Goal: Task Accomplishment & Management: Manage account settings

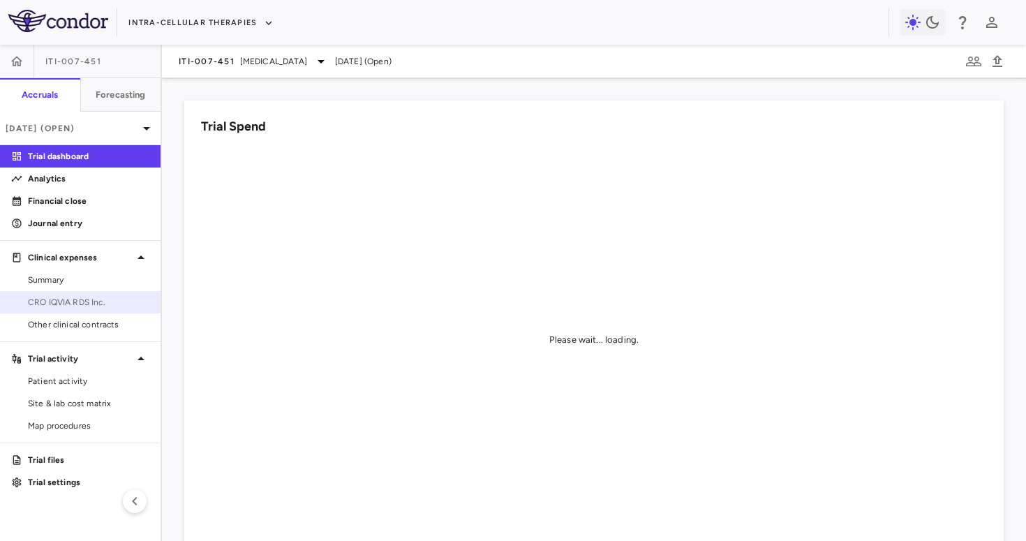
click at [66, 300] on span "CRO IQVIA RDS Inc." at bounding box center [88, 302] width 121 height 13
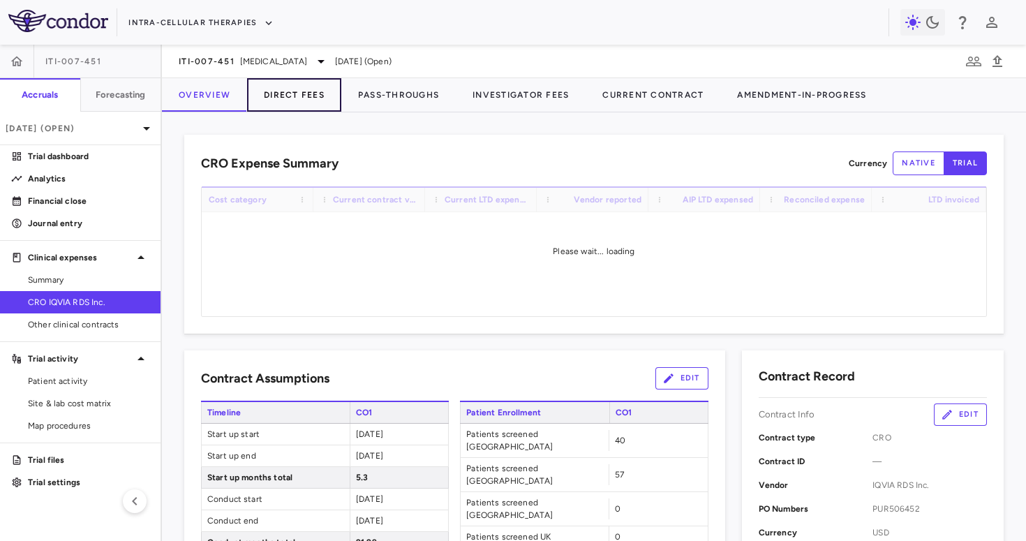
click at [281, 96] on button "Direct Fees" at bounding box center [294, 95] width 94 height 34
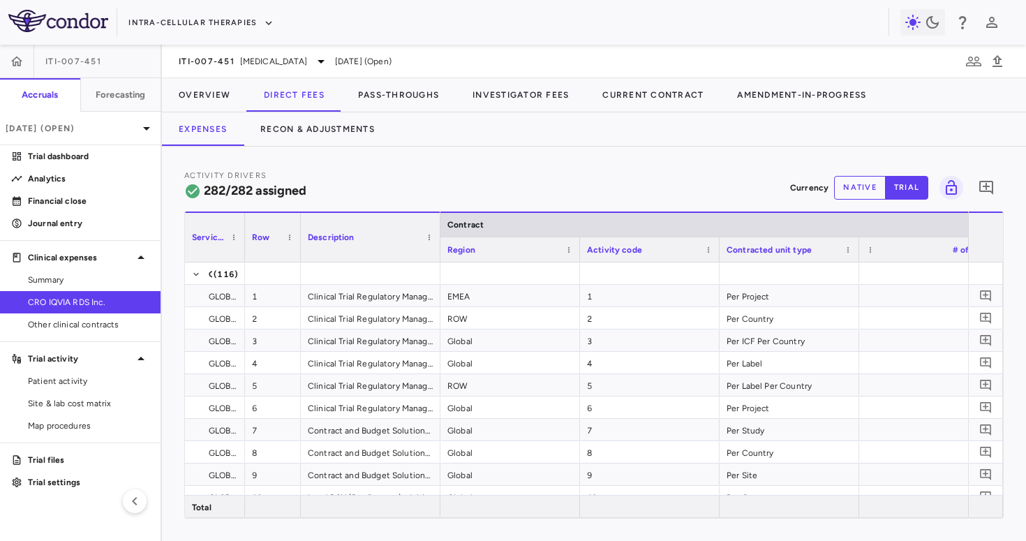
drag, startPoint x: 323, startPoint y: 253, endPoint x: 244, endPoint y: 251, distance: 78.9
click at [243, 251] on div at bounding box center [245, 237] width 6 height 49
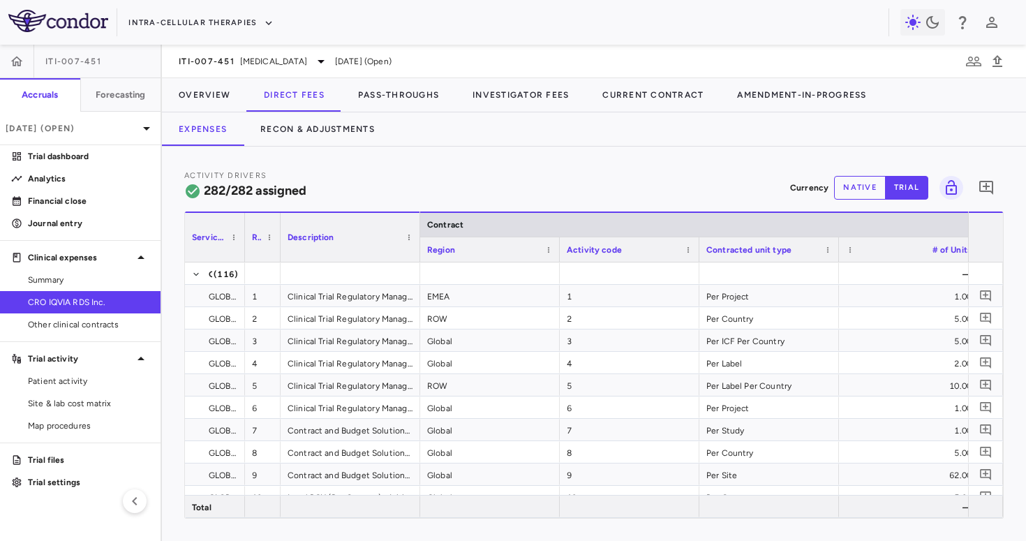
drag, startPoint x: 297, startPoint y: 256, endPoint x: 277, endPoint y: 259, distance: 20.5
click at [277, 259] on div at bounding box center [280, 237] width 6 height 49
click at [323, 133] on button "Recon & Adjustments" at bounding box center [318, 129] width 148 height 34
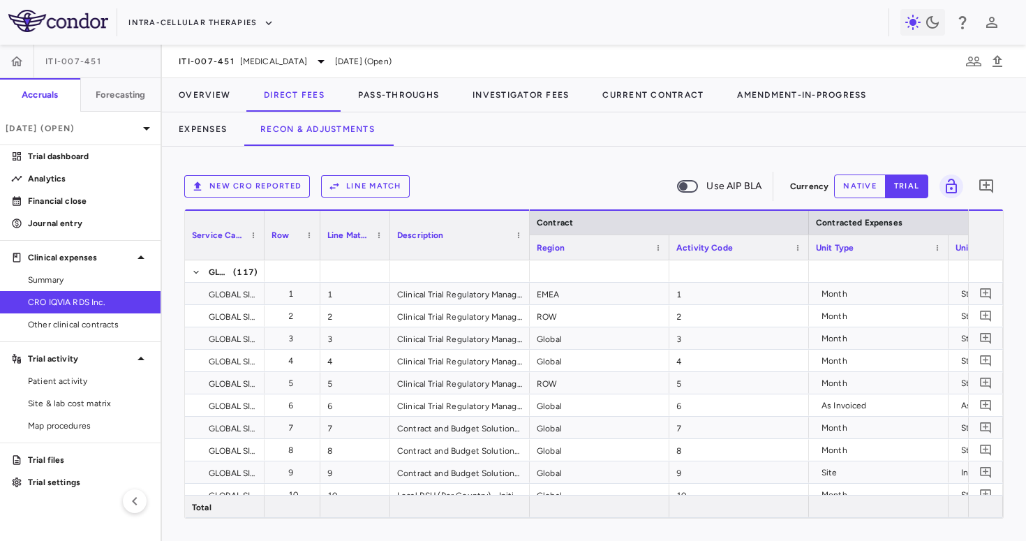
drag, startPoint x: 323, startPoint y: 246, endPoint x: 263, endPoint y: 249, distance: 60.1
click at [263, 249] on div at bounding box center [264, 235] width 6 height 49
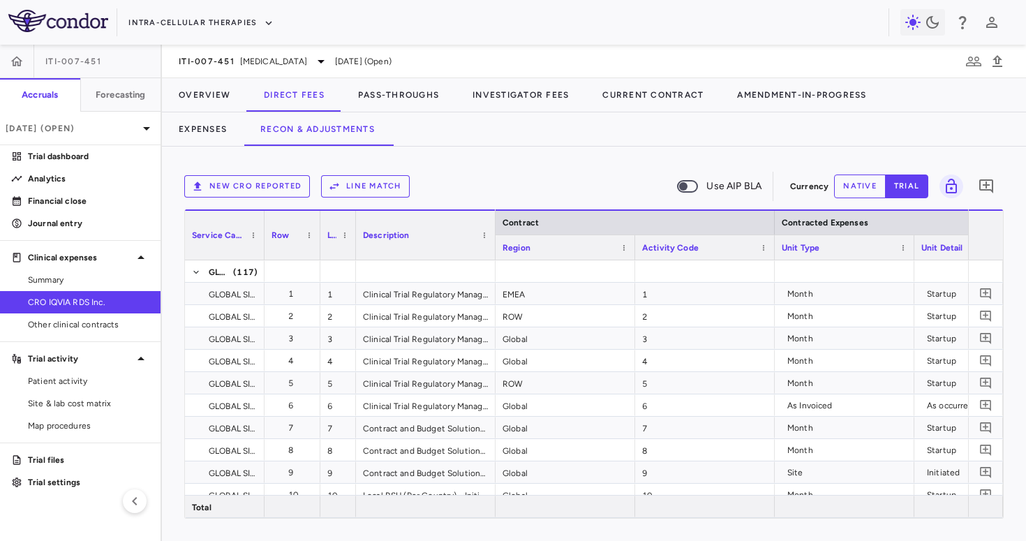
drag, startPoint x: 389, startPoint y: 246, endPoint x: 355, endPoint y: 246, distance: 34.2
click at [355, 246] on div at bounding box center [356, 235] width 6 height 49
click at [184, 24] on button "Intra-Cellular Therapies" at bounding box center [200, 23] width 145 height 22
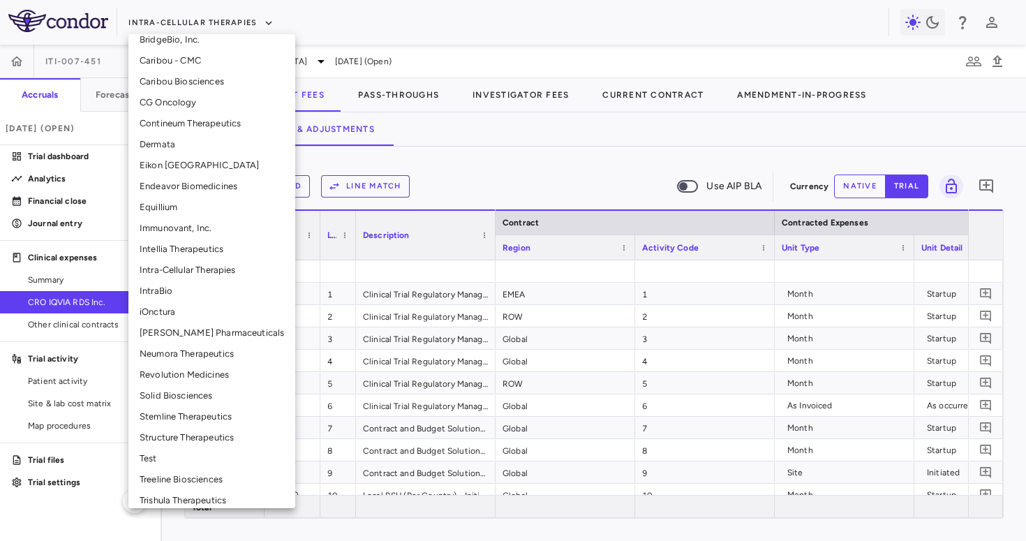
scroll to position [291, 0]
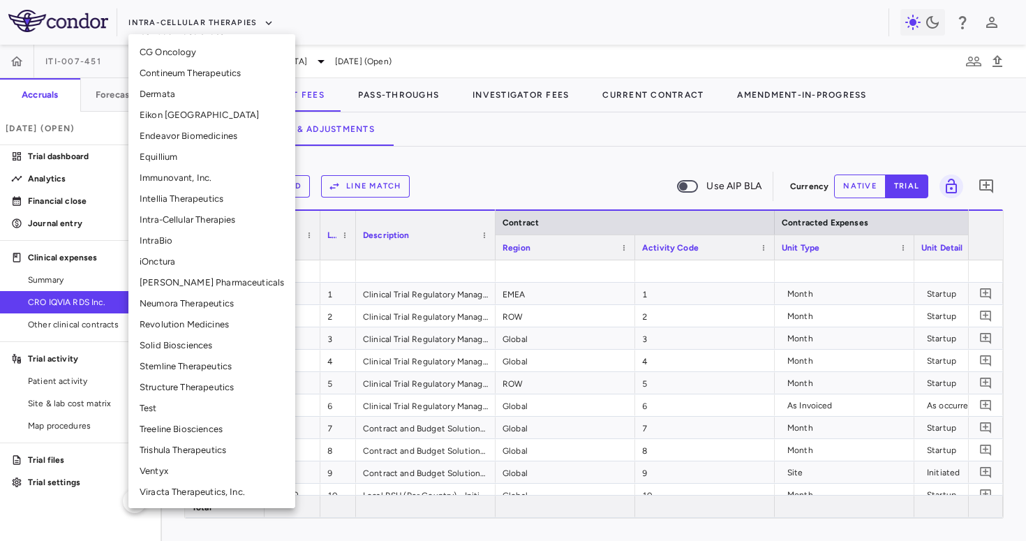
click at [165, 445] on li "Trishula Therapeutics" at bounding box center [211, 450] width 167 height 21
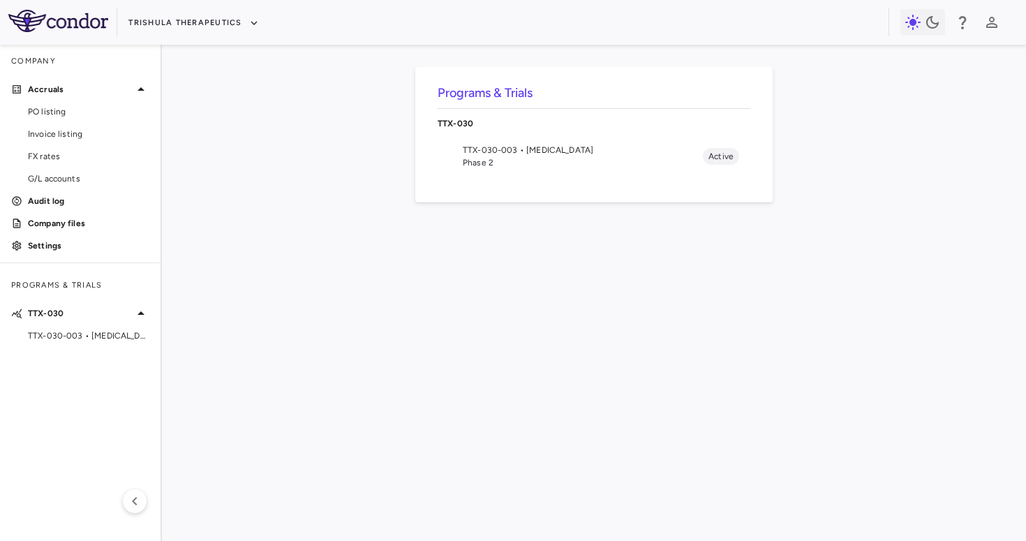
click at [537, 147] on span "TTX-030-003 • [MEDICAL_DATA]" at bounding box center [583, 150] width 240 height 13
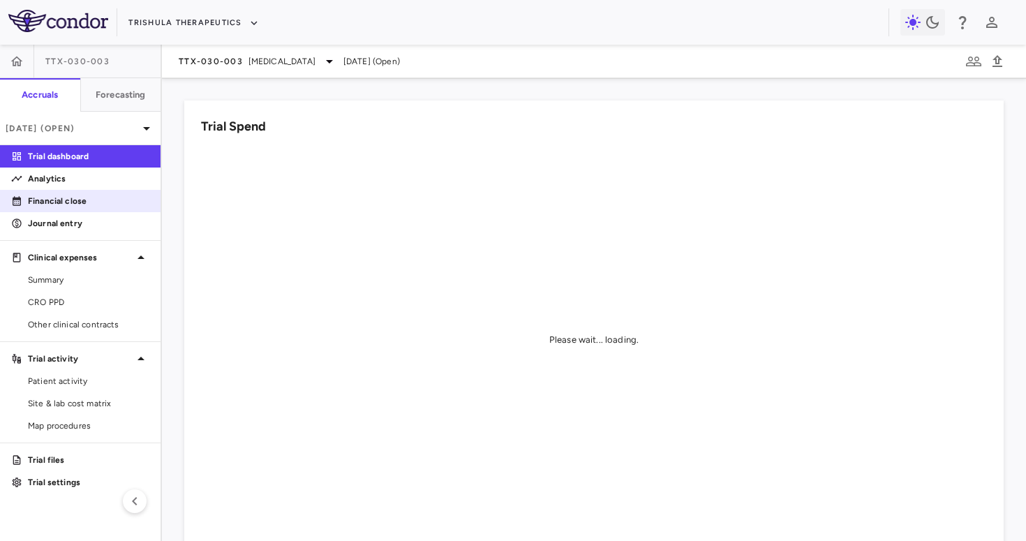
click at [89, 194] on link "Financial close" at bounding box center [80, 201] width 161 height 21
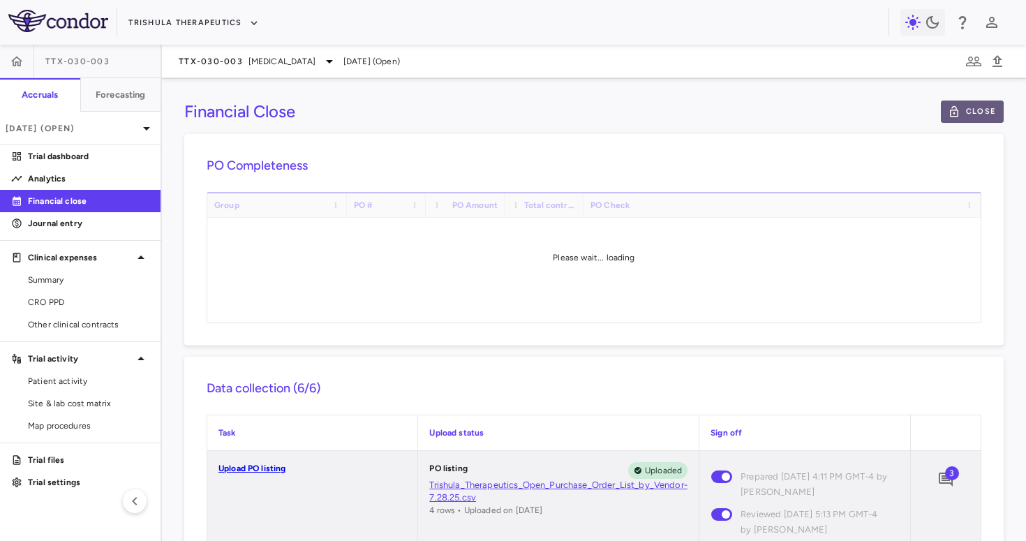
click at [962, 106] on button "Close" at bounding box center [972, 112] width 63 height 22
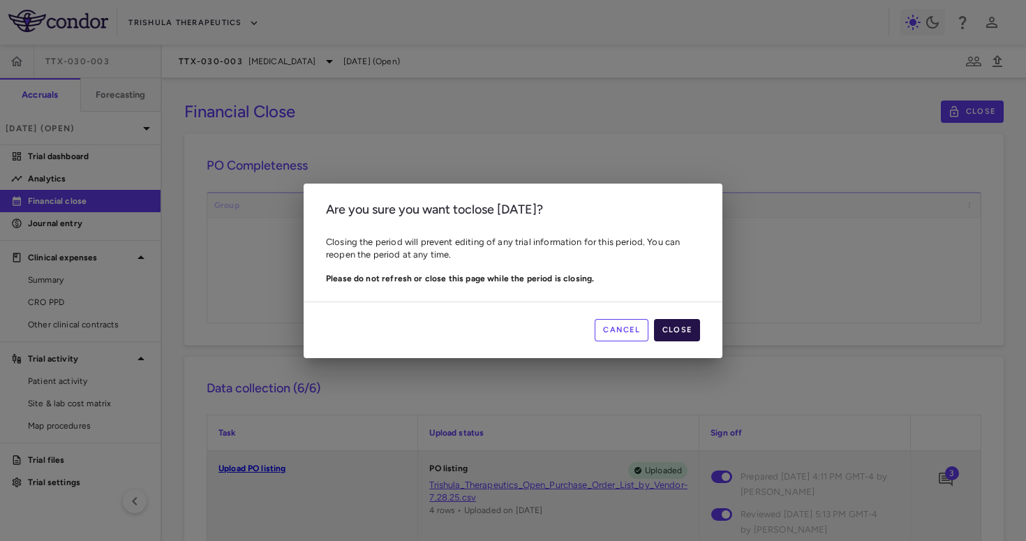
click at [693, 329] on button "Close" at bounding box center [677, 330] width 46 height 22
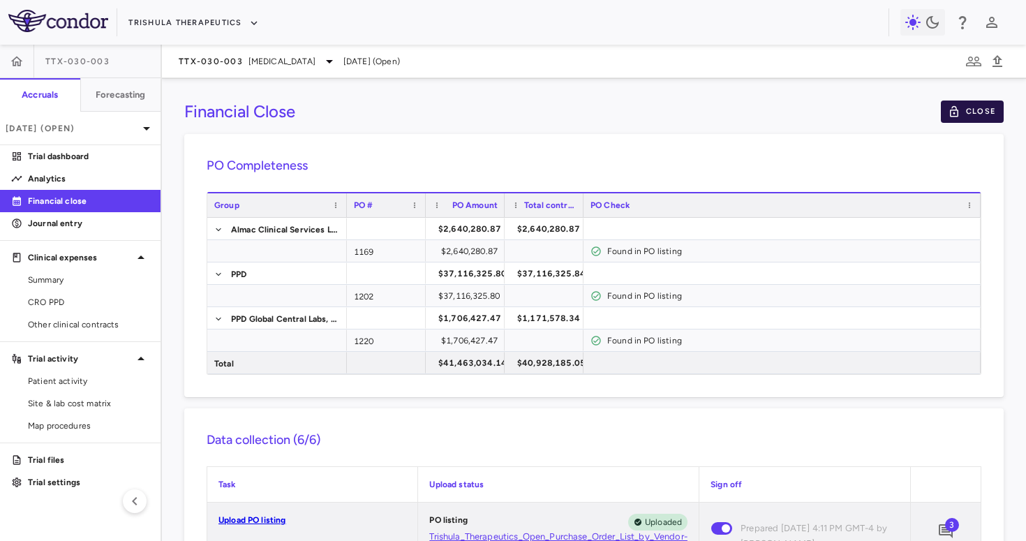
click at [973, 108] on button "Close" at bounding box center [972, 112] width 63 height 22
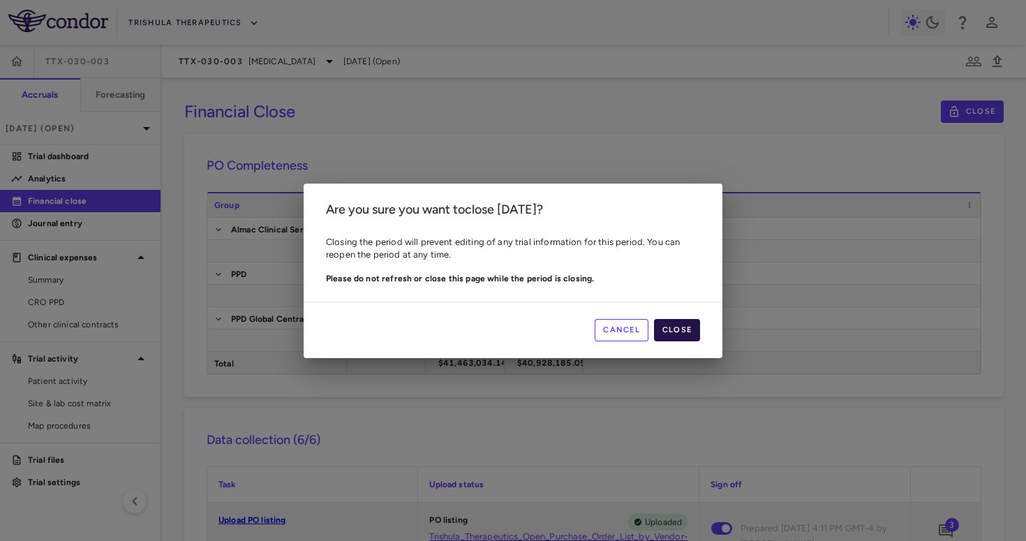
click at [667, 333] on button "Close" at bounding box center [677, 330] width 46 height 22
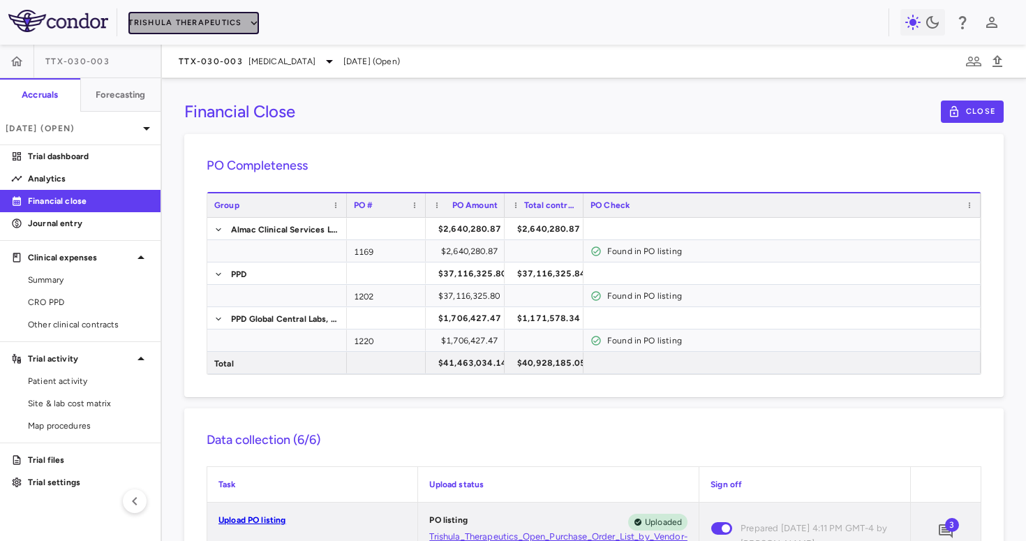
click at [189, 32] on button "Trishula Therapeutics" at bounding box center [193, 23] width 130 height 22
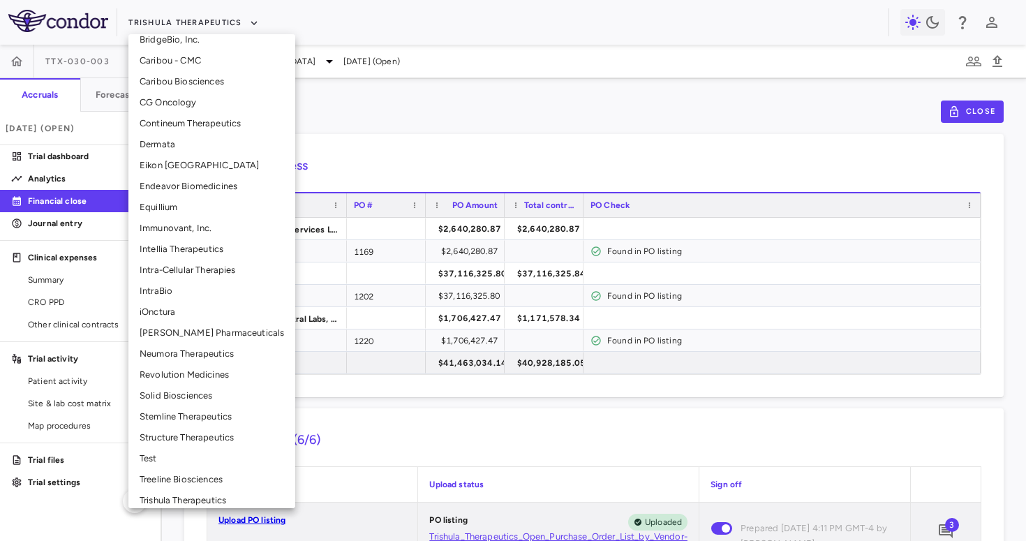
scroll to position [244, 0]
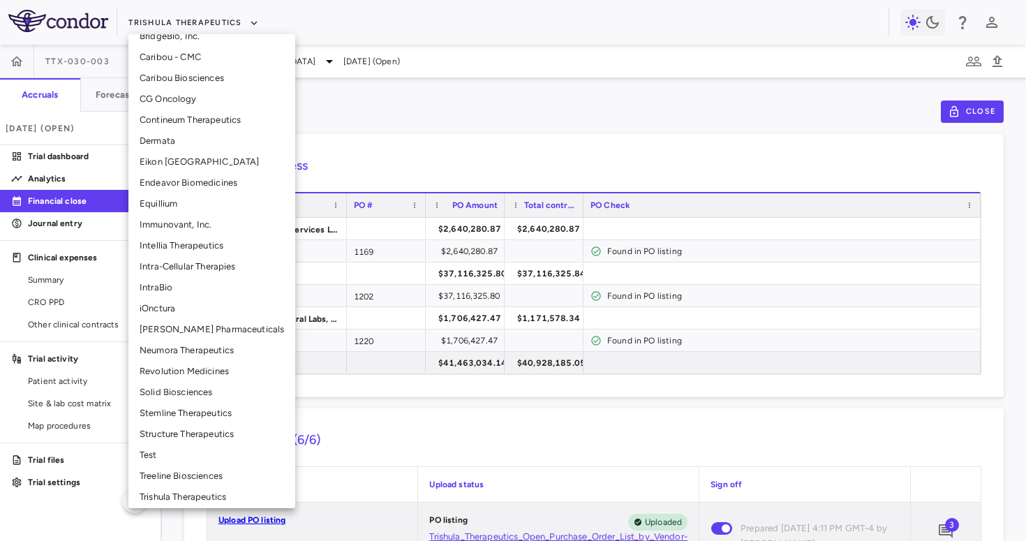
click at [197, 271] on li "Intra-Cellular Therapies" at bounding box center [211, 266] width 167 height 21
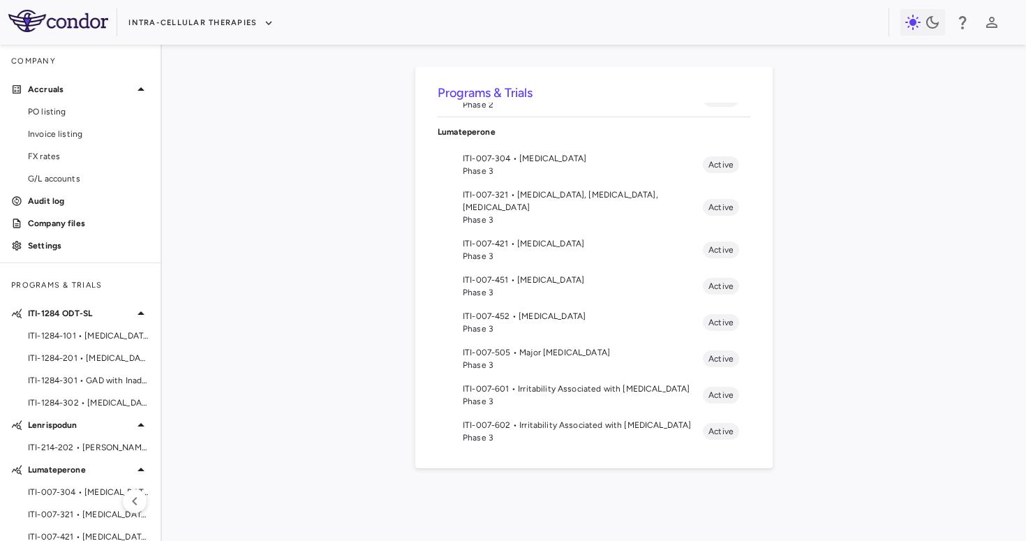
scroll to position [267, 0]
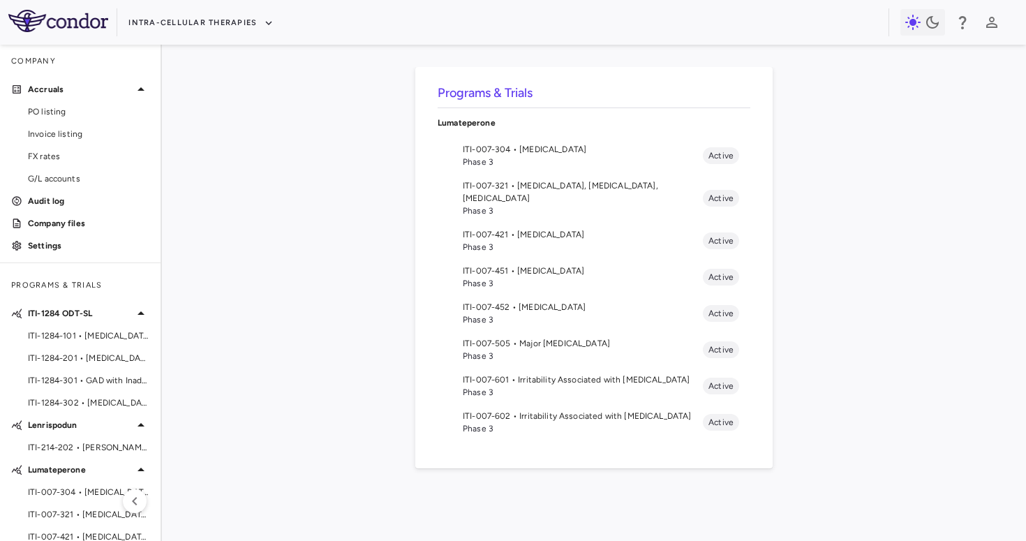
click at [553, 301] on span "ITI-007-452 • [MEDICAL_DATA]" at bounding box center [583, 307] width 240 height 13
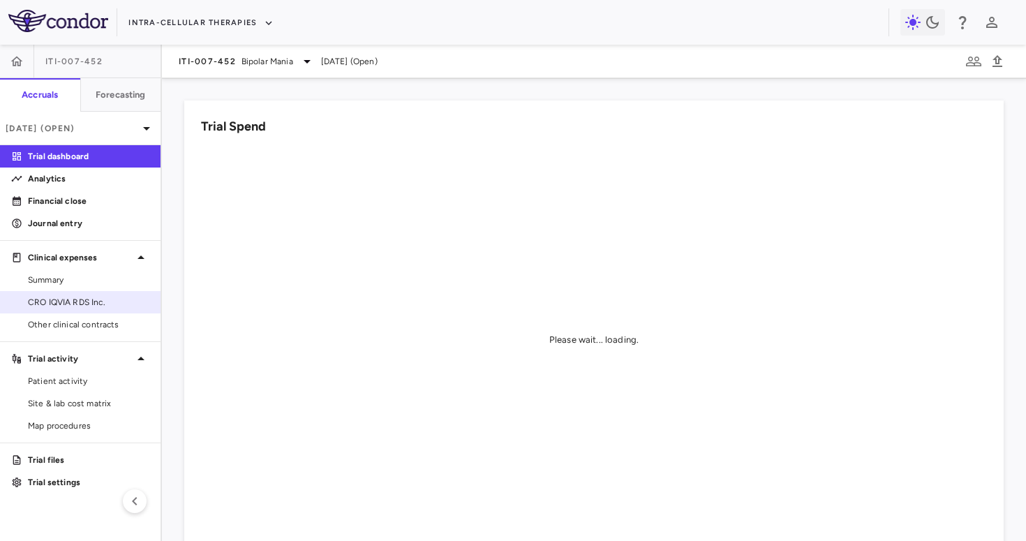
click at [83, 298] on span "CRO IQVIA RDS Inc." at bounding box center [88, 302] width 121 height 13
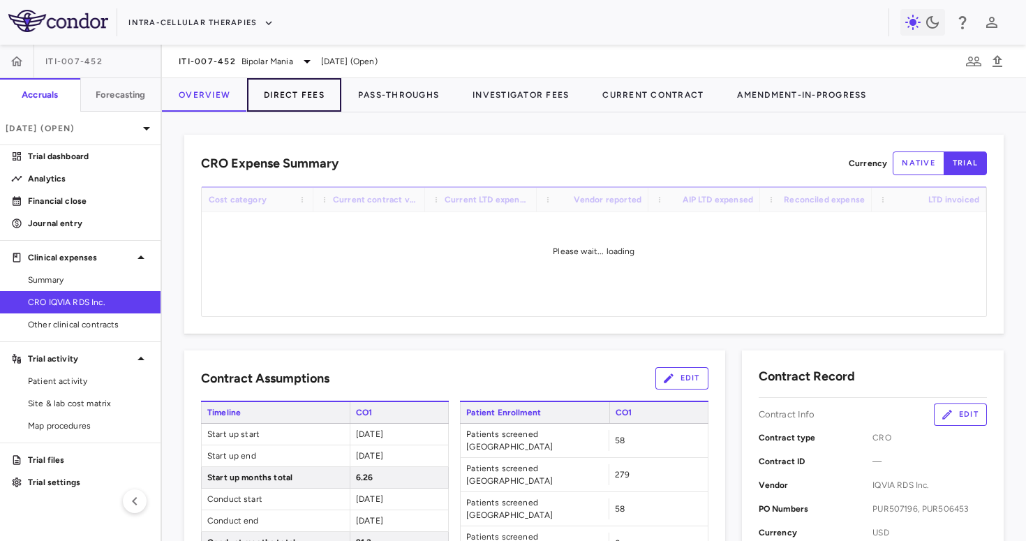
click at [289, 98] on button "Direct Fees" at bounding box center [294, 95] width 94 height 34
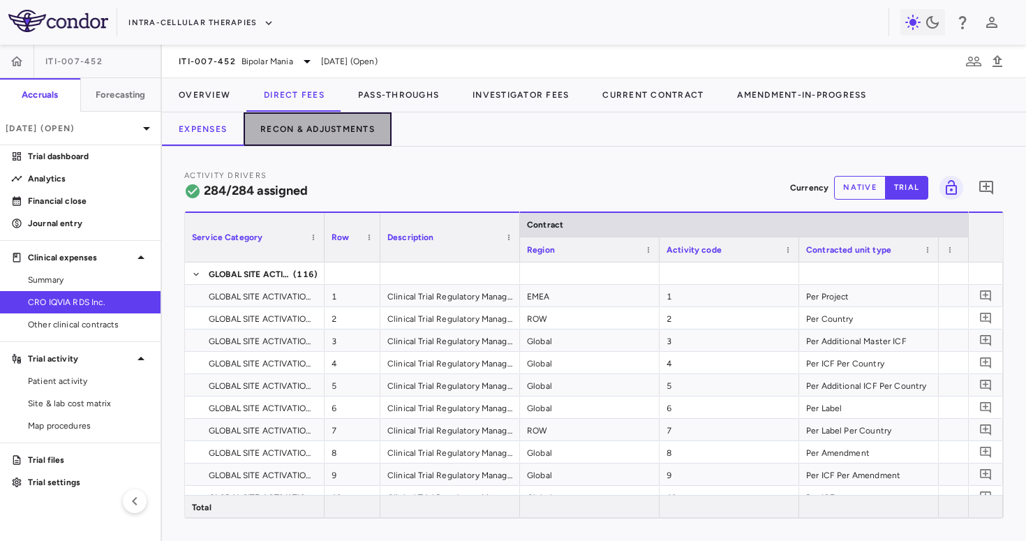
click at [318, 124] on button "Recon & Adjustments" at bounding box center [318, 129] width 148 height 34
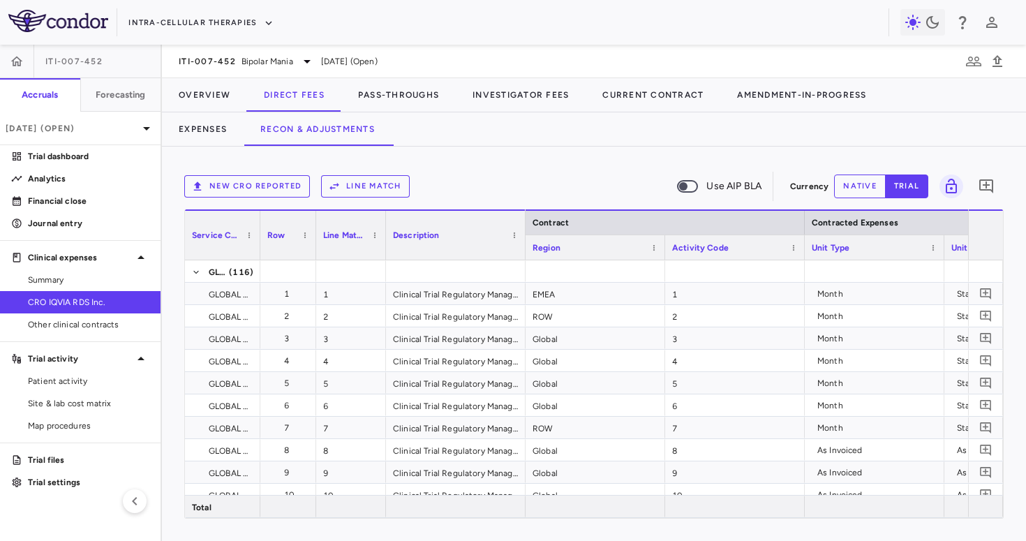
drag, startPoint x: 323, startPoint y: 239, endPoint x: 253, endPoint y: 245, distance: 69.4
click at [257, 245] on div at bounding box center [260, 235] width 6 height 49
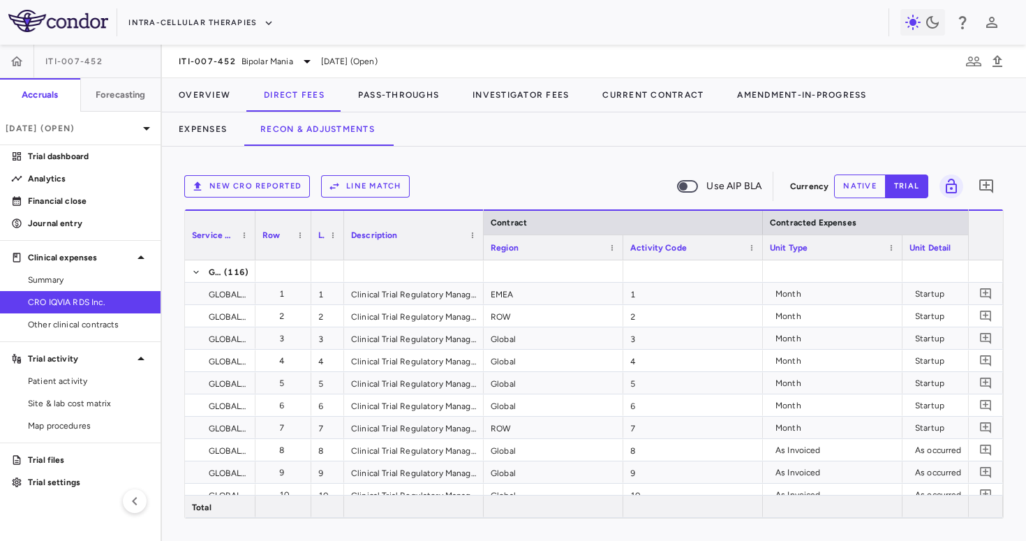
drag, startPoint x: 378, startPoint y: 251, endPoint x: 339, endPoint y: 257, distance: 39.5
click at [341, 257] on div at bounding box center [344, 235] width 6 height 49
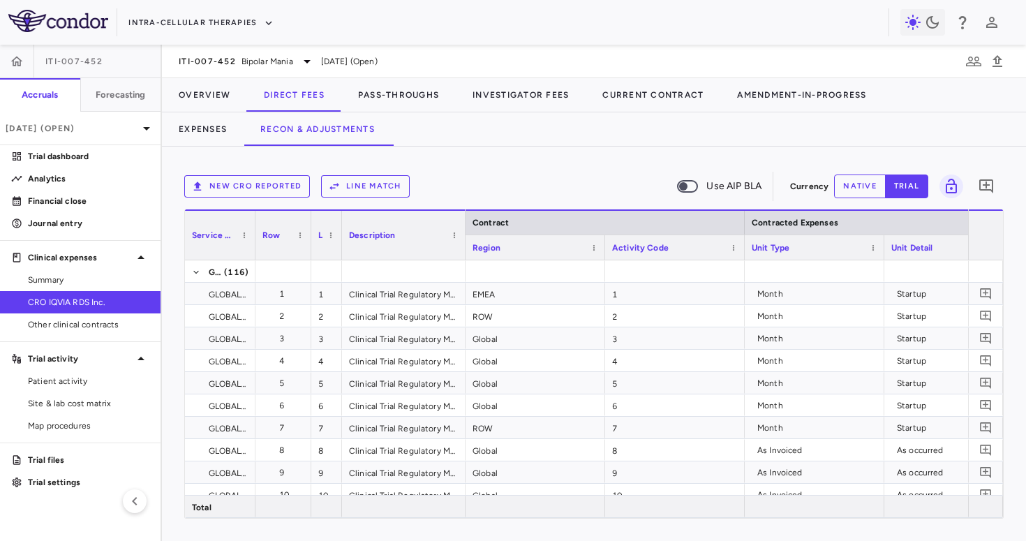
drag, startPoint x: 471, startPoint y: 248, endPoint x: 425, endPoint y: 249, distance: 45.4
click at [462, 249] on div at bounding box center [465, 235] width 6 height 49
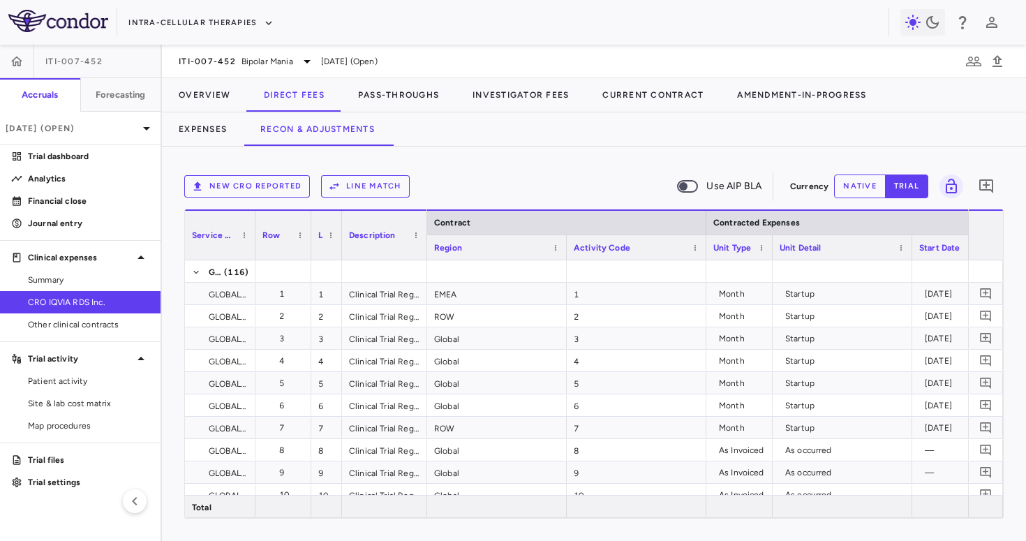
drag, startPoint x: 843, startPoint y: 254, endPoint x: 783, endPoint y: 265, distance: 61.6
click at [770, 269] on div "Service Category Row Line Match" at bounding box center [594, 363] width 818 height 309
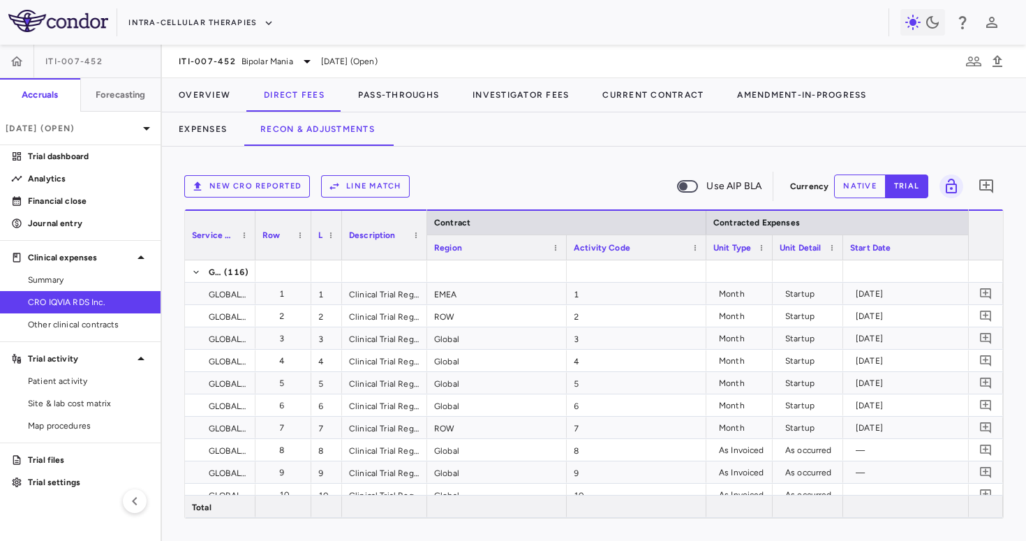
drag, startPoint x: 910, startPoint y: 253, endPoint x: 841, endPoint y: 265, distance: 70.1
click at [841, 265] on div "Service Category Row Line Match" at bounding box center [594, 363] width 818 height 309
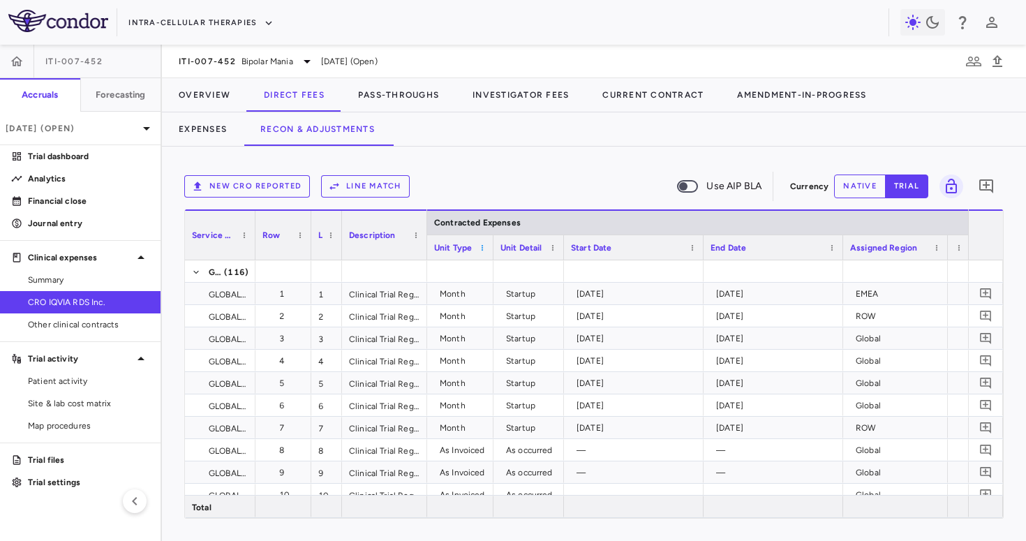
click at [481, 250] on span at bounding box center [482, 248] width 8 height 8
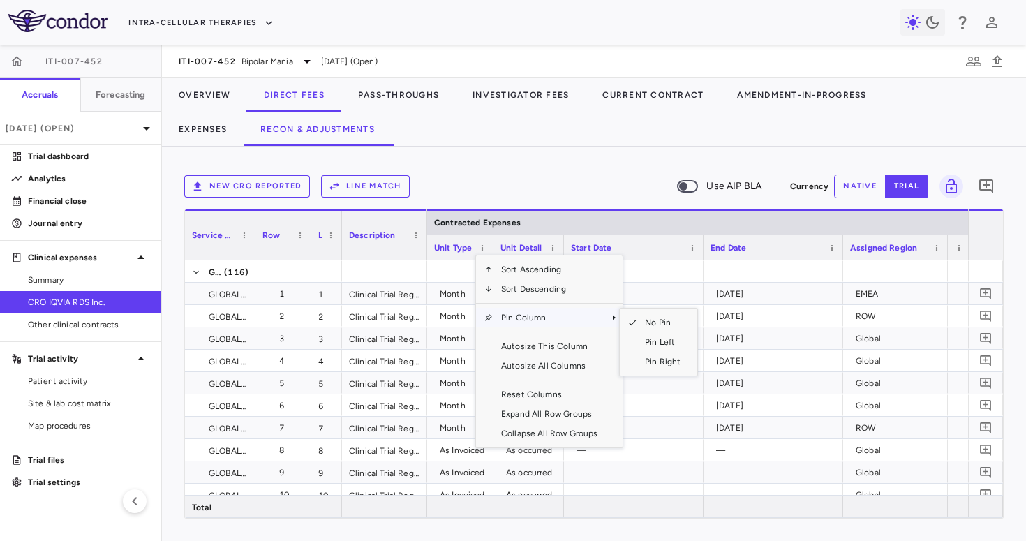
click at [531, 312] on span "Pin Column" at bounding box center [549, 318] width 113 height 20
click at [649, 344] on span "Pin Left" at bounding box center [663, 342] width 52 height 20
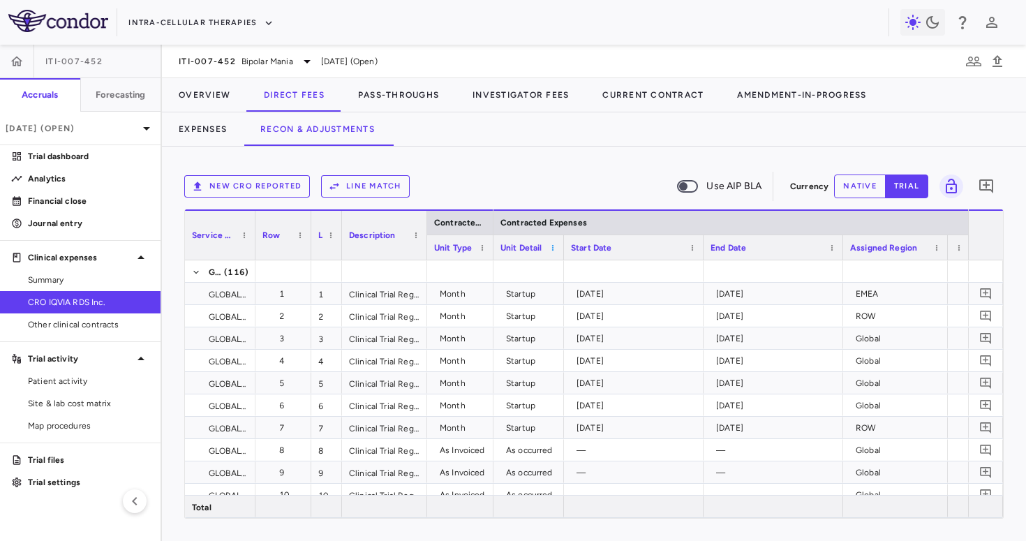
click at [551, 247] on span at bounding box center [553, 248] width 8 height 8
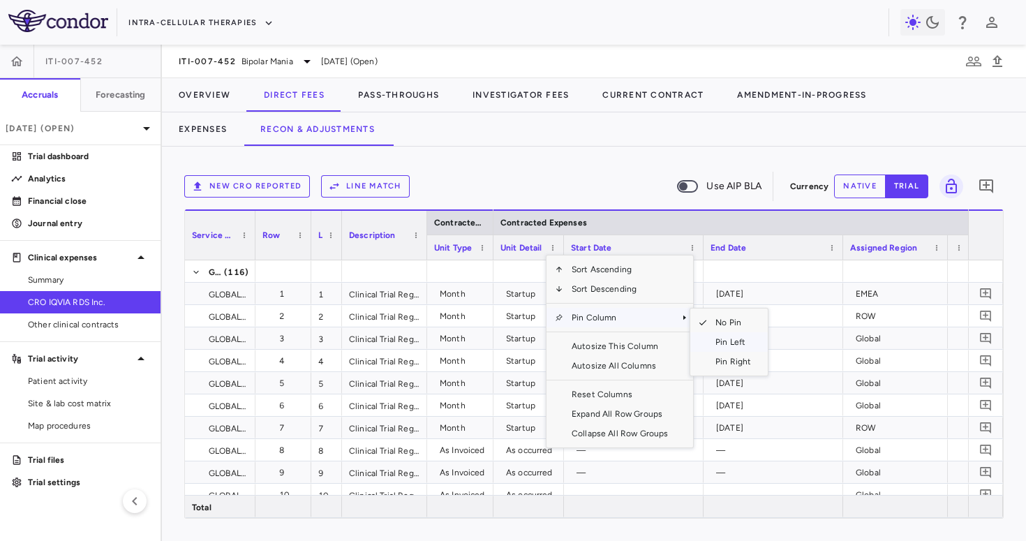
click at [732, 346] on span "Pin Left" at bounding box center [733, 342] width 52 height 20
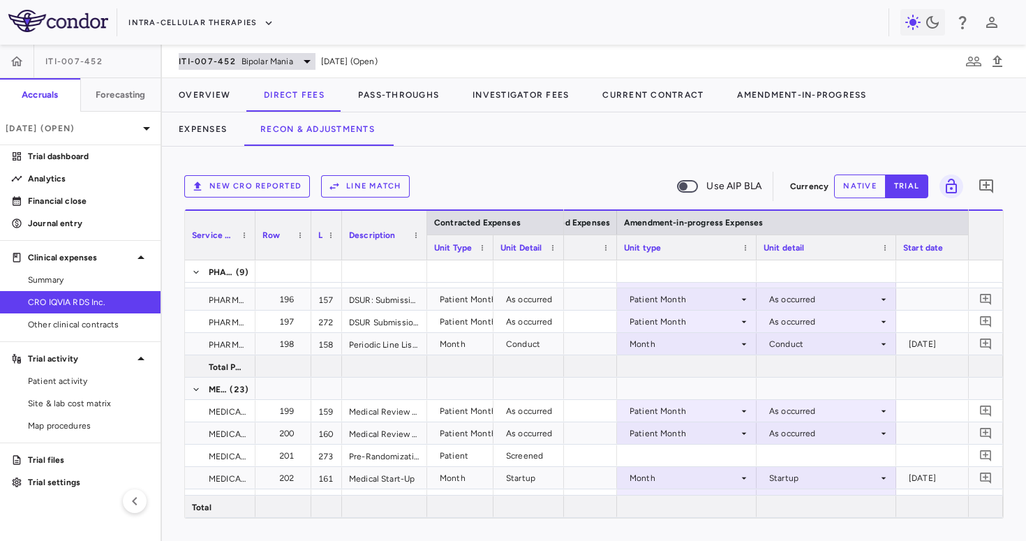
click at [267, 66] on span "Bipolar Mania" at bounding box center [268, 61] width 52 height 13
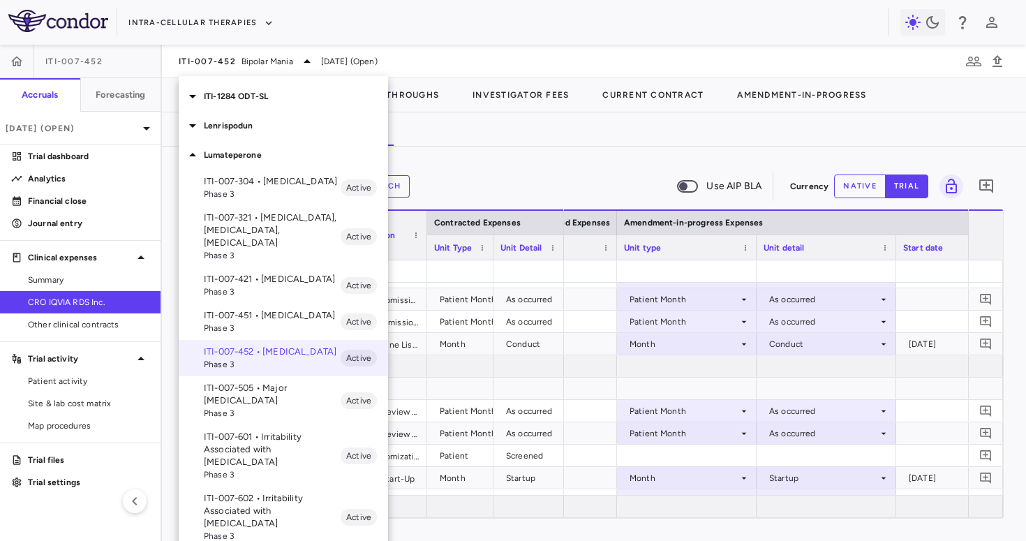
click at [251, 322] on span "Phase 3" at bounding box center [272, 328] width 137 height 13
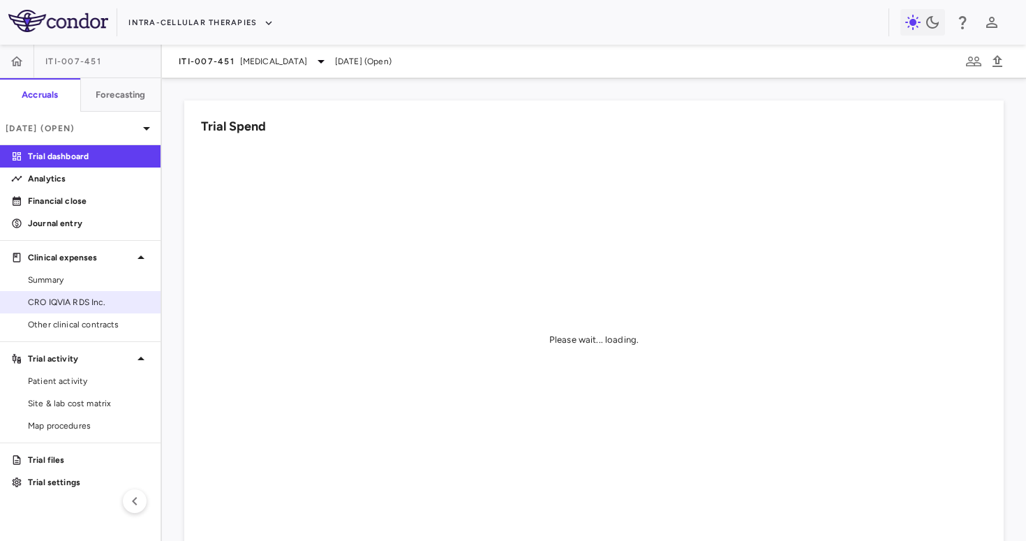
click at [108, 301] on span "CRO IQVIA RDS Inc." at bounding box center [88, 302] width 121 height 13
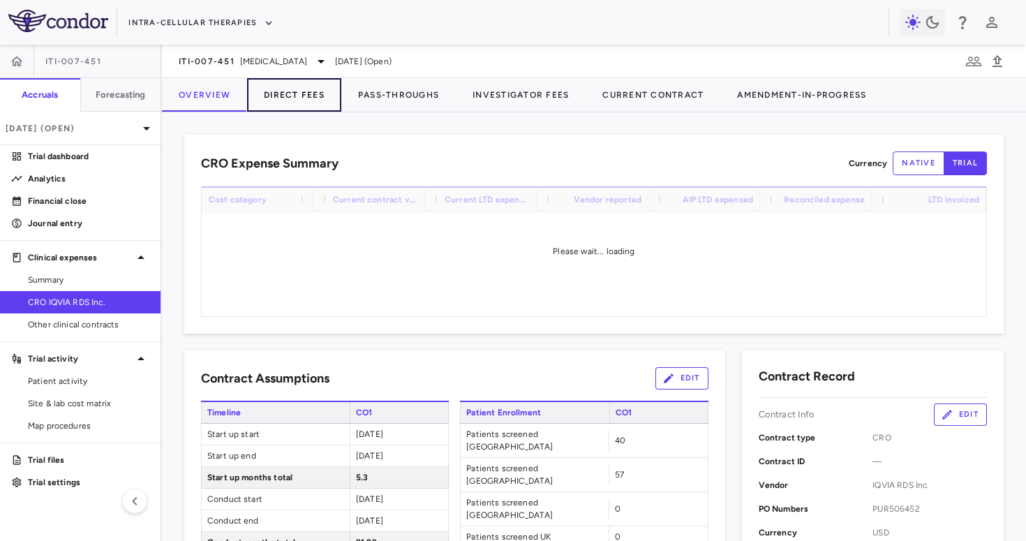
click at [291, 105] on button "Direct Fees" at bounding box center [294, 95] width 94 height 34
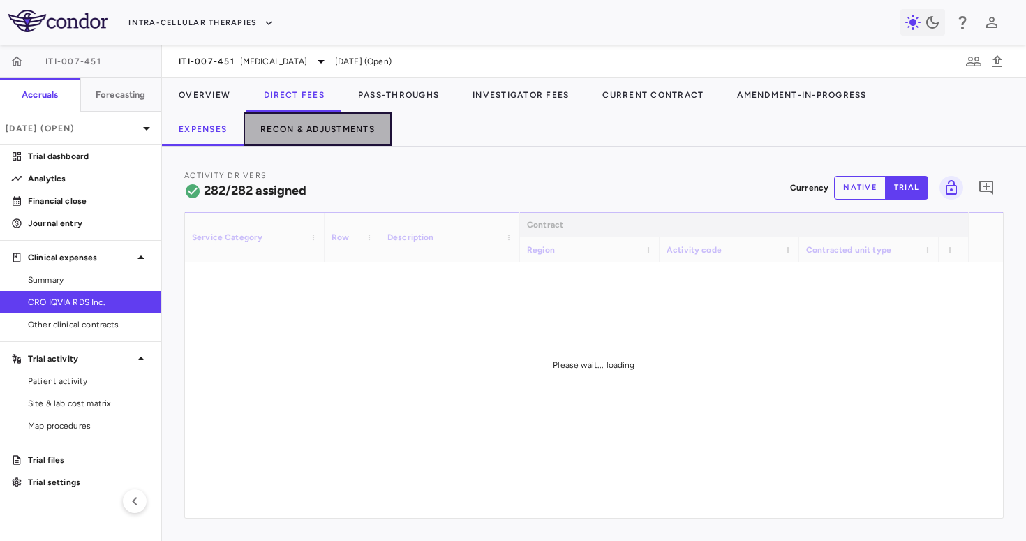
click at [339, 123] on button "Recon & Adjustments" at bounding box center [318, 129] width 148 height 34
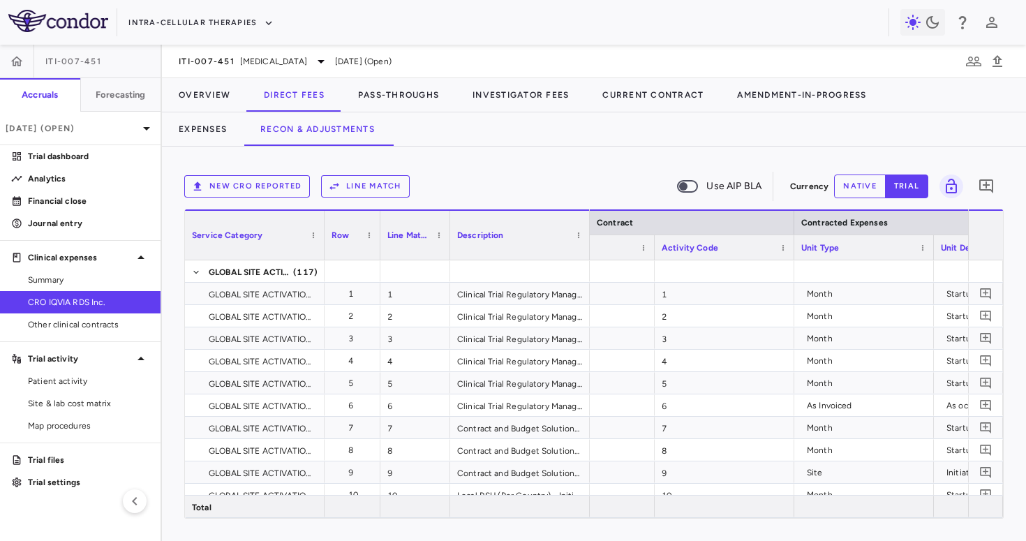
click at [320, 253] on div "Service Category" at bounding box center [255, 234] width 140 height 50
drag, startPoint x: 325, startPoint y: 251, endPoint x: 300, endPoint y: 253, distance: 24.6
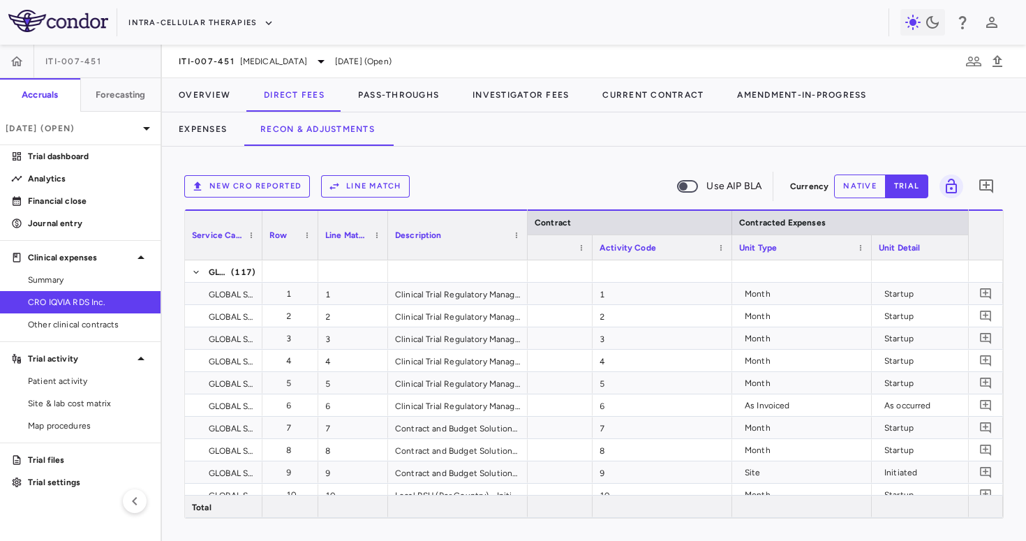
drag, startPoint x: 323, startPoint y: 249, endPoint x: 260, endPoint y: 247, distance: 63.5
click at [260, 247] on div at bounding box center [262, 235] width 6 height 49
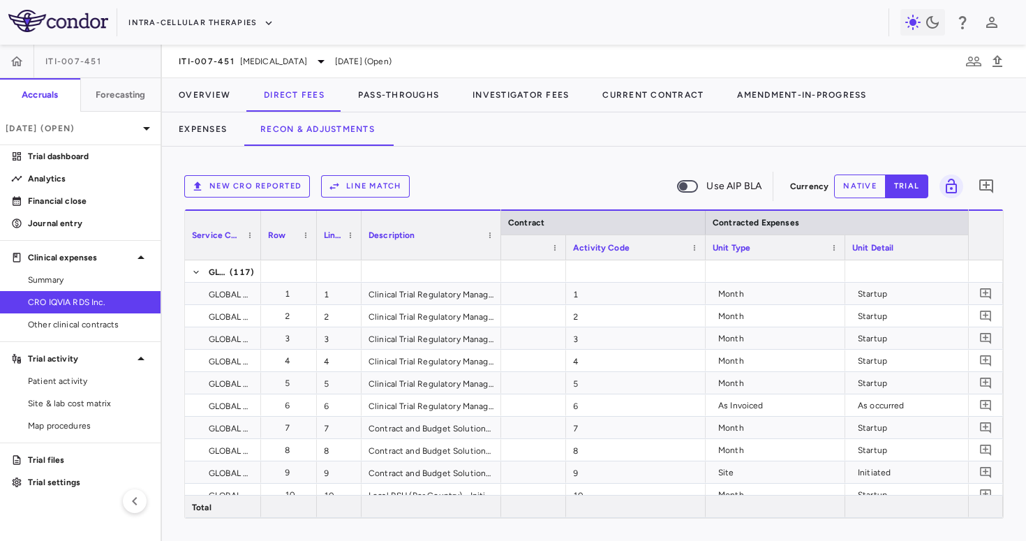
drag, startPoint x: 385, startPoint y: 246, endPoint x: 353, endPoint y: 246, distance: 32.1
click at [358, 246] on div at bounding box center [361, 235] width 6 height 49
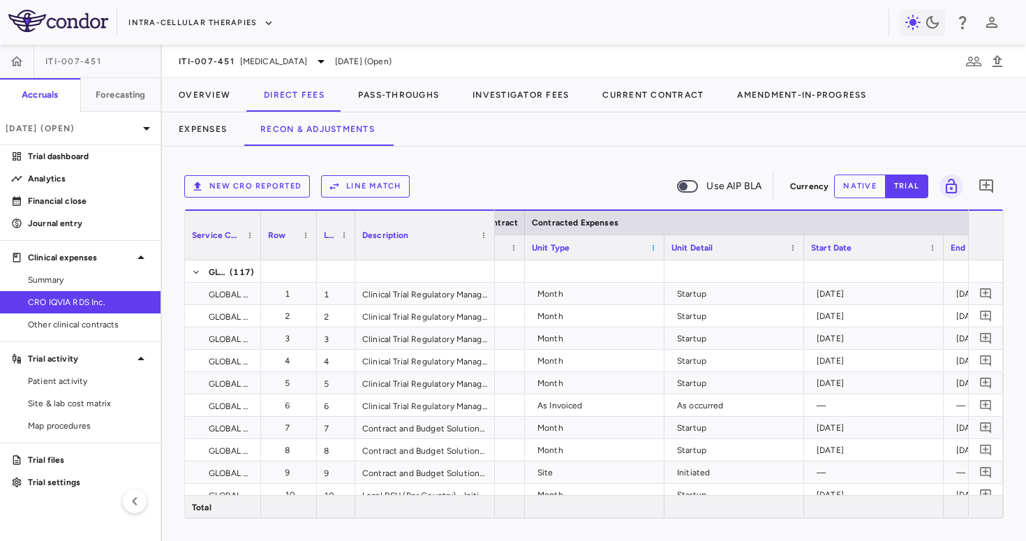
click at [655, 247] on span at bounding box center [653, 248] width 8 height 8
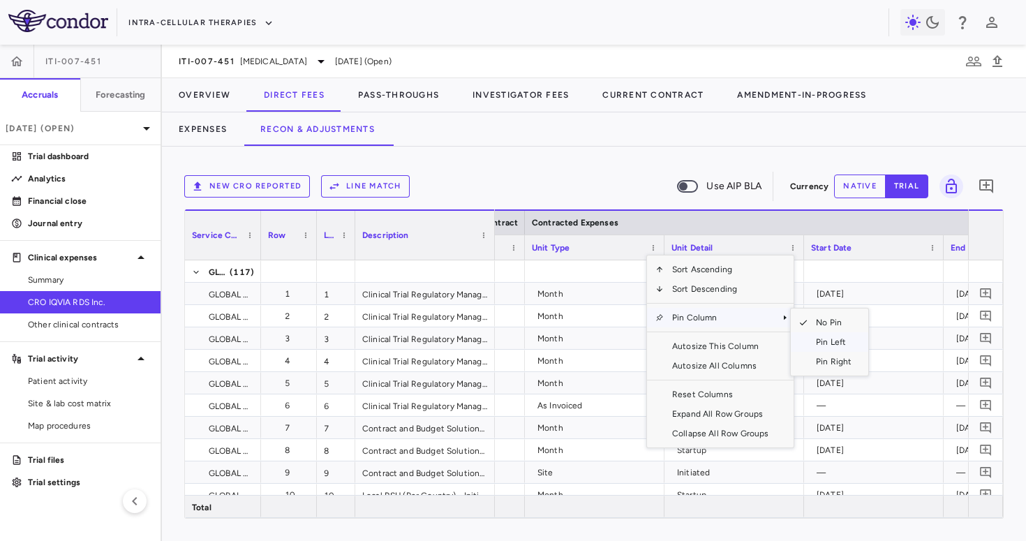
click at [823, 344] on span "Pin Left" at bounding box center [834, 342] width 52 height 20
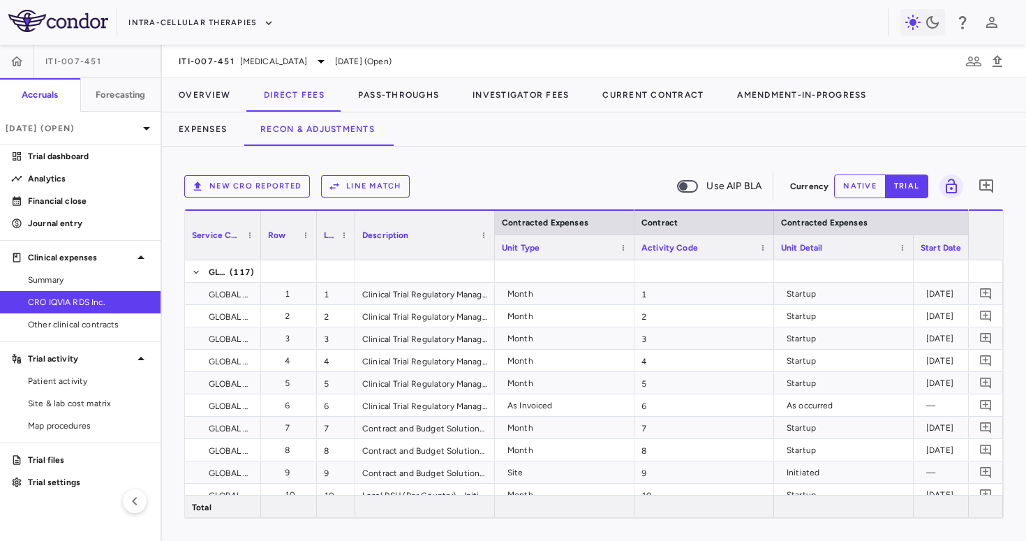
click at [907, 244] on div "Unit Detail" at bounding box center [844, 247] width 140 height 25
click at [902, 247] on span at bounding box center [903, 248] width 8 height 8
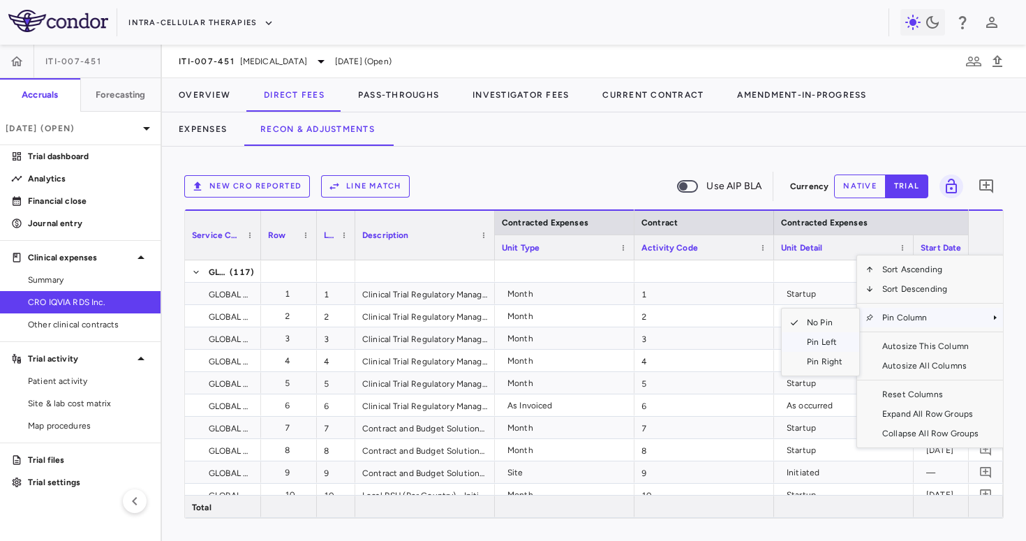
click at [827, 341] on span "Pin Left" at bounding box center [825, 342] width 52 height 20
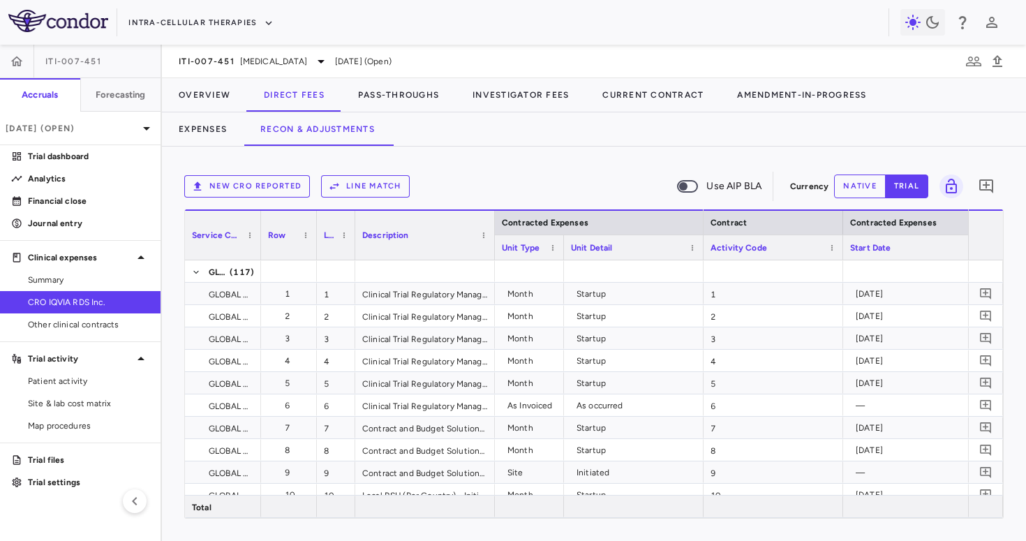
drag, startPoint x: 634, startPoint y: 248, endPoint x: 563, endPoint y: 258, distance: 72.0
click at [563, 258] on div at bounding box center [564, 247] width 6 height 24
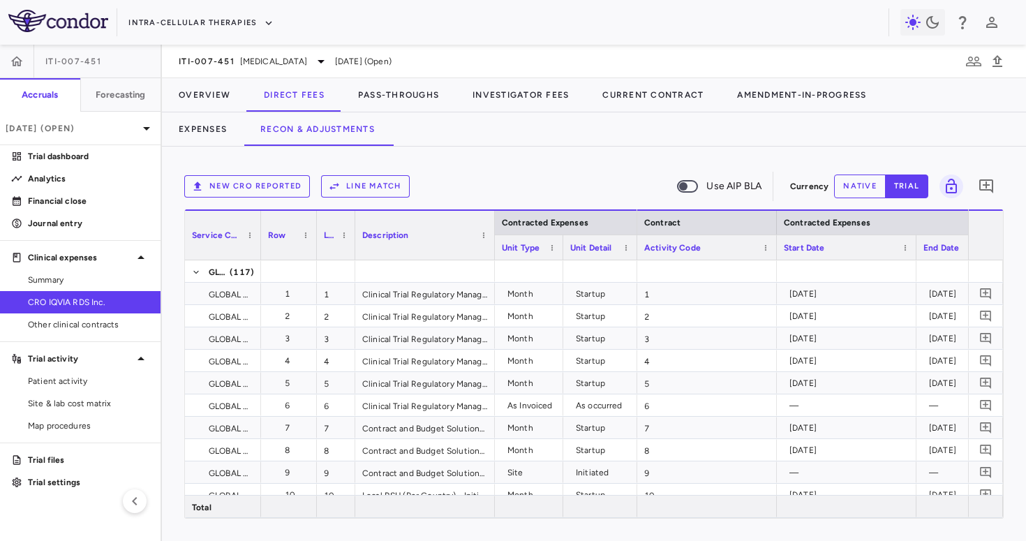
drag, startPoint x: 700, startPoint y: 250, endPoint x: 635, endPoint y: 263, distance: 67.0
click at [635, 263] on div "Contracted Expenses Service Category Row Line Match" at bounding box center [594, 363] width 818 height 309
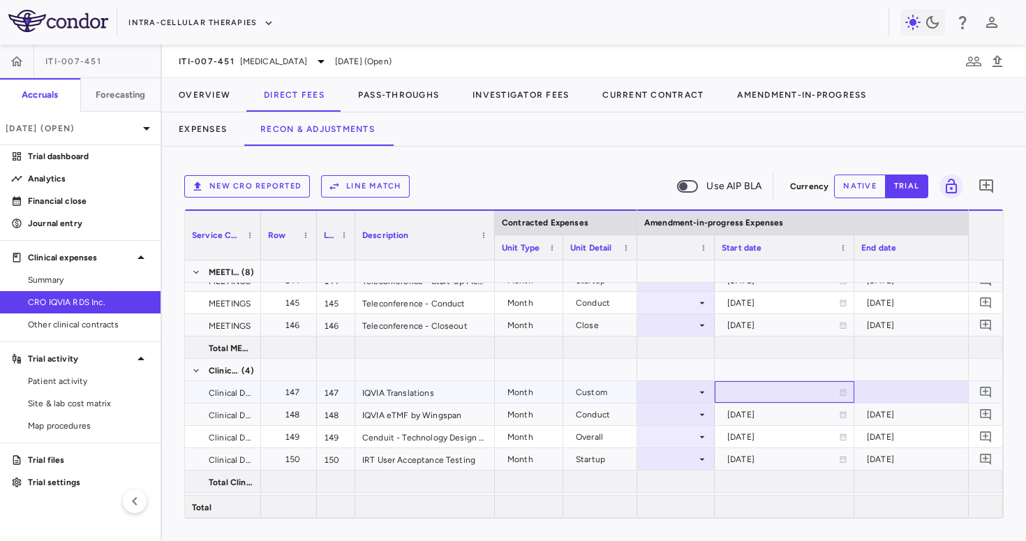
click at [756, 387] on div at bounding box center [785, 392] width 126 height 20
click at [748, 389] on input "**********" at bounding box center [772, 393] width 113 height 23
type input "**********"
click at [885, 392] on div at bounding box center [925, 392] width 126 height 20
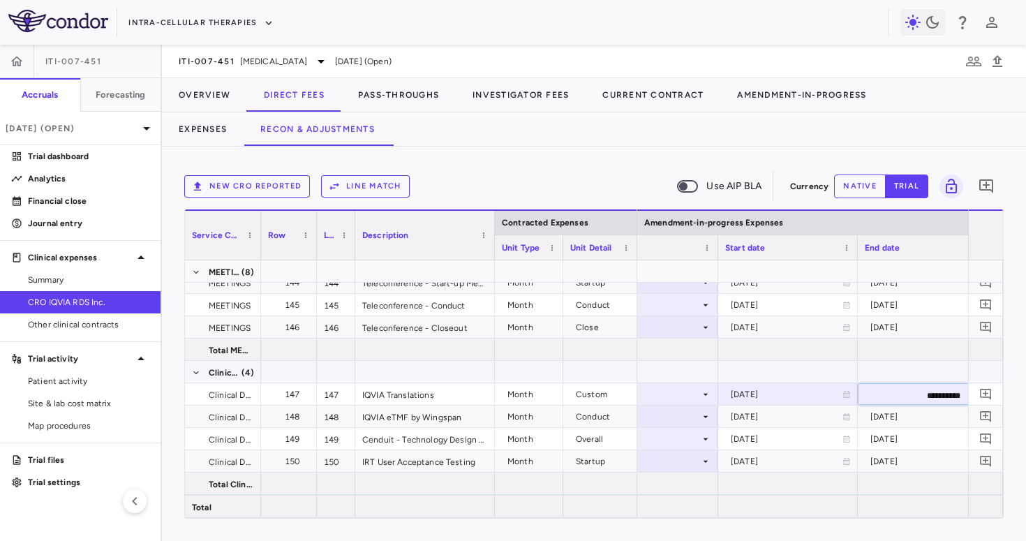
click at [915, 395] on input "**********" at bounding box center [915, 395] width 113 height 23
type input "**********"
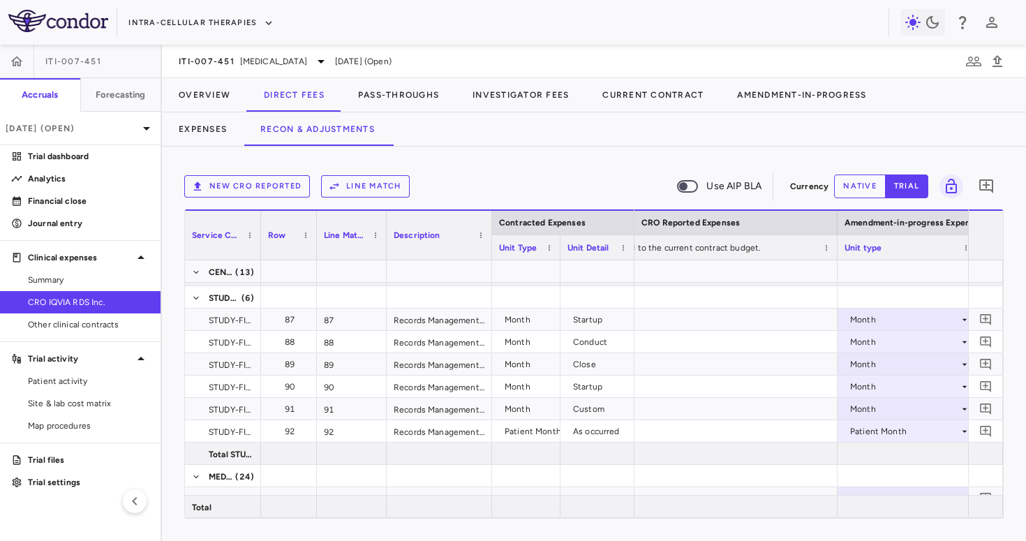
drag, startPoint x: 525, startPoint y: 244, endPoint x: 490, endPoint y: 251, distance: 35.5
click at [490, 251] on div at bounding box center [492, 235] width 6 height 49
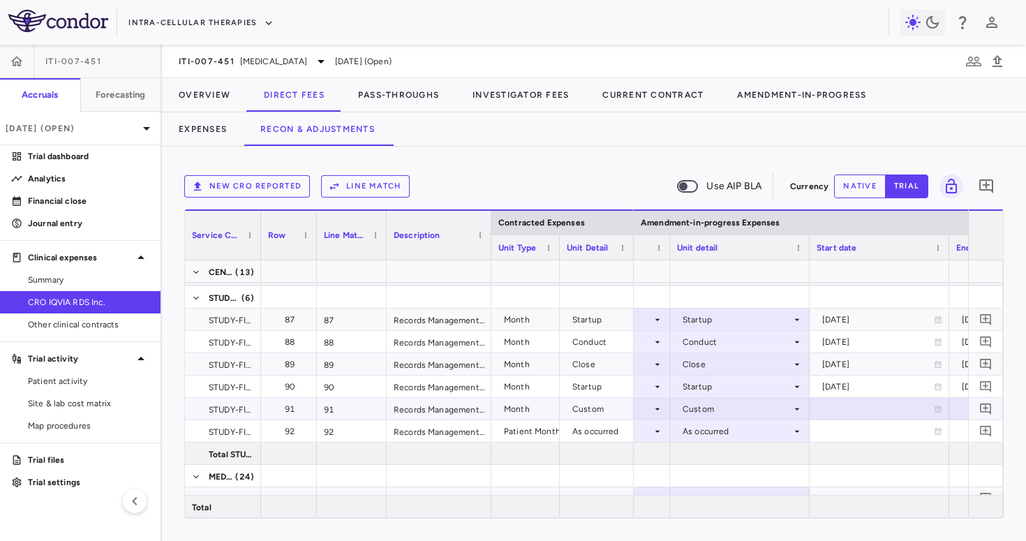
click at [855, 405] on div at bounding box center [880, 409] width 126 height 20
click at [848, 407] on input "**********" at bounding box center [867, 410] width 113 height 23
type input "**********"
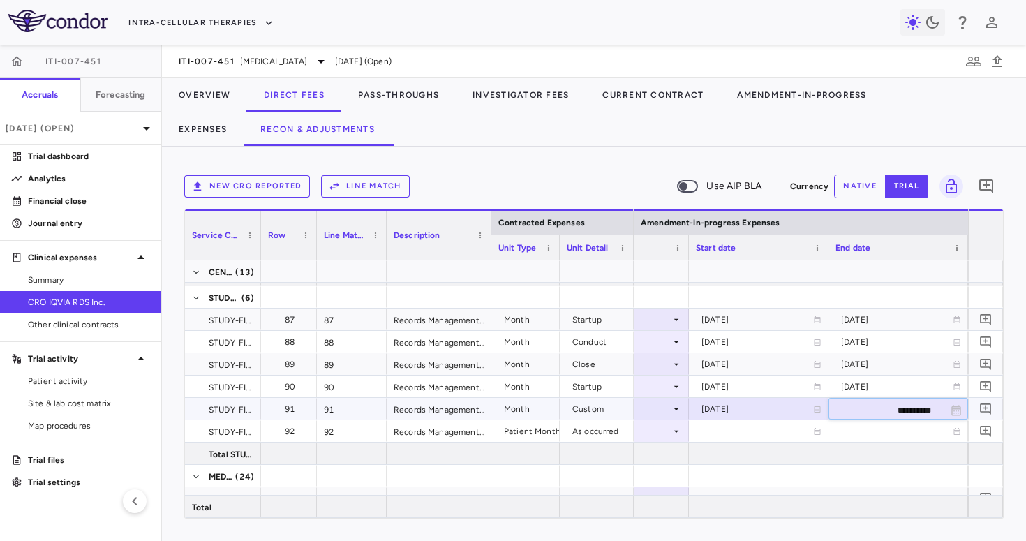
type input "**********"
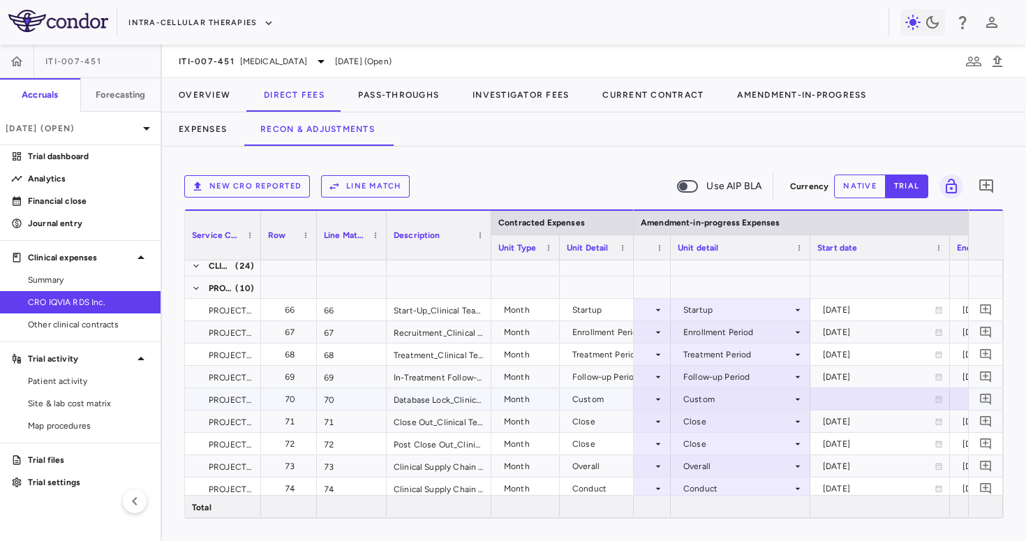
click at [840, 395] on div at bounding box center [881, 399] width 126 height 20
click at [840, 395] on input "**********" at bounding box center [867, 400] width 113 height 23
type input "**********"
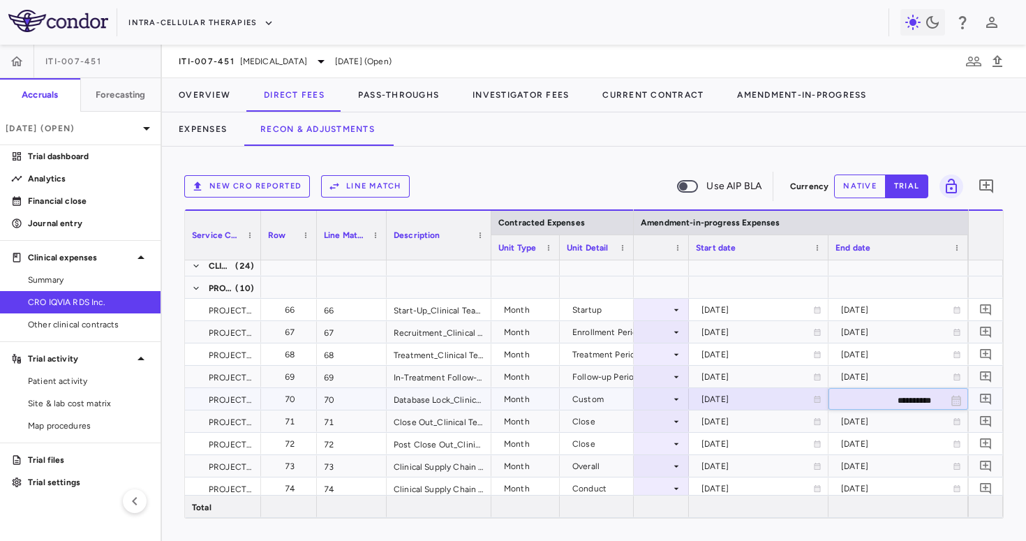
type input "**********"
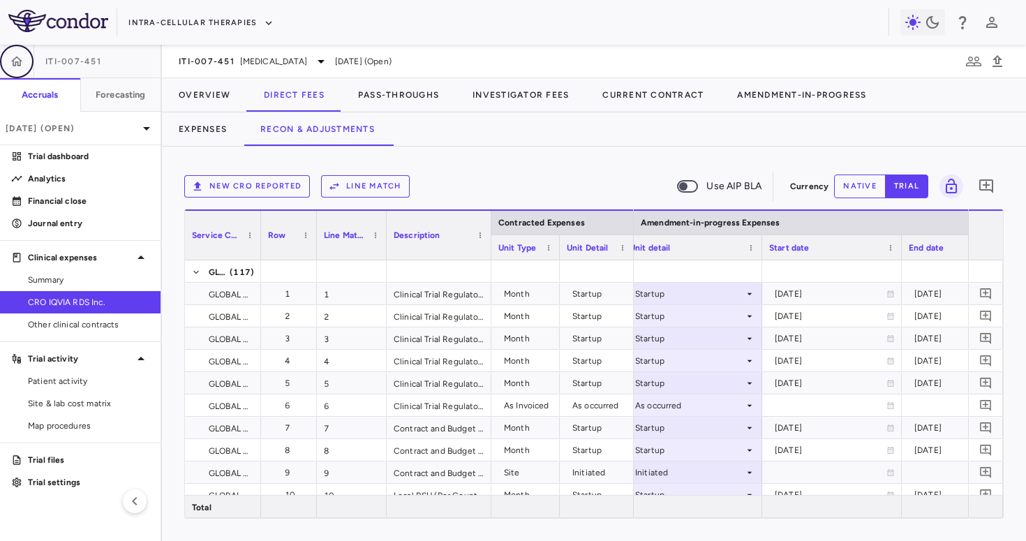
click at [20, 52] on button "button" at bounding box center [17, 62] width 34 height 34
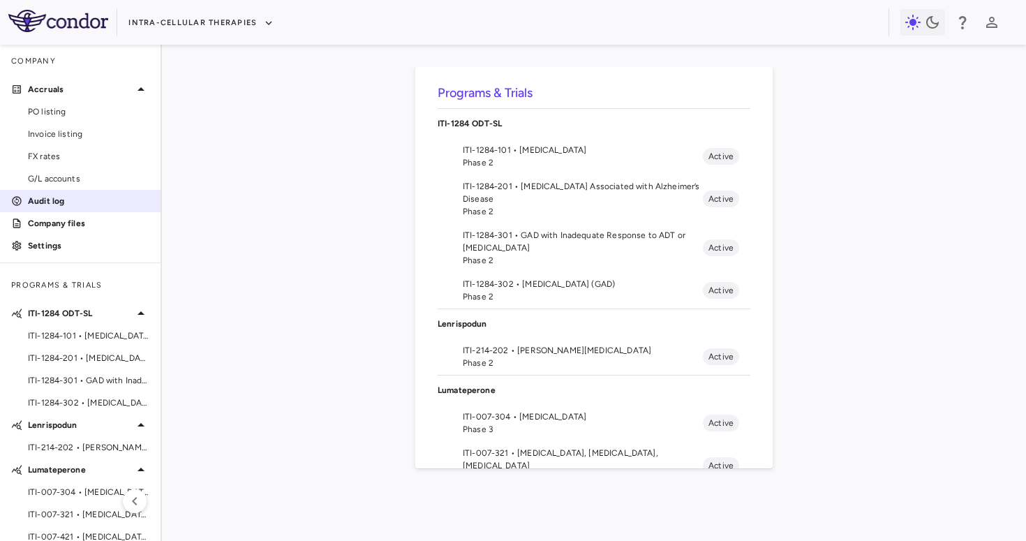
click at [72, 205] on p "Audit log" at bounding box center [88, 201] width 121 height 13
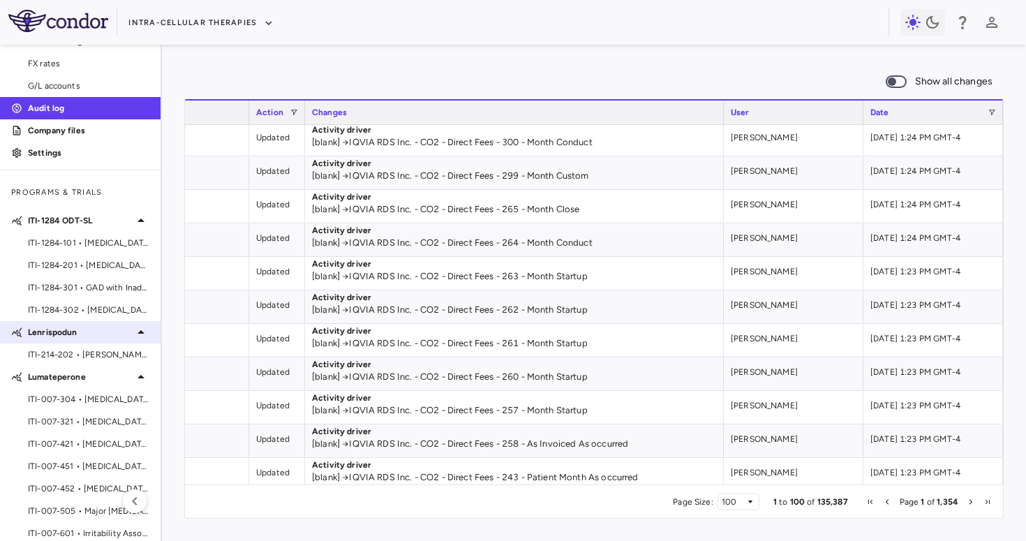
scroll to position [130, 0]
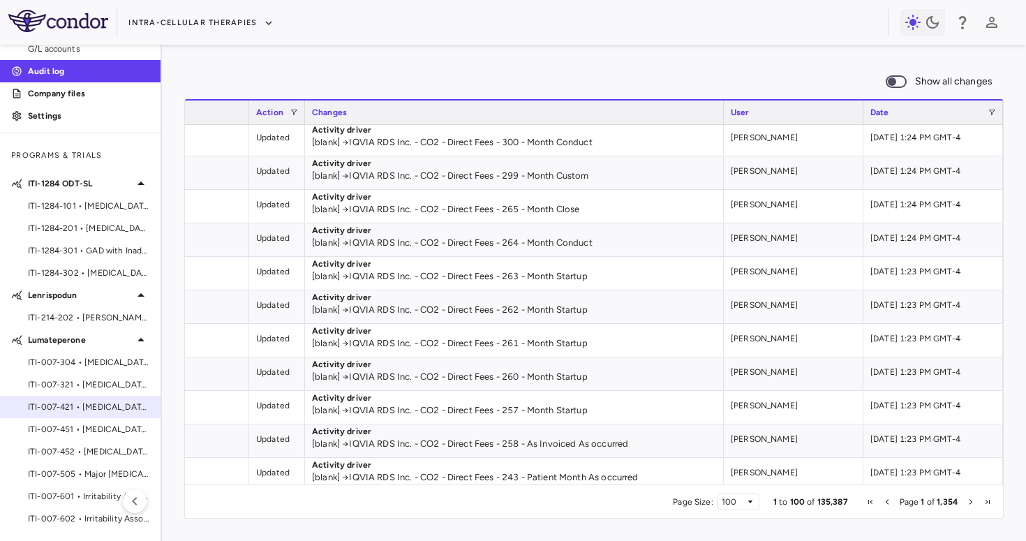
click at [83, 413] on div "ITI-007-421 • [MEDICAL_DATA]" at bounding box center [80, 407] width 161 height 21
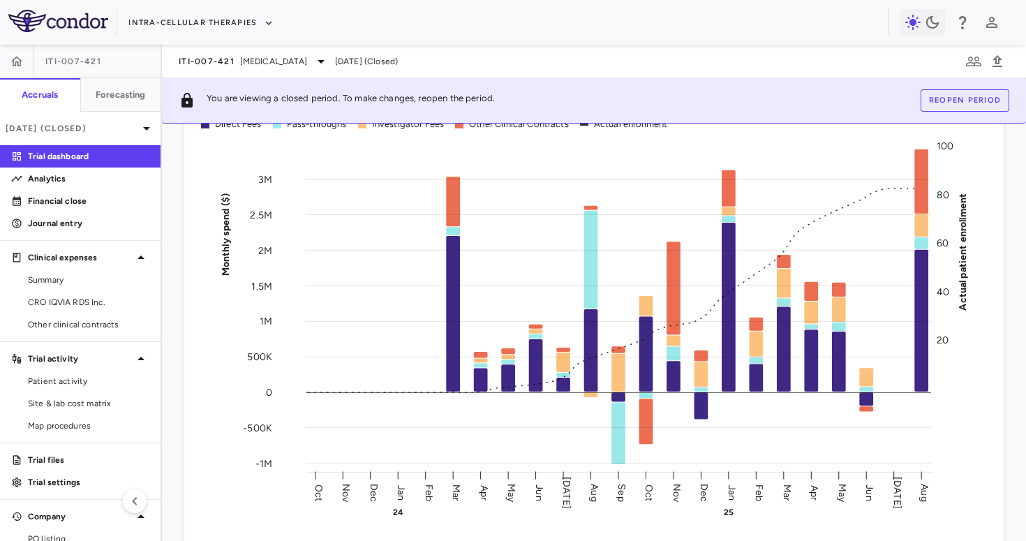
scroll to position [104, 0]
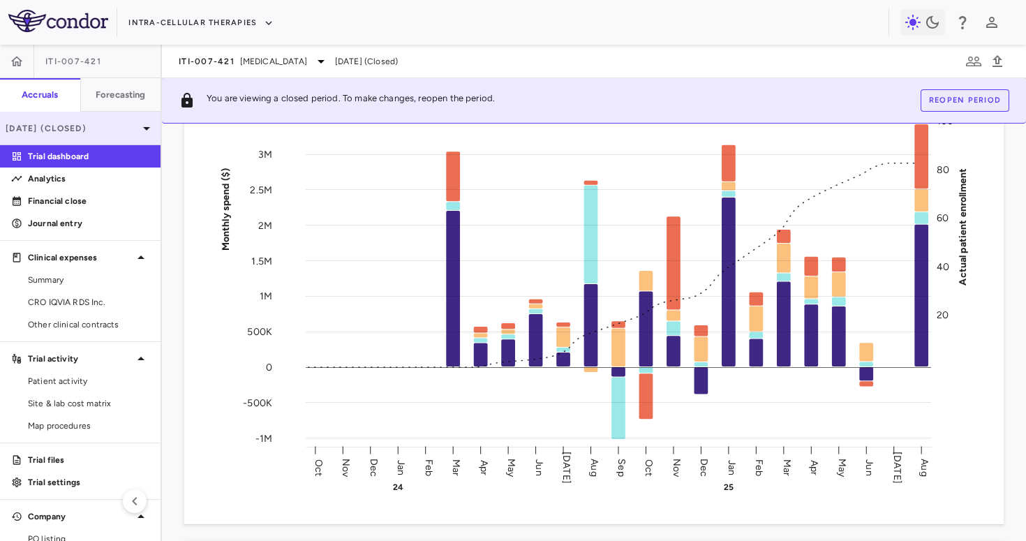
click at [77, 124] on p "[DATE] (Closed)" at bounding box center [72, 128] width 133 height 13
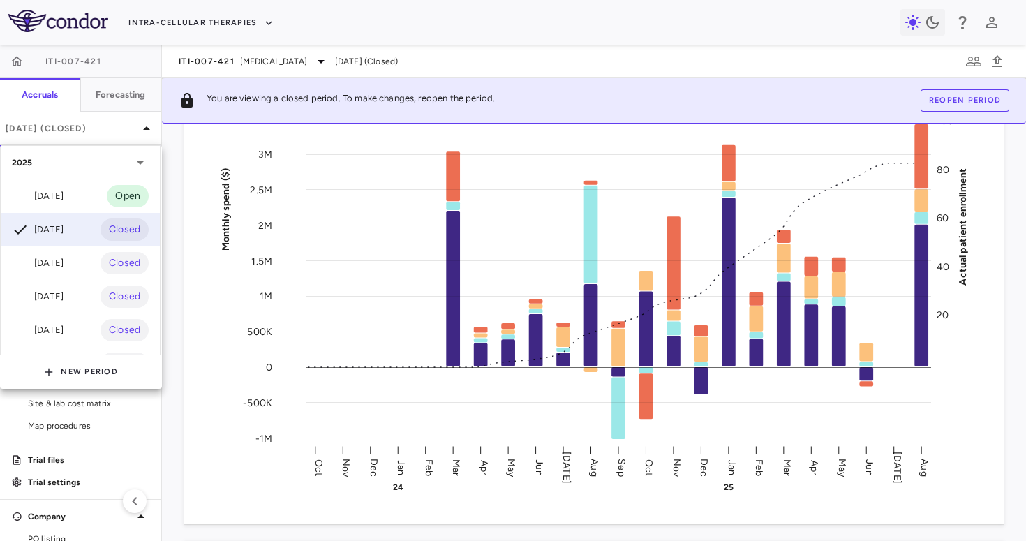
click at [77, 126] on div at bounding box center [513, 270] width 1026 height 541
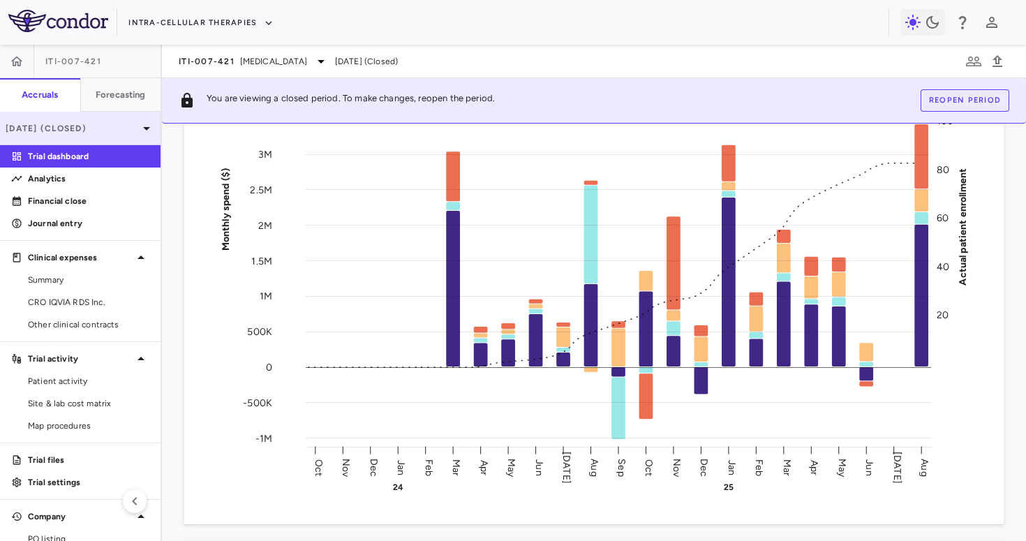
click at [119, 119] on div "[DATE] (Closed)" at bounding box center [80, 129] width 161 height 34
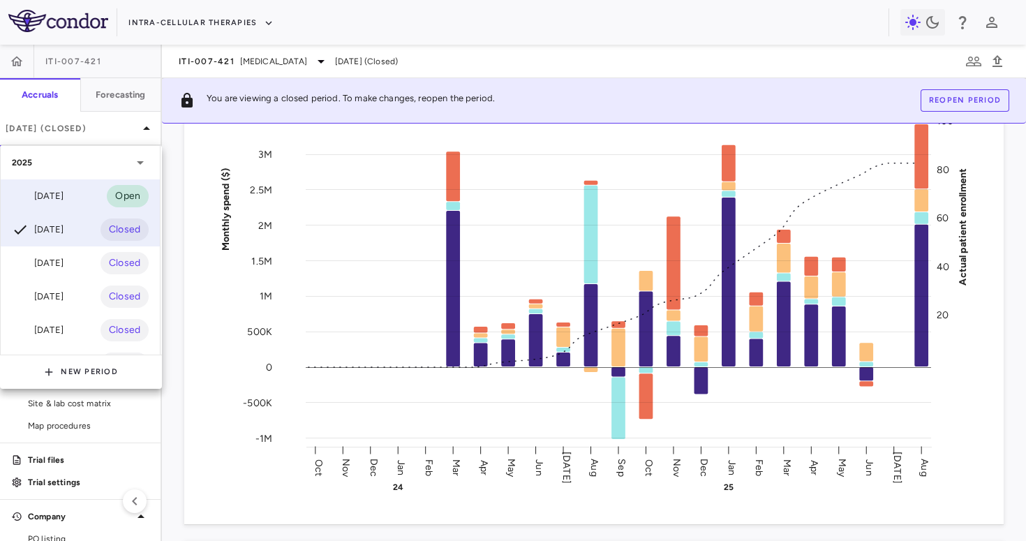
click at [94, 190] on div "[DATE] Open" at bounding box center [80, 196] width 159 height 34
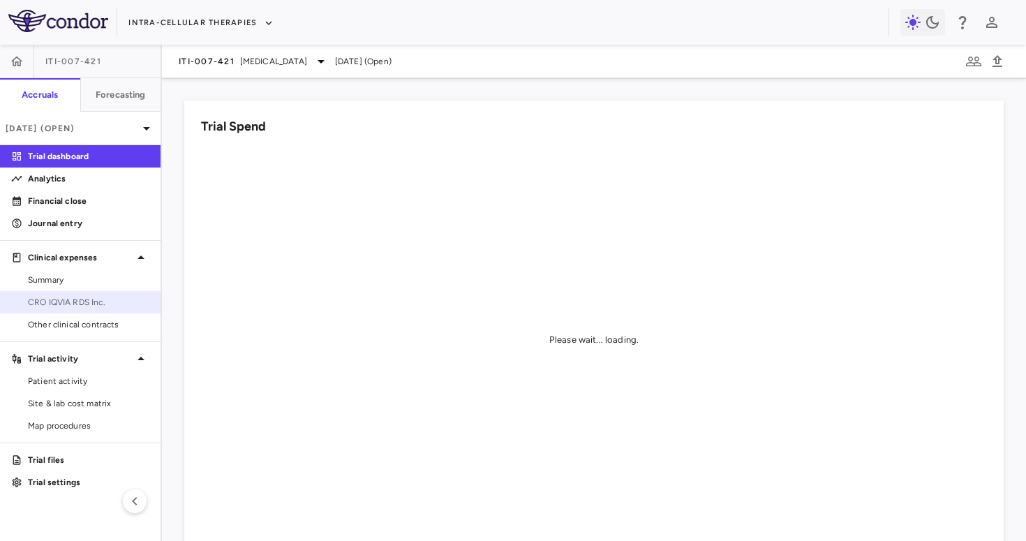
click at [112, 296] on span "CRO IQVIA RDS Inc." at bounding box center [88, 302] width 121 height 13
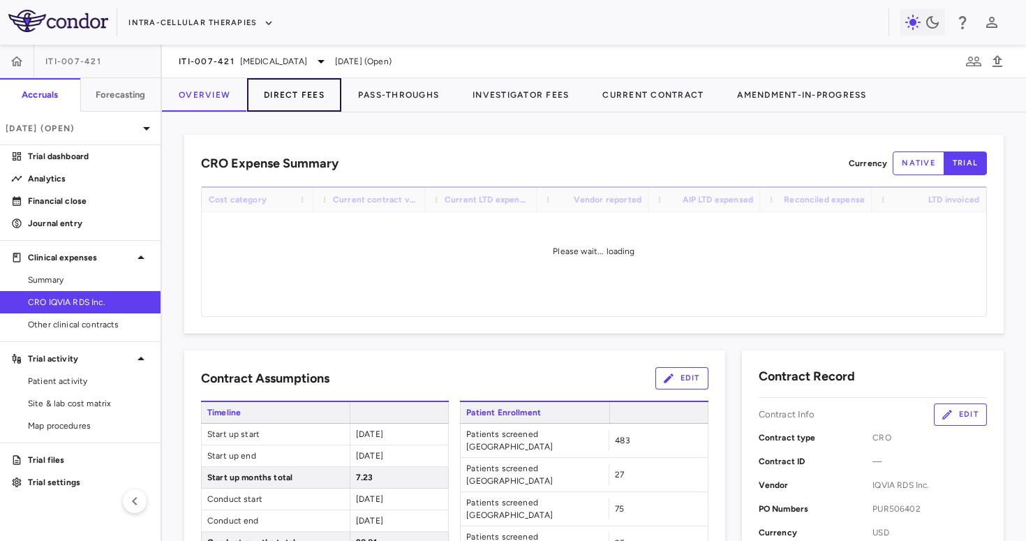
click at [300, 103] on button "Direct Fees" at bounding box center [294, 95] width 94 height 34
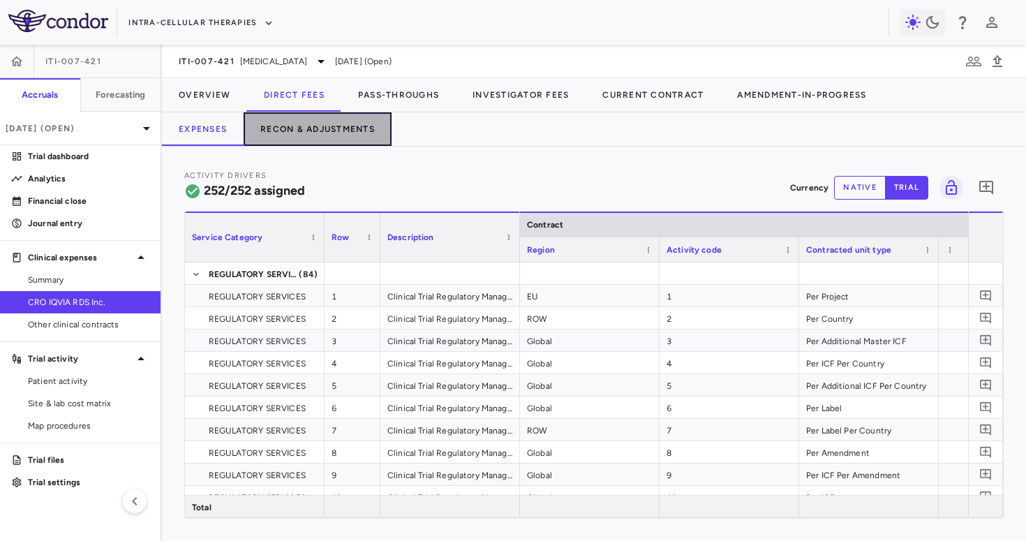
click at [350, 121] on button "Recon & Adjustments" at bounding box center [318, 129] width 148 height 34
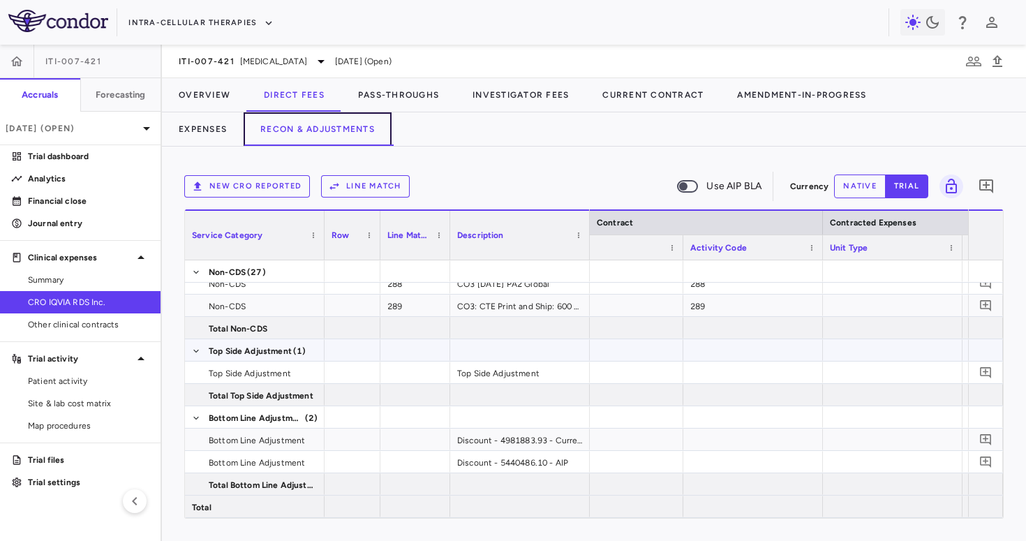
scroll to position [0, 252]
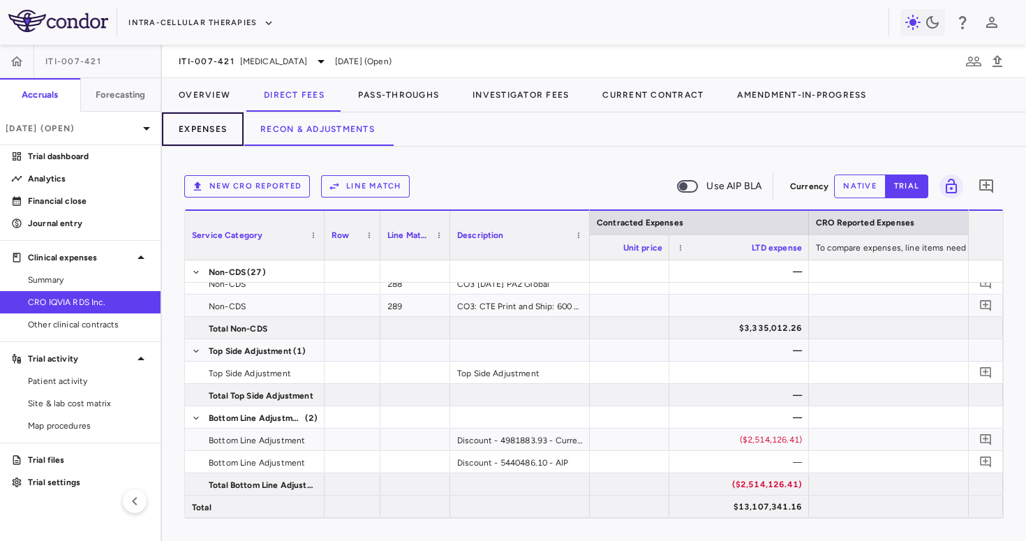
click at [193, 138] on button "Expenses" at bounding box center [203, 129] width 82 height 34
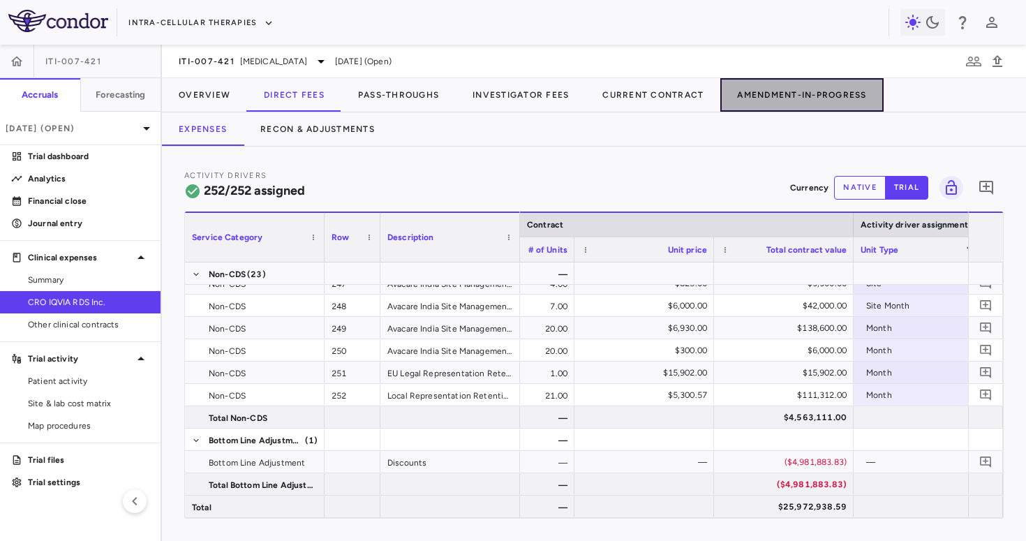
click at [801, 104] on button "Amendment-In-Progress" at bounding box center [802, 95] width 163 height 34
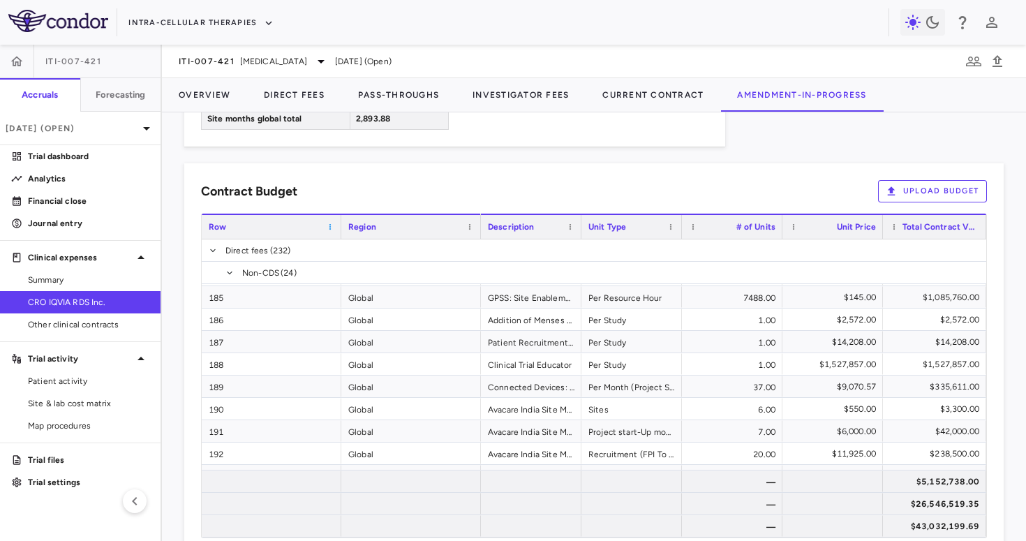
click at [328, 223] on span at bounding box center [330, 227] width 8 height 8
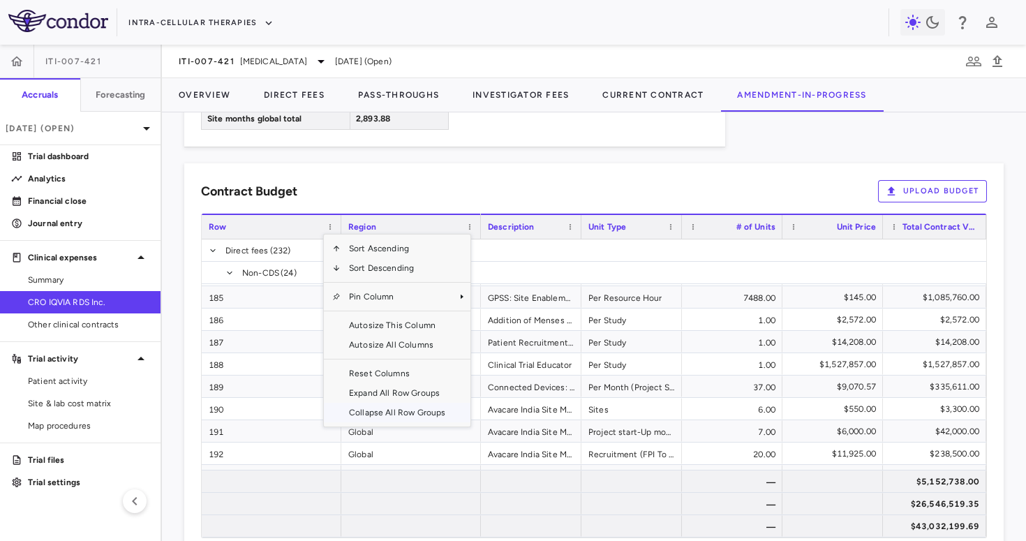
click at [383, 403] on span "Collapse All Row Groups" at bounding box center [397, 413] width 113 height 20
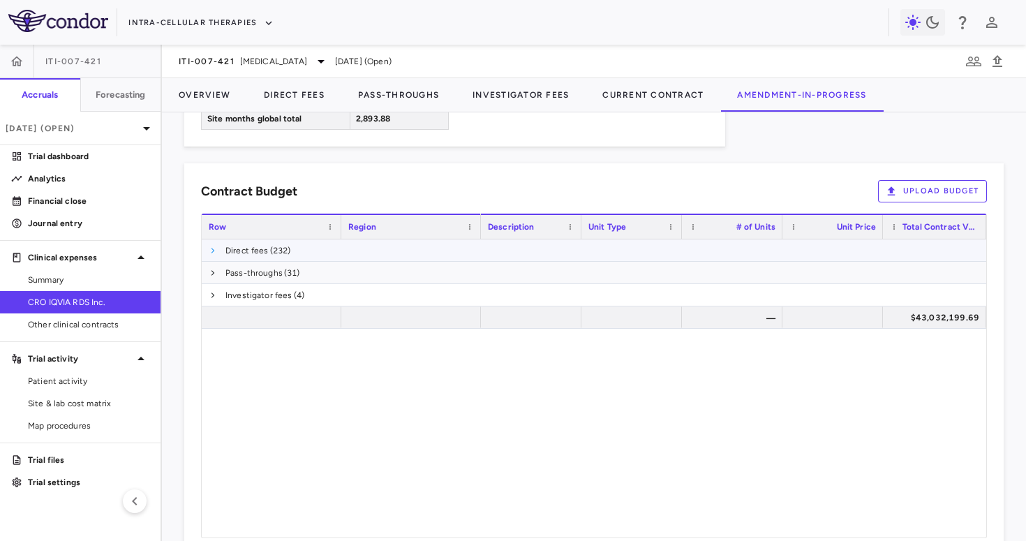
click at [209, 246] on span at bounding box center [213, 250] width 8 height 8
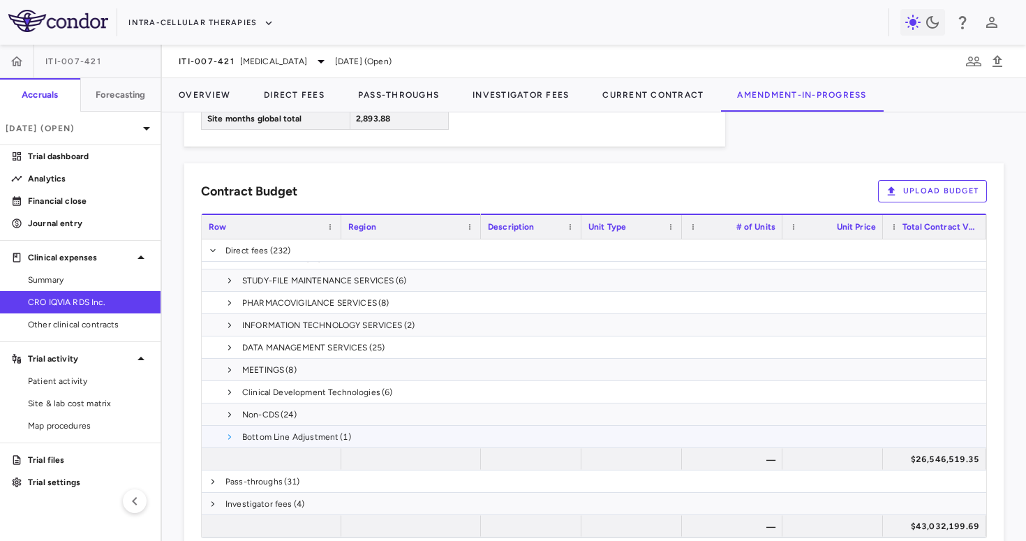
click at [230, 433] on span at bounding box center [230, 437] width 8 height 8
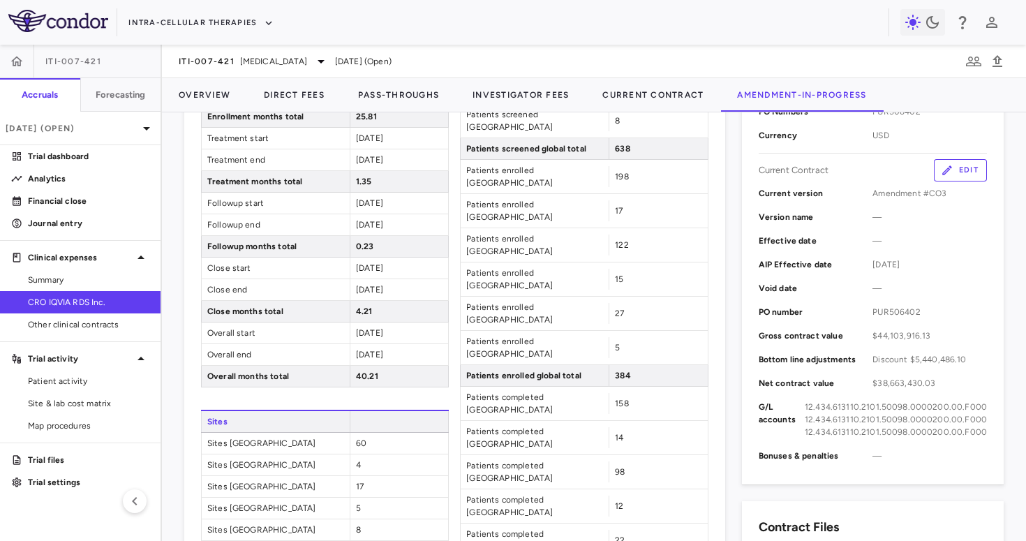
click at [969, 168] on button "Edit" at bounding box center [960, 170] width 53 height 22
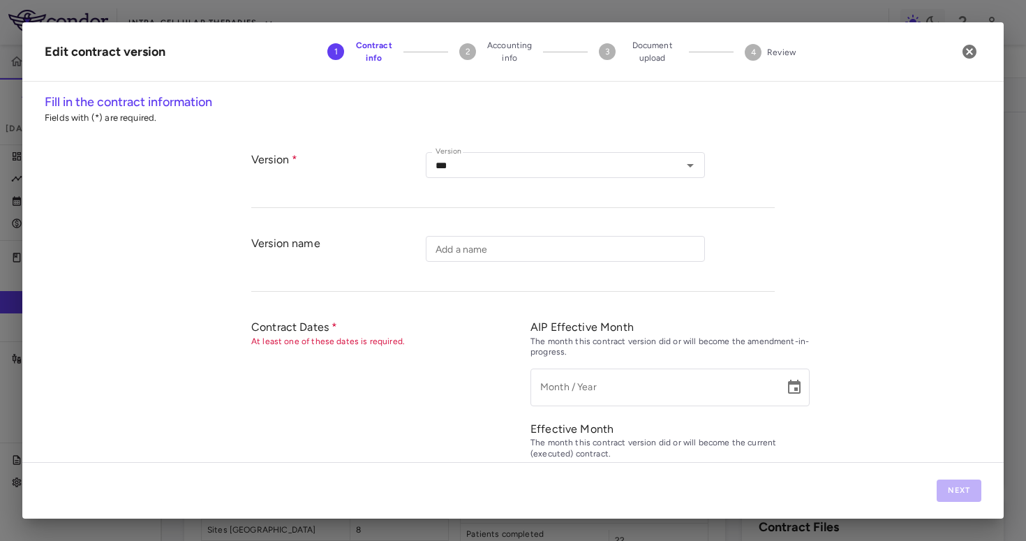
type input "*********"
type input "**********"
type input "*********"
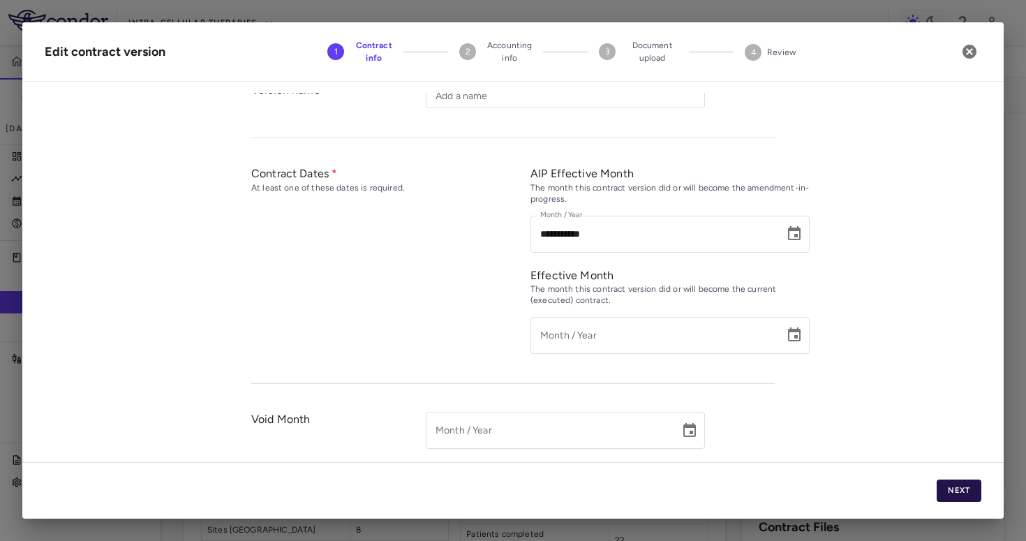
click at [947, 486] on button "Next" at bounding box center [959, 491] width 45 height 22
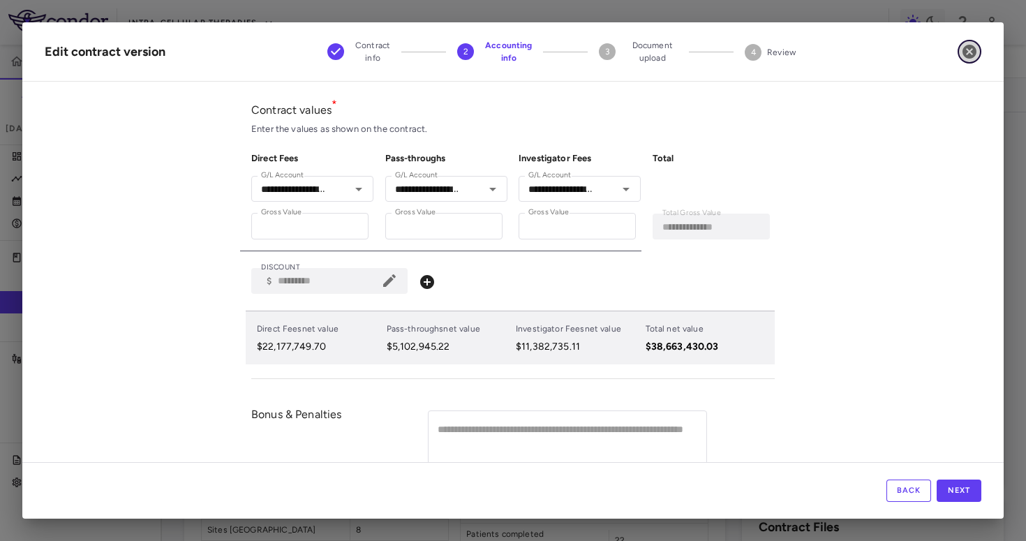
click at [967, 48] on icon "button" at bounding box center [969, 51] width 17 height 17
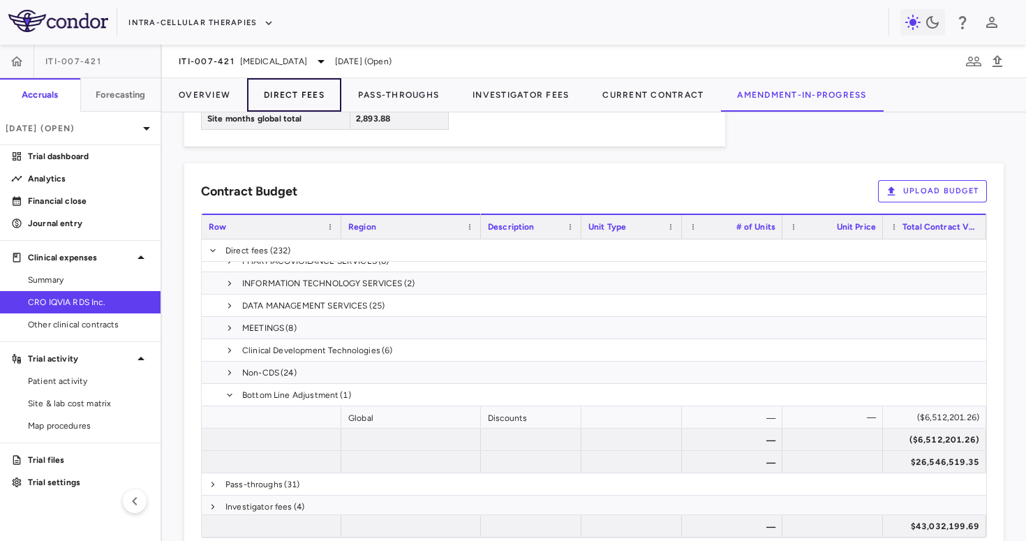
click at [277, 98] on button "Direct Fees" at bounding box center [294, 95] width 94 height 34
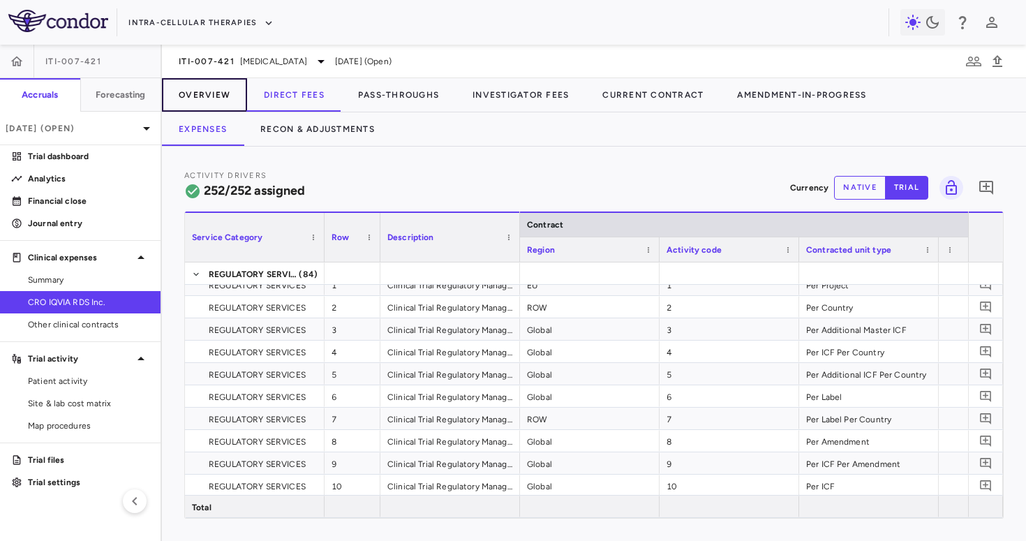
click at [218, 94] on button "Overview" at bounding box center [204, 95] width 85 height 34
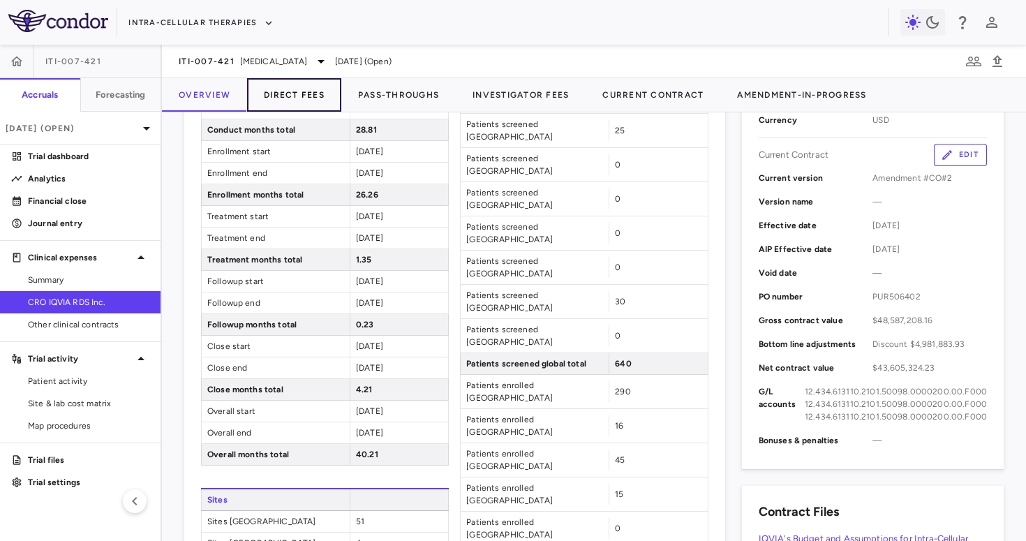
click at [303, 89] on button "Direct Fees" at bounding box center [294, 95] width 94 height 34
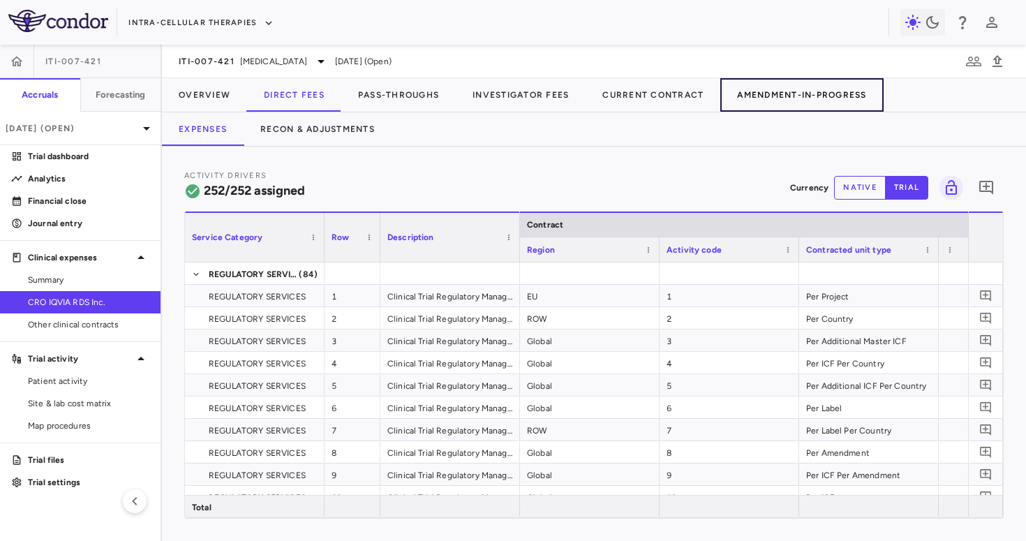
click at [773, 91] on button "Amendment-In-Progress" at bounding box center [802, 95] width 163 height 34
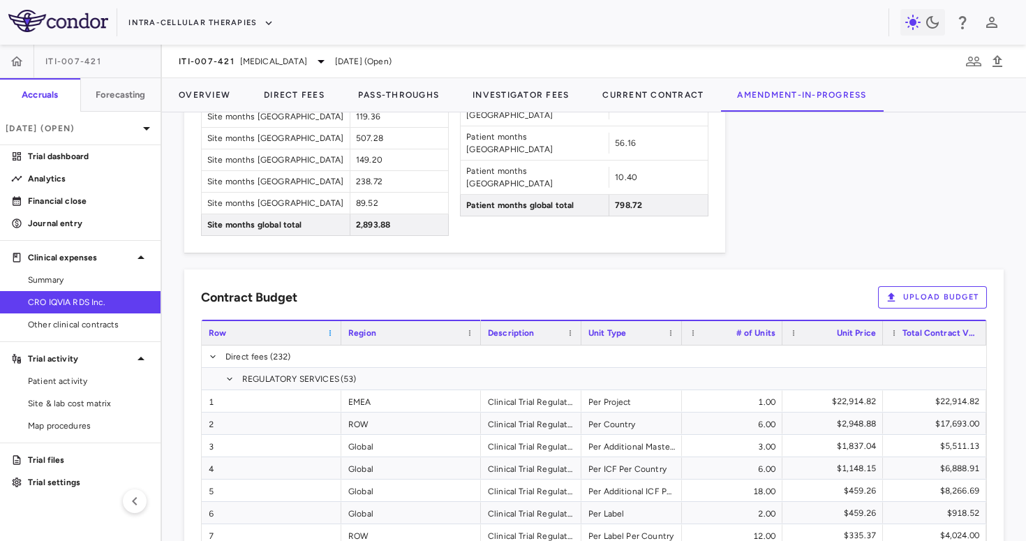
click at [328, 329] on span at bounding box center [330, 333] width 8 height 8
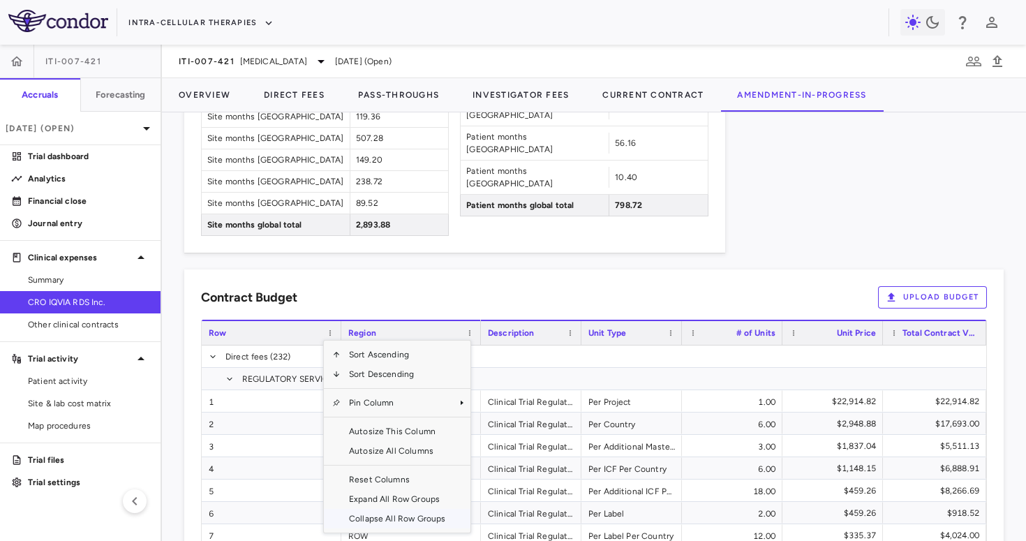
click at [387, 509] on span "Collapse All Row Groups" at bounding box center [397, 519] width 113 height 20
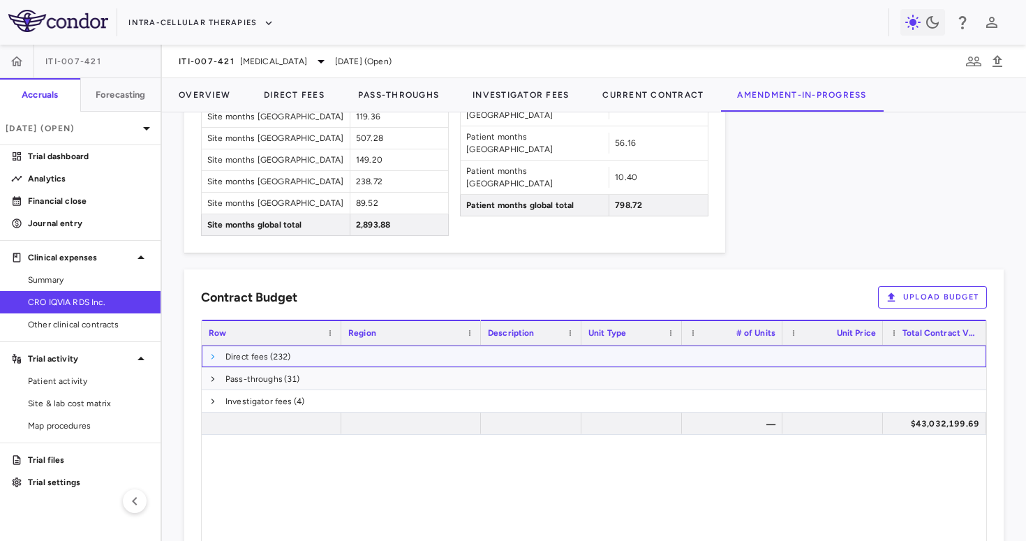
click at [211, 353] on span at bounding box center [213, 357] width 8 height 8
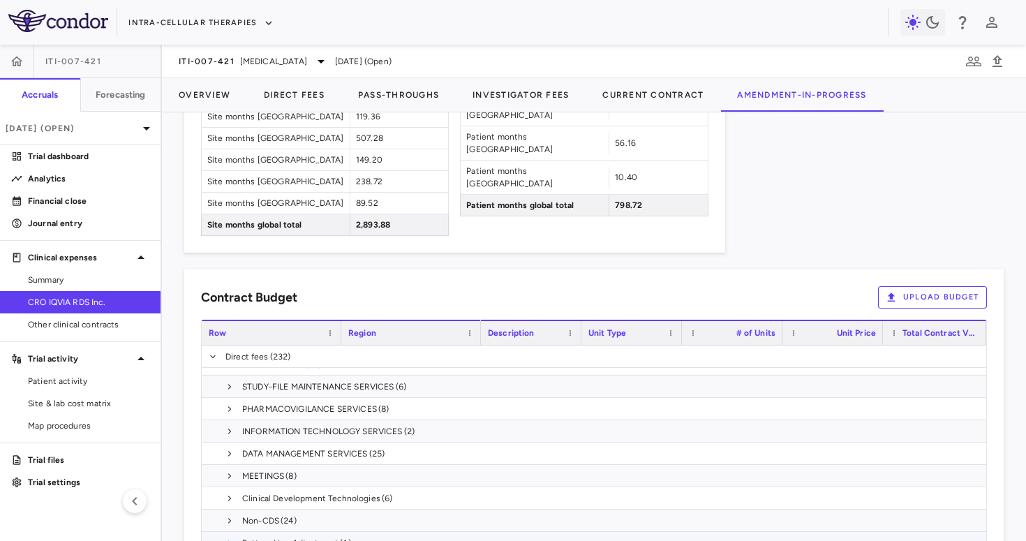
click at [227, 539] on span at bounding box center [230, 543] width 8 height 8
click at [926, 510] on div "($6,512,201.26)" at bounding box center [938, 521] width 84 height 22
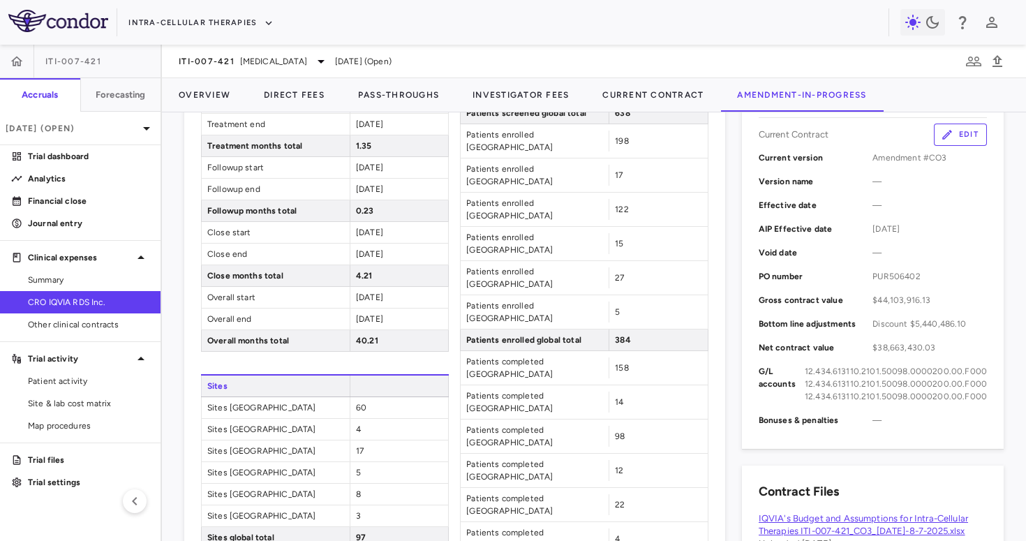
scroll to position [371, 0]
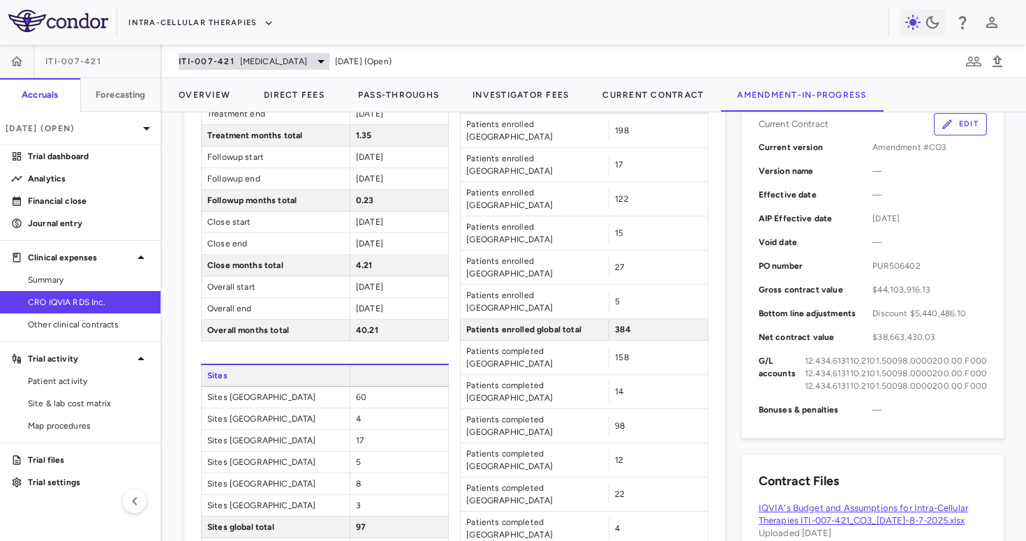
click at [263, 59] on span "[MEDICAL_DATA]" at bounding box center [273, 61] width 67 height 13
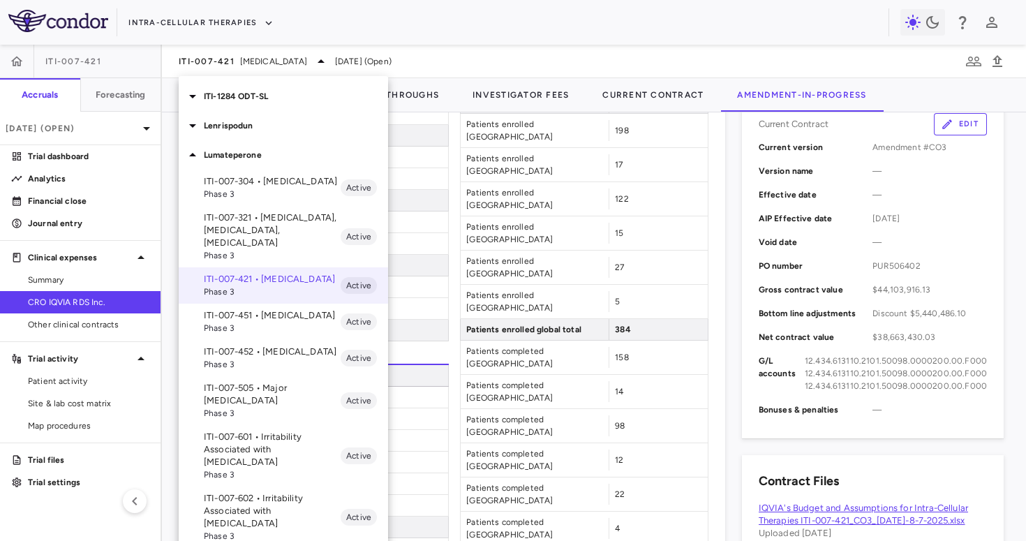
click at [255, 322] on span "Phase 3" at bounding box center [272, 328] width 137 height 13
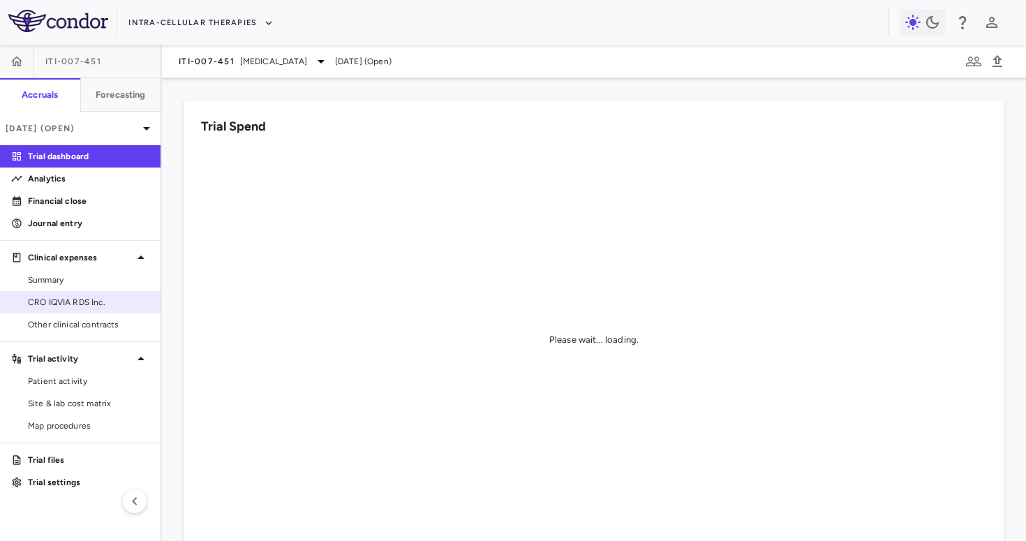
click at [94, 300] on span "CRO IQVIA RDS Inc." at bounding box center [88, 302] width 121 height 13
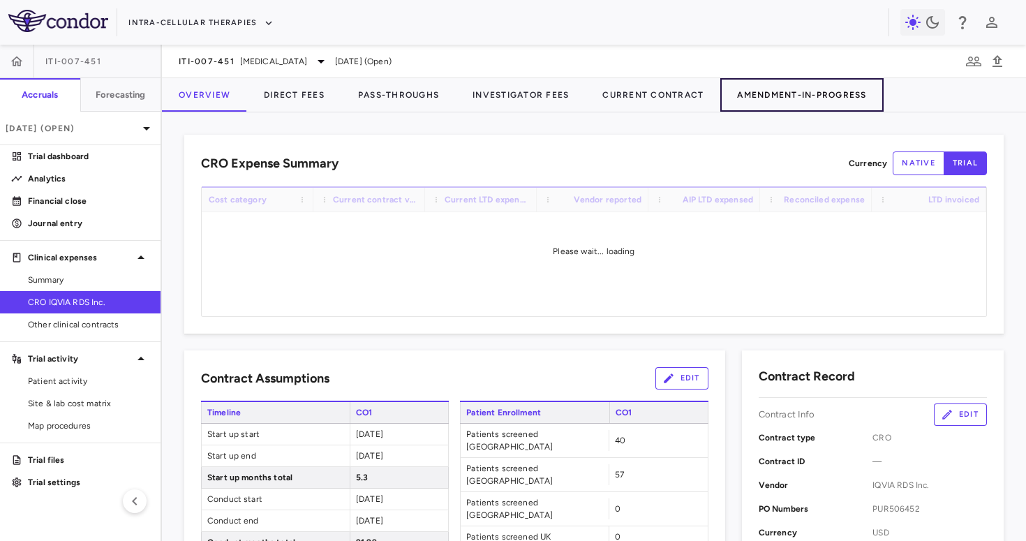
click at [773, 89] on button "Amendment-In-Progress" at bounding box center [802, 95] width 163 height 34
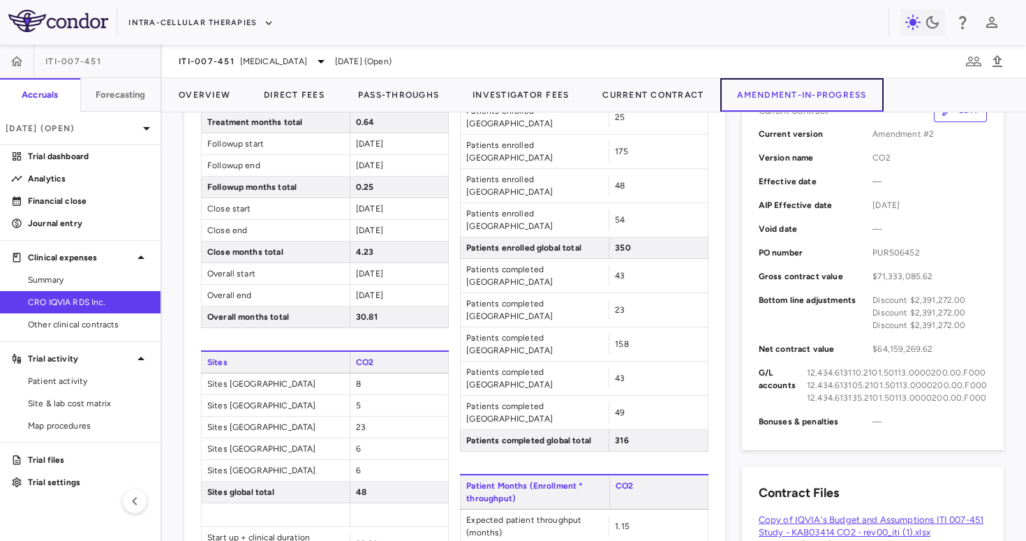
scroll to position [318, 0]
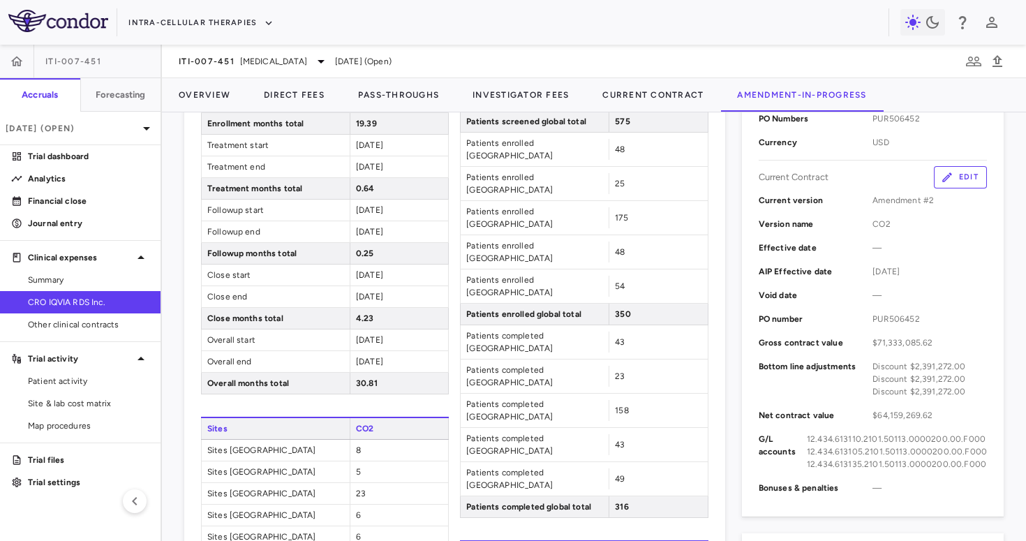
click at [970, 177] on button "Edit" at bounding box center [960, 177] width 53 height 22
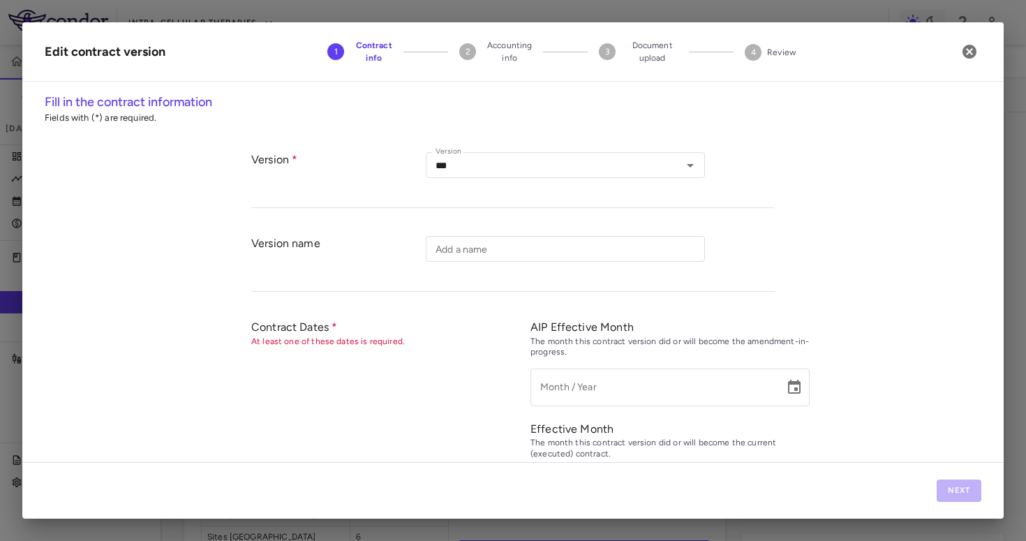
type input "***"
type input "*********"
type input "**********"
type input "*********"
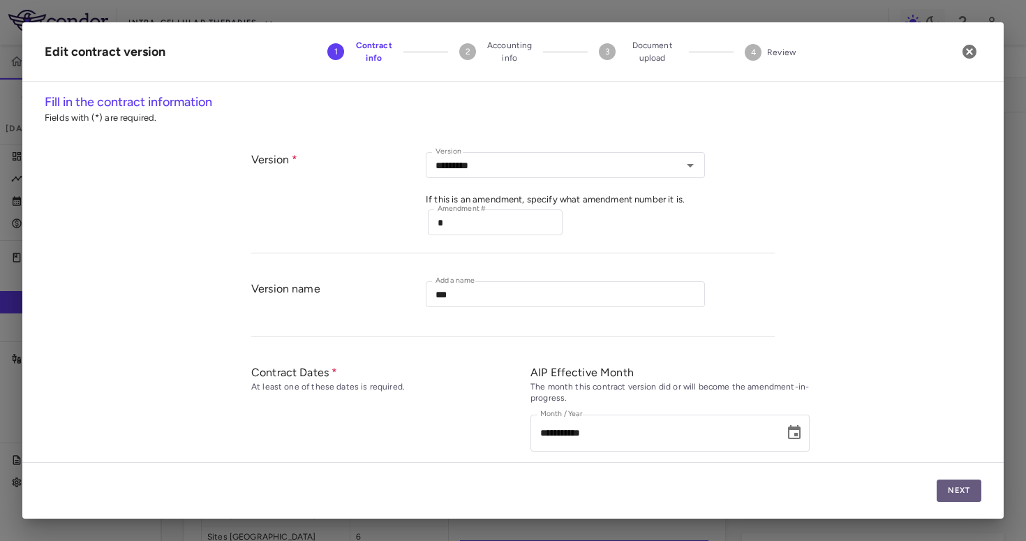
click at [965, 489] on button "Next" at bounding box center [959, 491] width 45 height 22
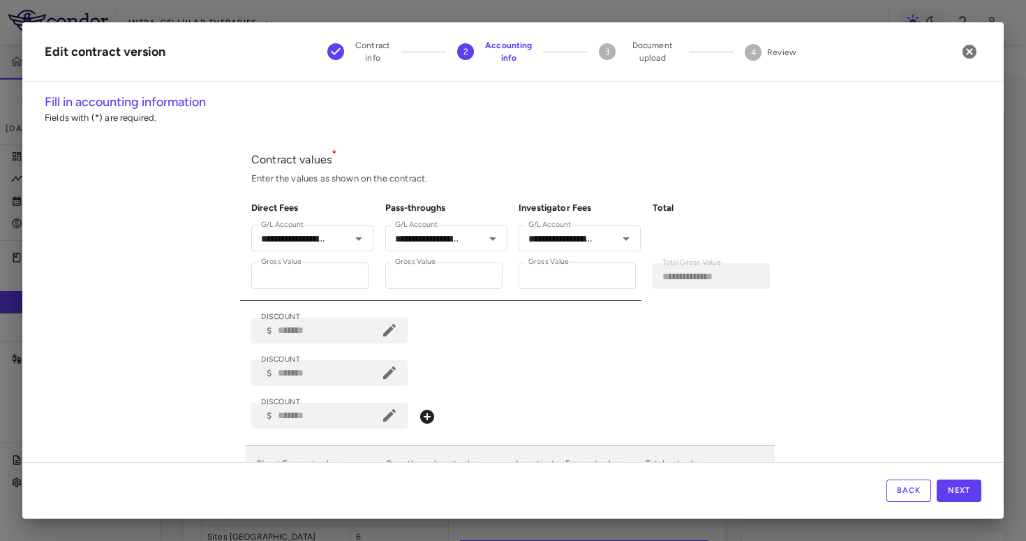
click at [390, 371] on icon at bounding box center [389, 373] width 13 height 13
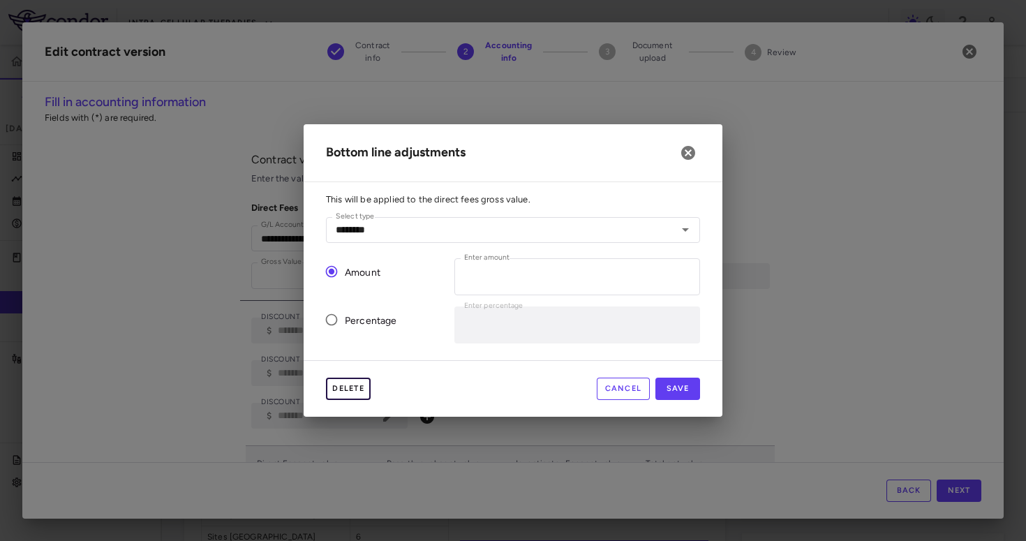
click at [355, 385] on button "Delete" at bounding box center [348, 389] width 45 height 22
type input "*"
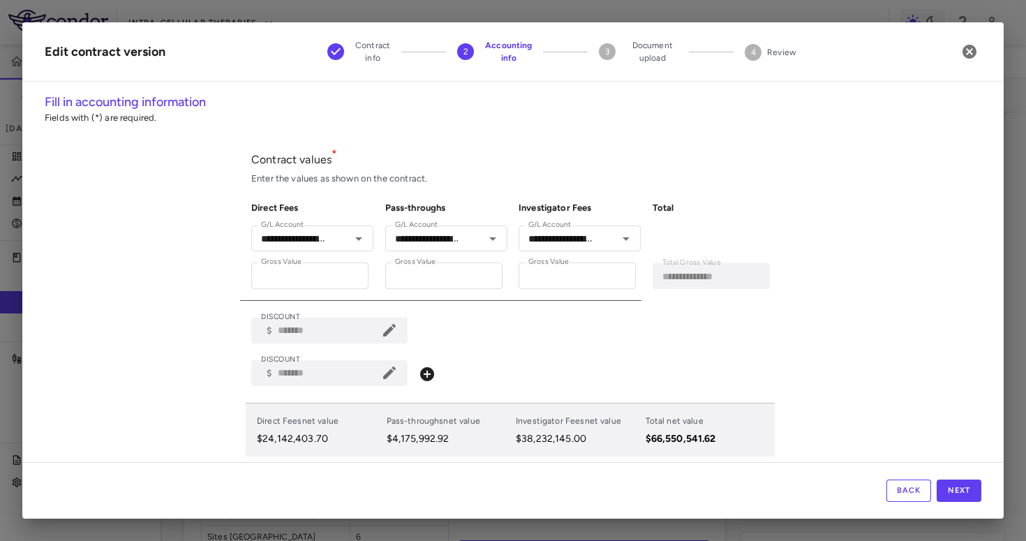
click at [391, 369] on icon at bounding box center [389, 372] width 17 height 17
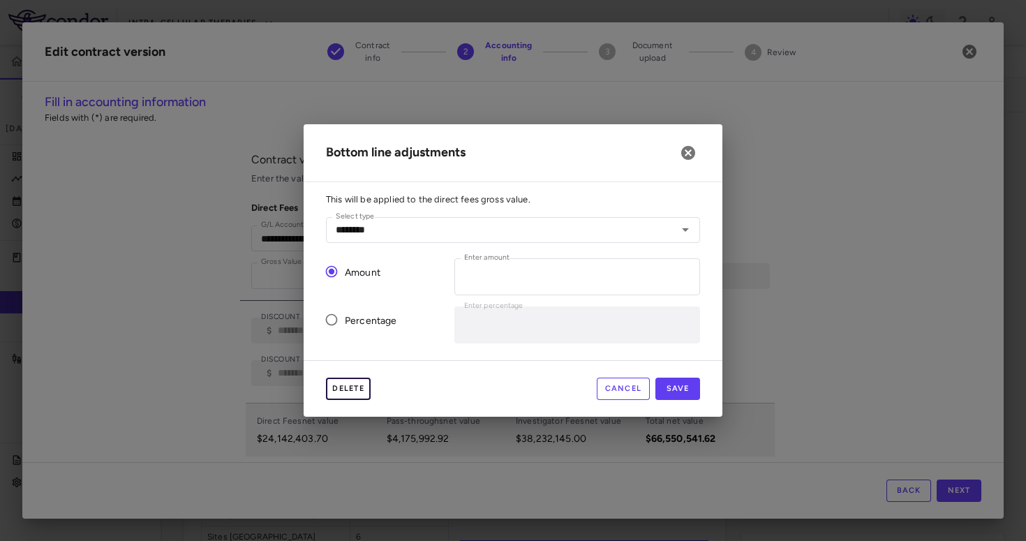
click at [344, 392] on button "Delete" at bounding box center [348, 389] width 45 height 22
type input "*"
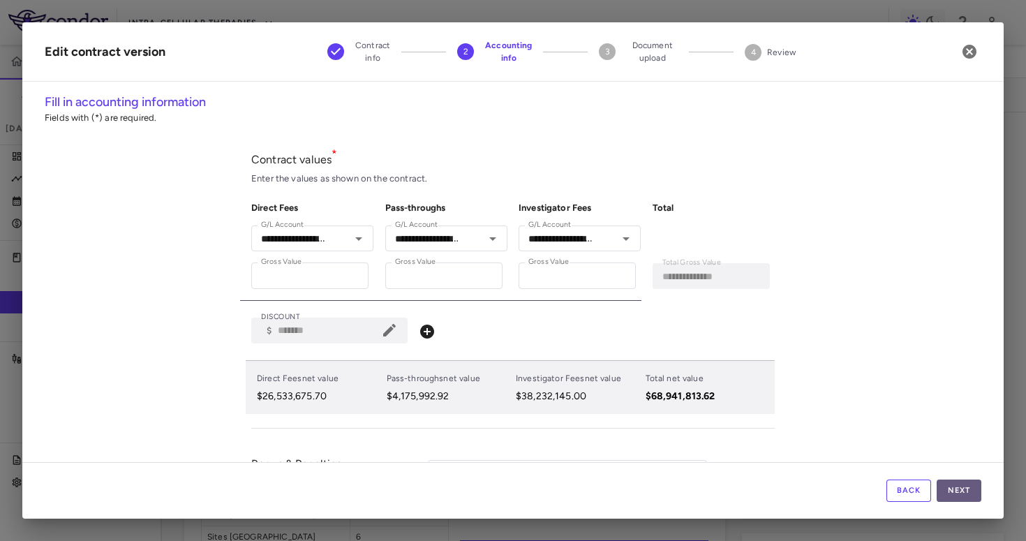
click at [971, 494] on button "Next" at bounding box center [959, 491] width 45 height 22
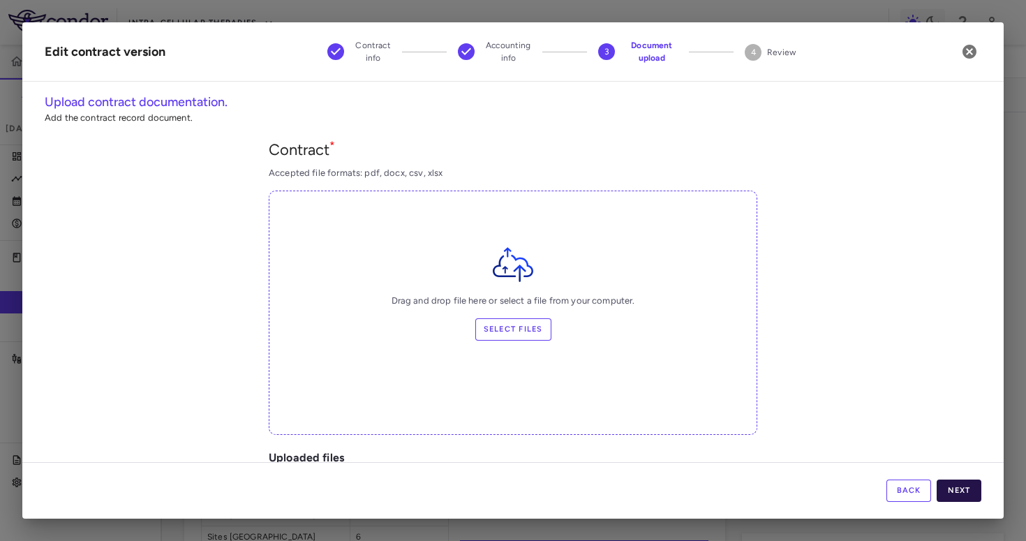
click at [971, 494] on button "Next" at bounding box center [959, 491] width 45 height 22
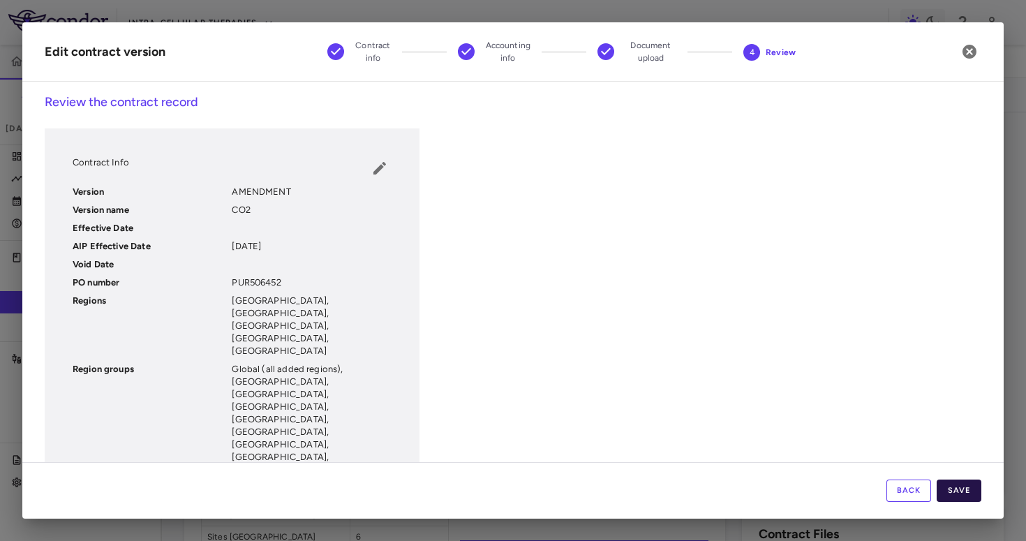
click at [971, 495] on button "Save" at bounding box center [959, 491] width 45 height 22
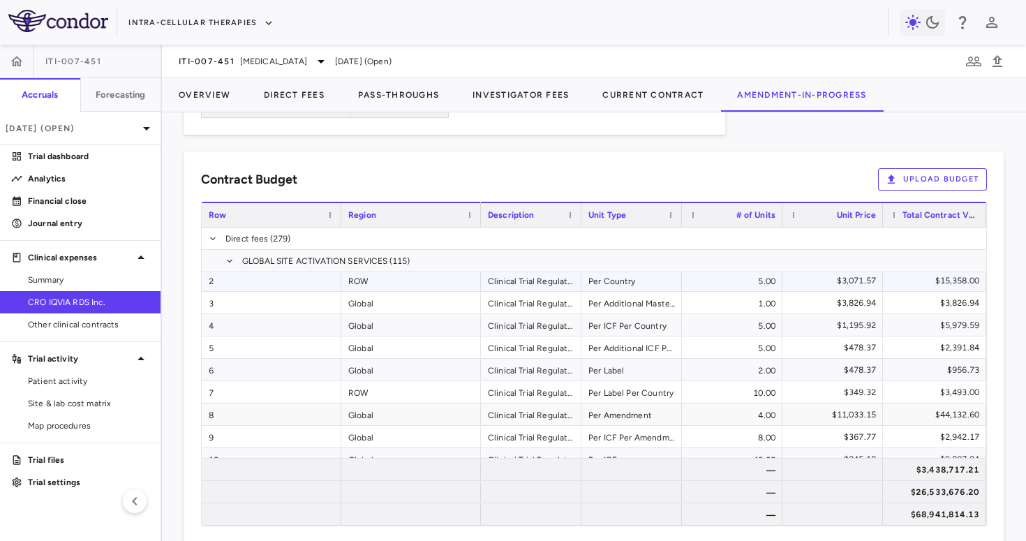
scroll to position [0, 0]
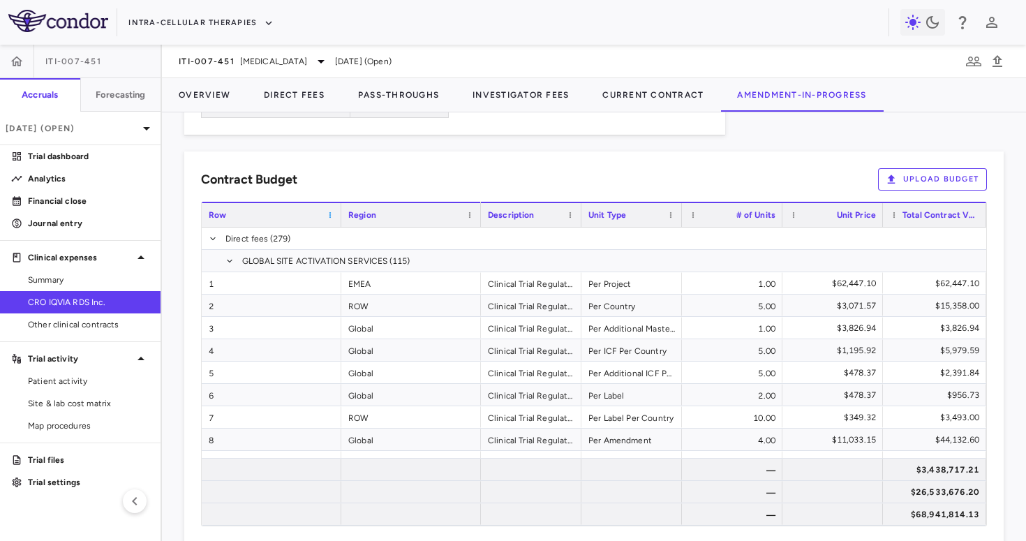
click at [329, 211] on span at bounding box center [330, 215] width 8 height 8
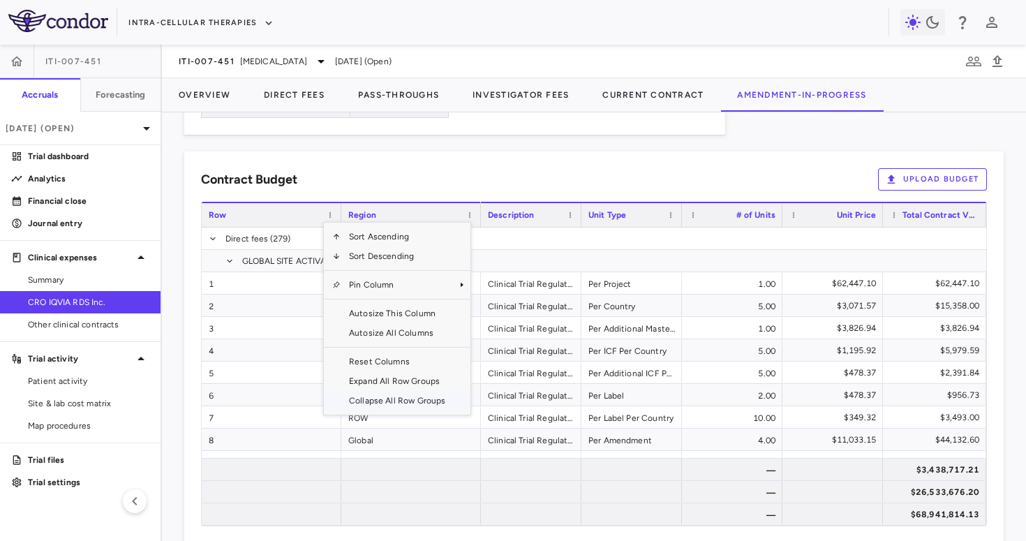
click at [396, 391] on span "Collapse All Row Groups" at bounding box center [397, 401] width 113 height 20
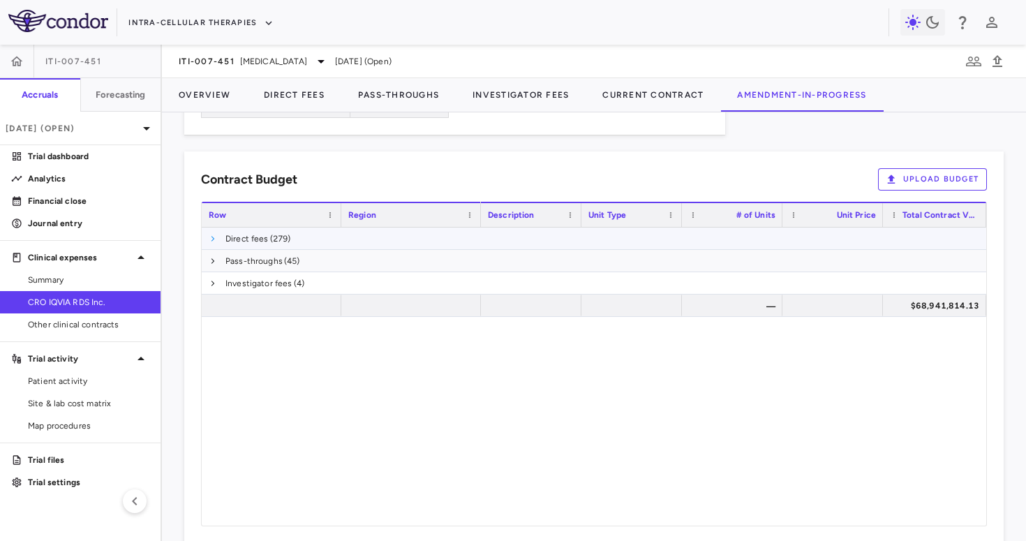
click at [209, 235] on span at bounding box center [213, 239] width 8 height 8
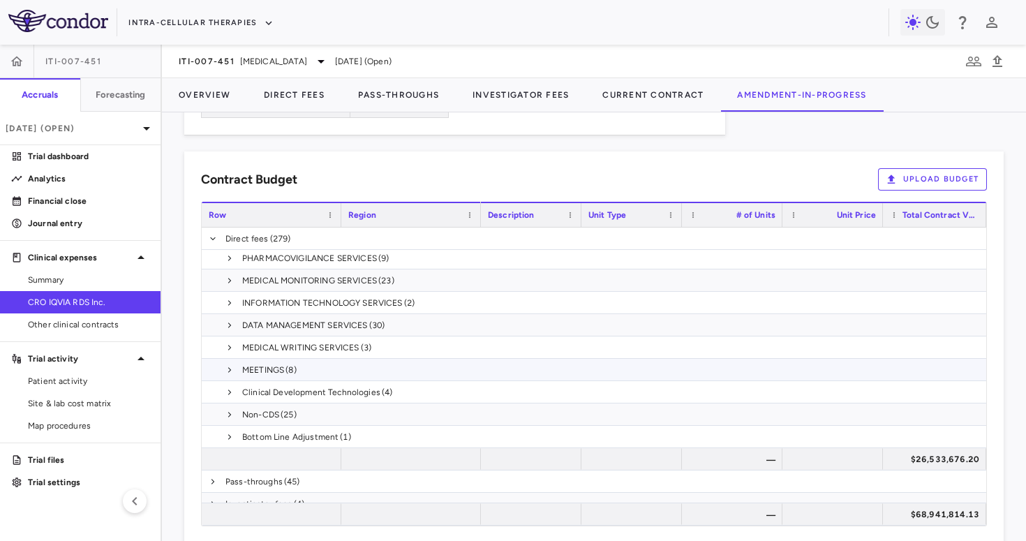
scroll to position [171, 0]
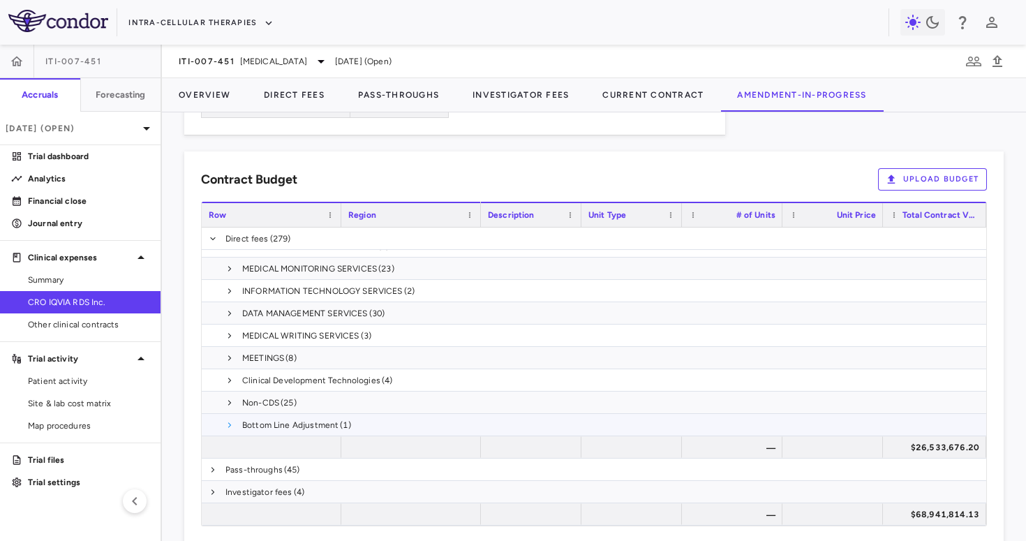
click at [226, 421] on span at bounding box center [230, 425] width 8 height 8
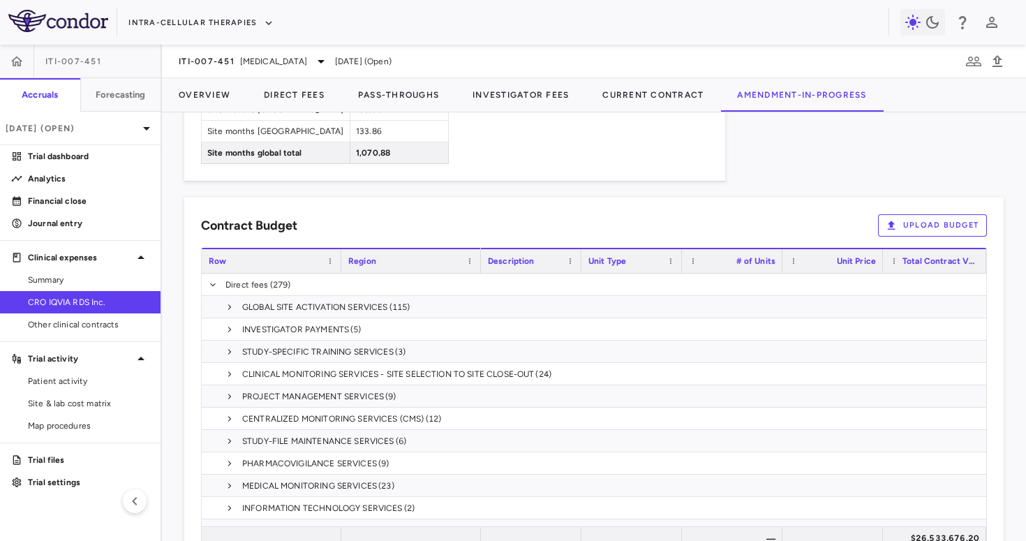
scroll to position [1093, 0]
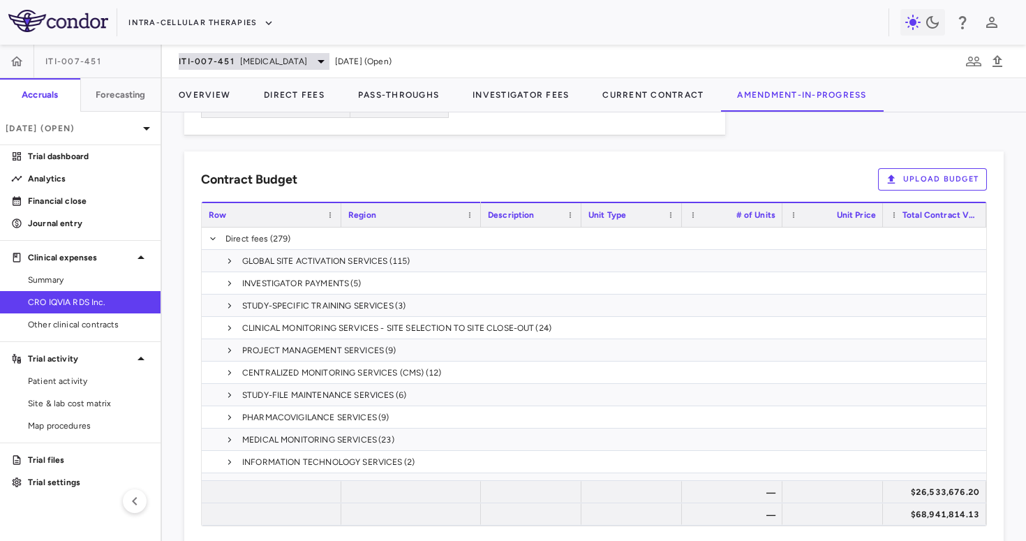
click at [258, 56] on span "[MEDICAL_DATA]" at bounding box center [273, 61] width 67 height 13
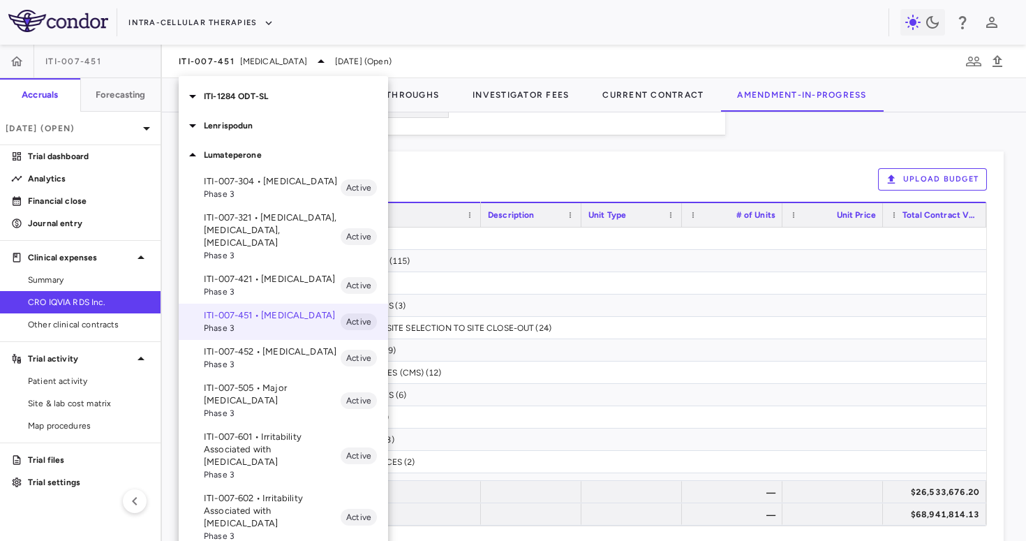
click at [428, 158] on div at bounding box center [513, 270] width 1026 height 541
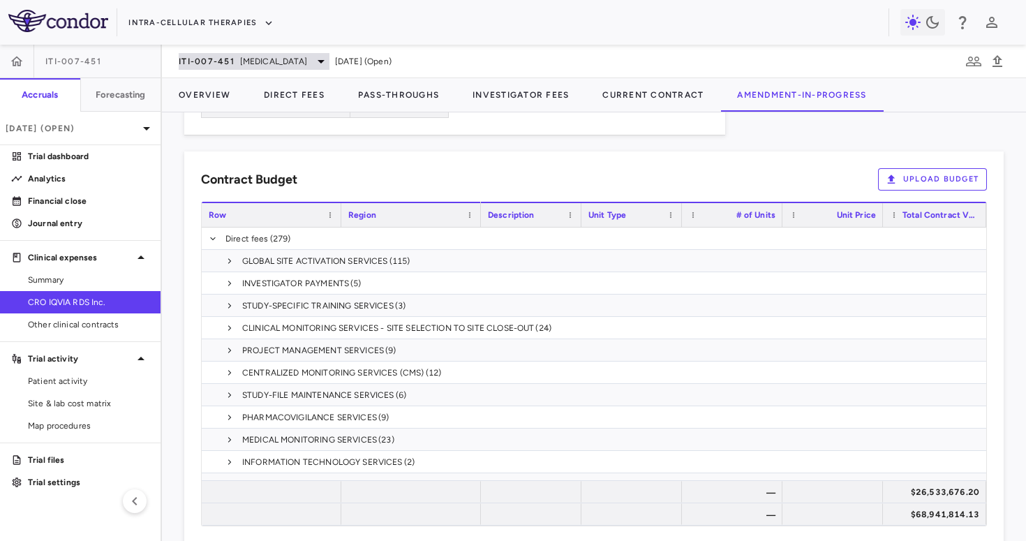
click at [254, 66] on span "[MEDICAL_DATA]" at bounding box center [273, 61] width 67 height 13
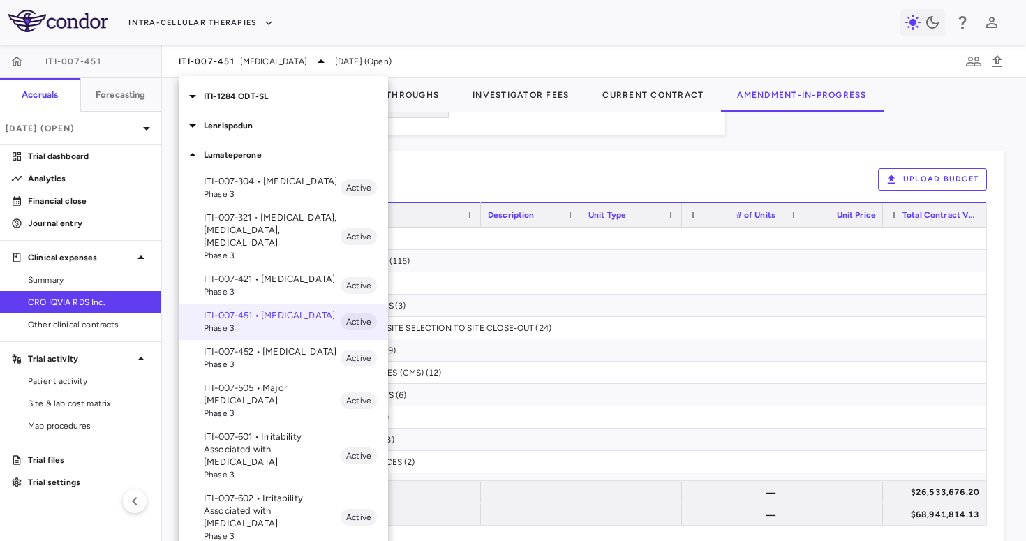
click at [242, 273] on p "ITI-007-421 • [MEDICAL_DATA]" at bounding box center [272, 279] width 137 height 13
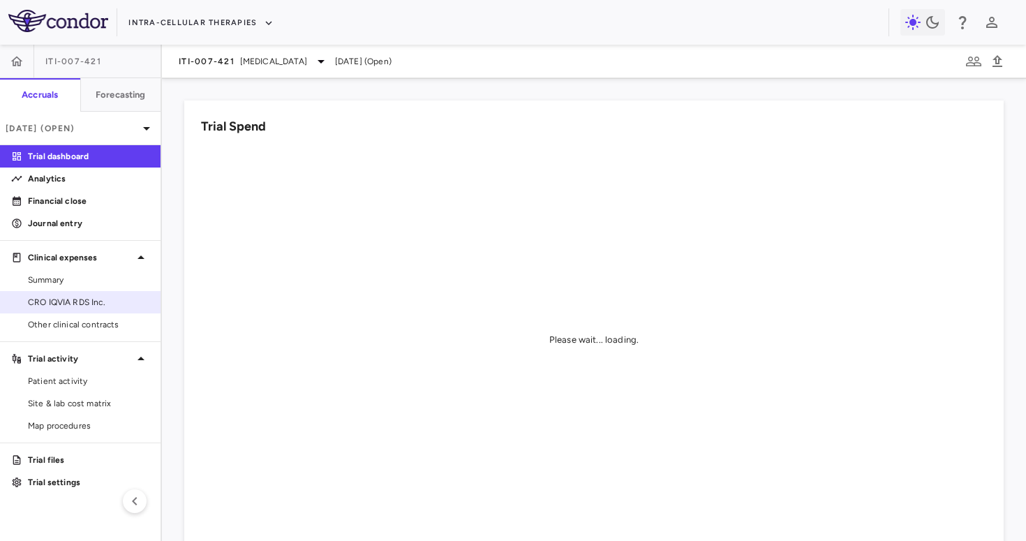
click at [69, 297] on span "CRO IQVIA RDS Inc." at bounding box center [88, 302] width 121 height 13
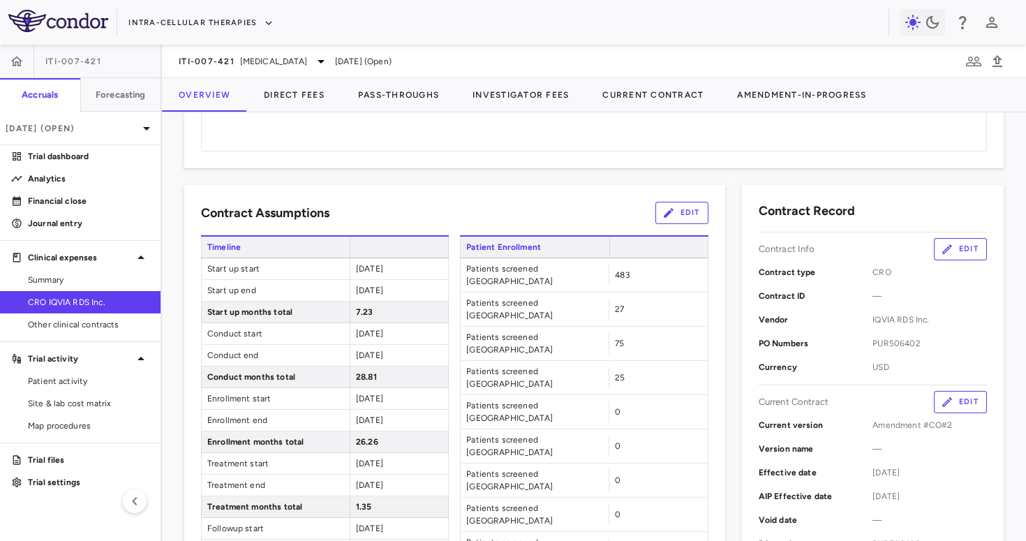
scroll to position [211, 0]
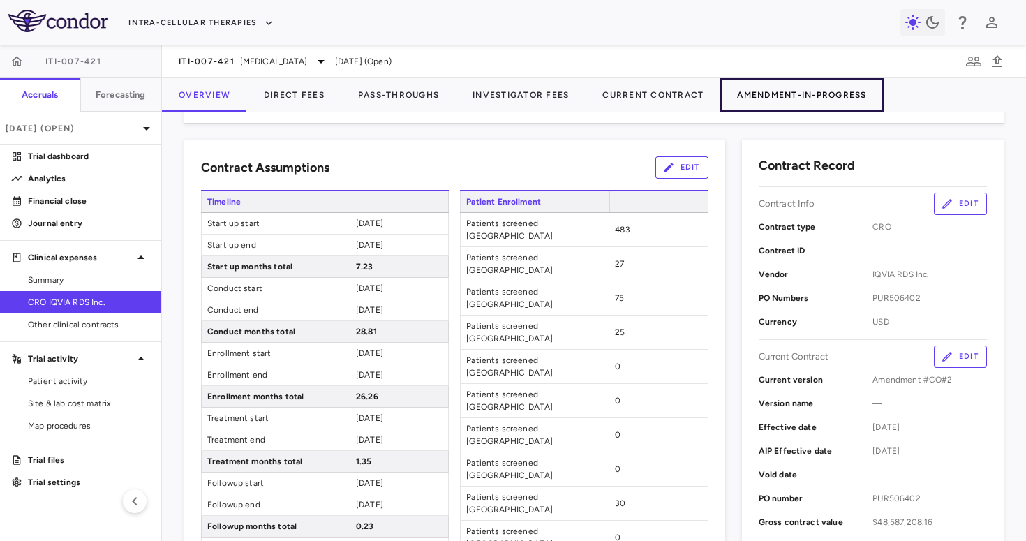
click at [844, 94] on button "Amendment-In-Progress" at bounding box center [802, 95] width 163 height 34
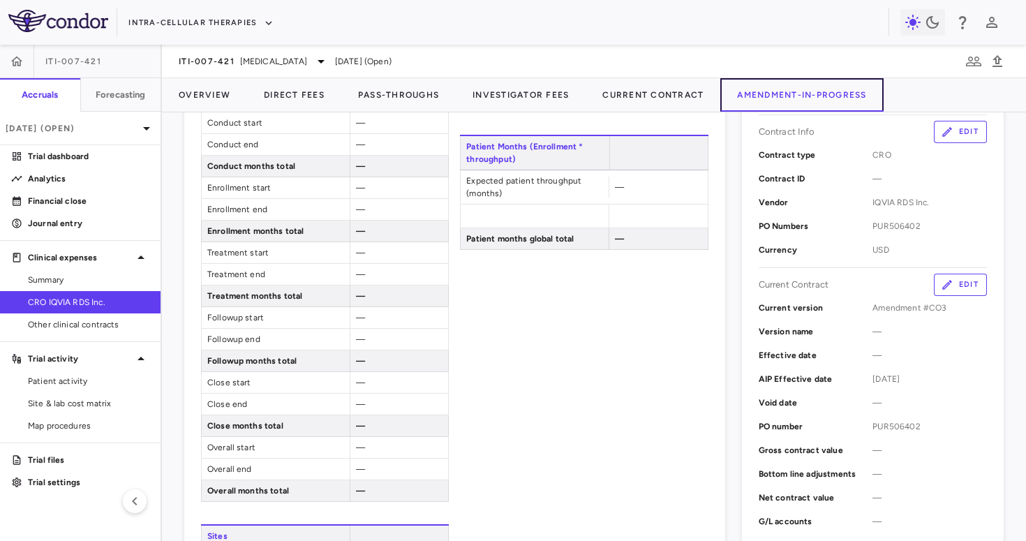
scroll to position [214, 0]
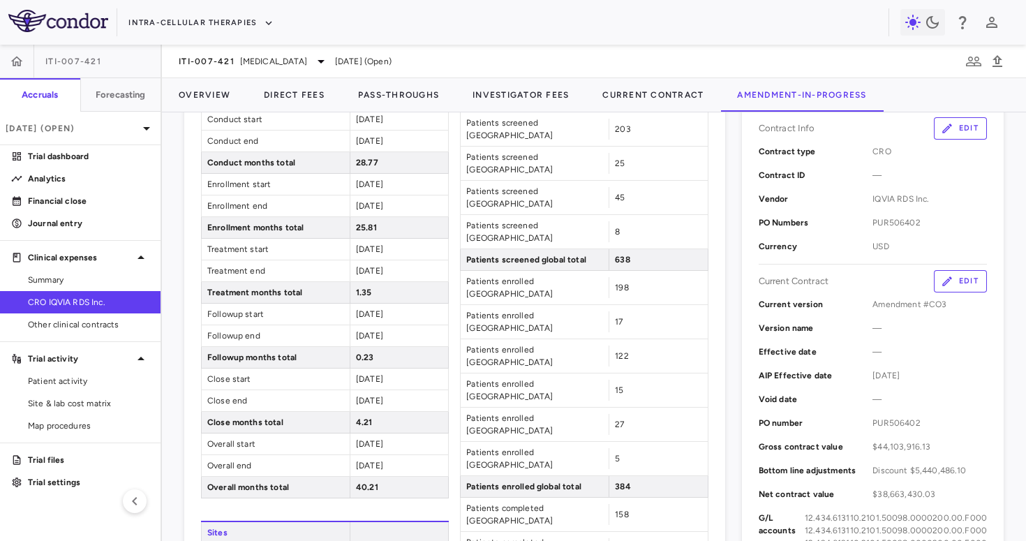
click at [967, 272] on button "Edit" at bounding box center [960, 281] width 53 height 22
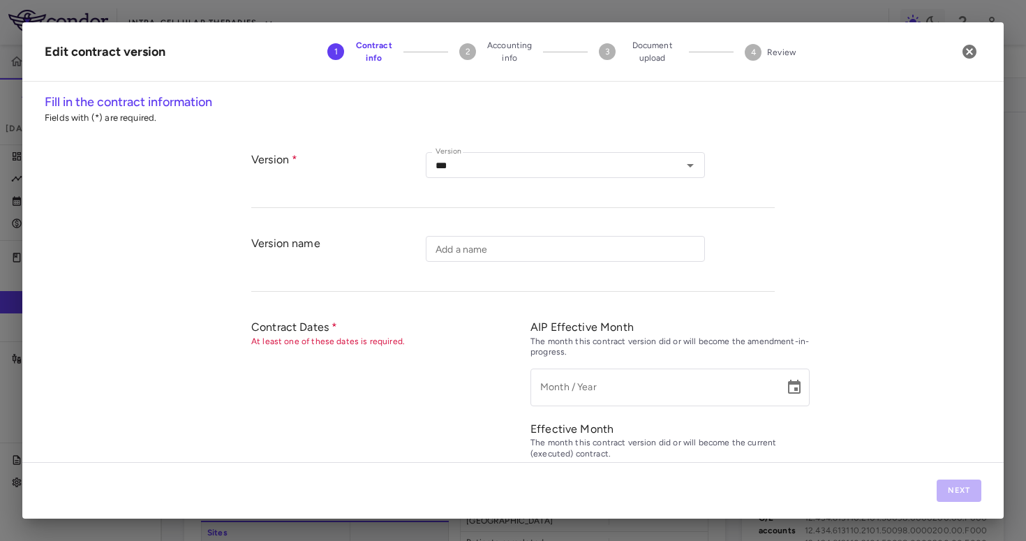
type input "*********"
type input "**********"
type input "*********"
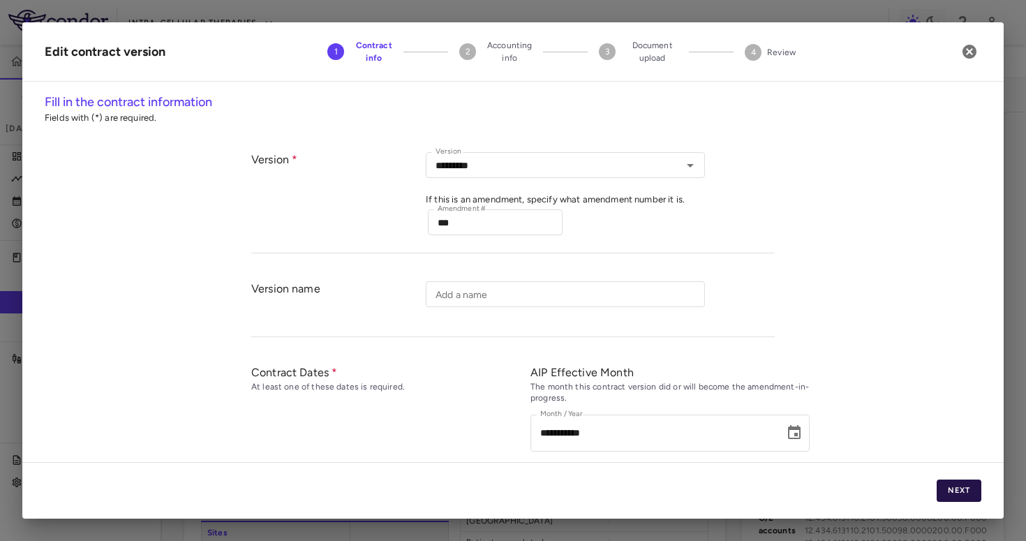
click at [965, 489] on button "Next" at bounding box center [959, 491] width 45 height 22
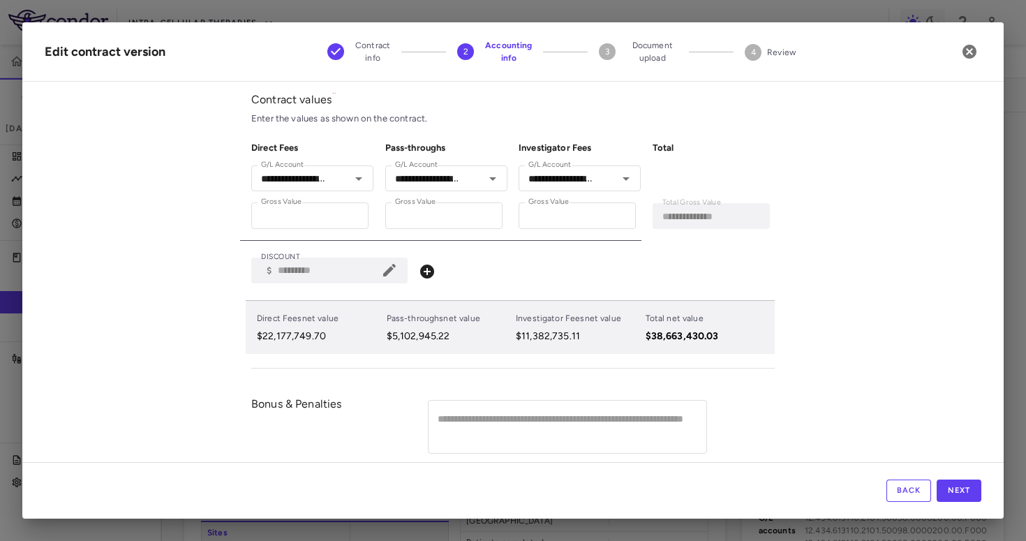
scroll to position [61, 0]
click at [387, 273] on icon at bounding box center [389, 269] width 13 height 13
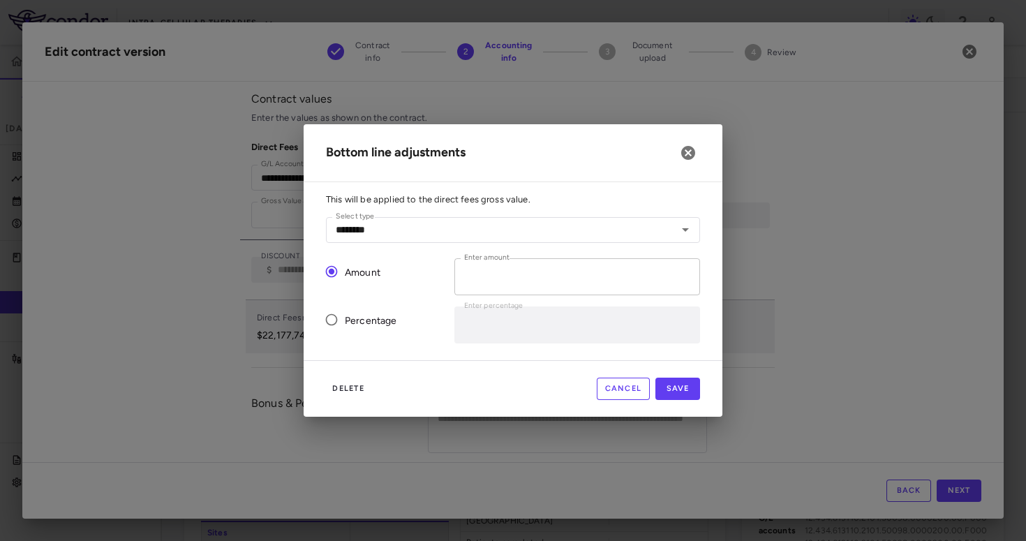
click at [504, 283] on input "*********" at bounding box center [578, 276] width 246 height 37
click at [609, 389] on button "Cancel" at bounding box center [624, 389] width 54 height 22
type input "*"
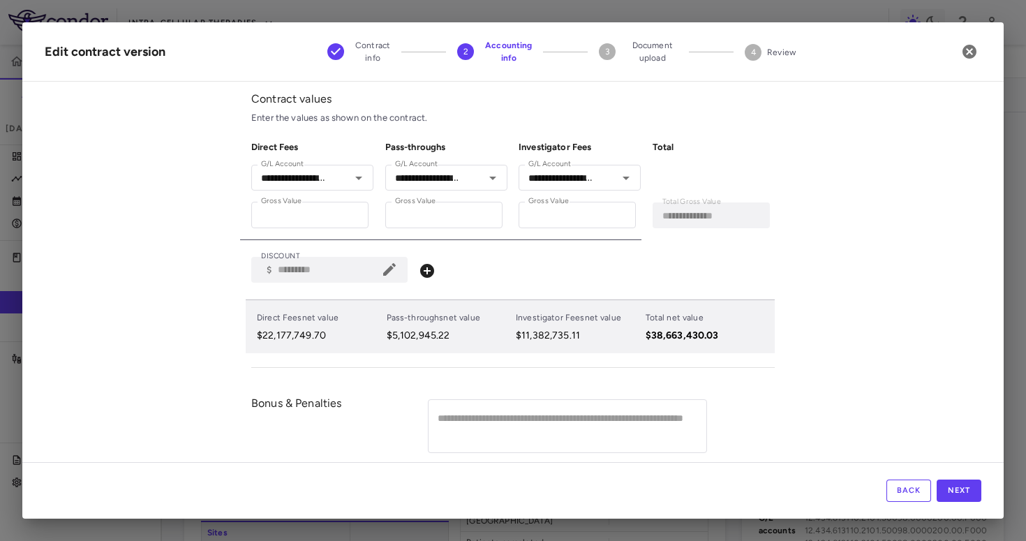
click at [395, 269] on icon at bounding box center [389, 269] width 17 height 17
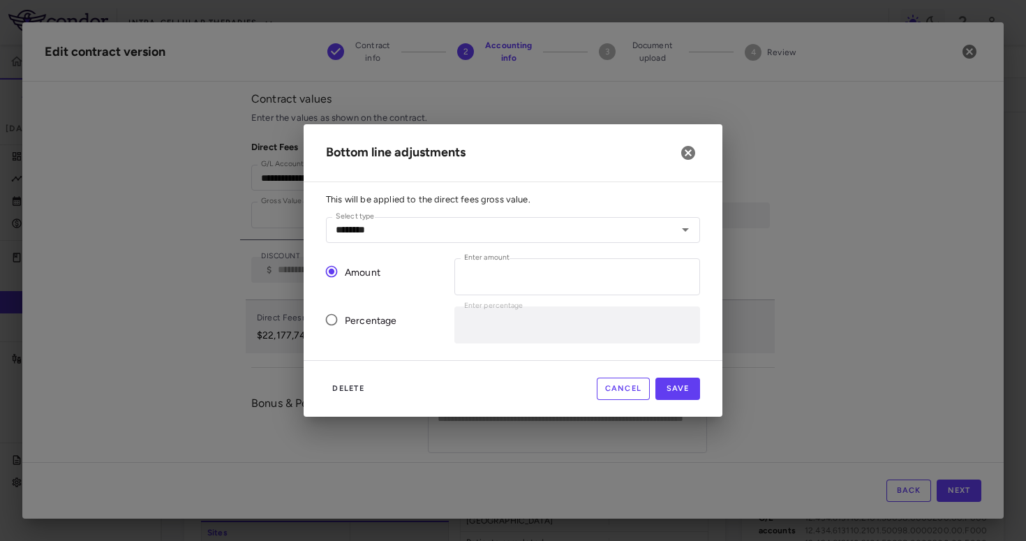
click at [351, 373] on div "Delete Cancel Save" at bounding box center [513, 388] width 419 height 57
click at [351, 387] on button "Delete" at bounding box center [348, 389] width 45 height 22
type input "*"
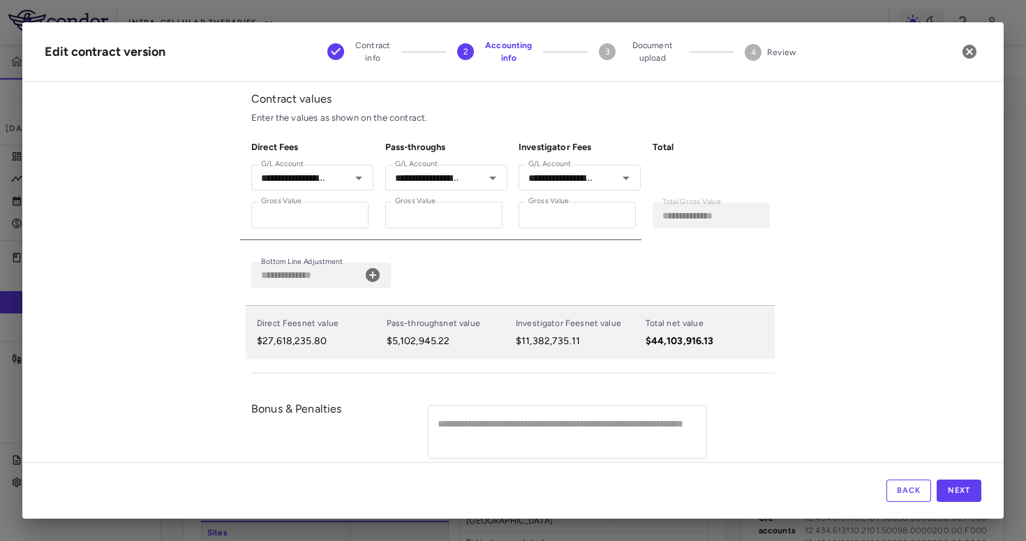
click at [372, 279] on icon at bounding box center [373, 275] width 14 height 14
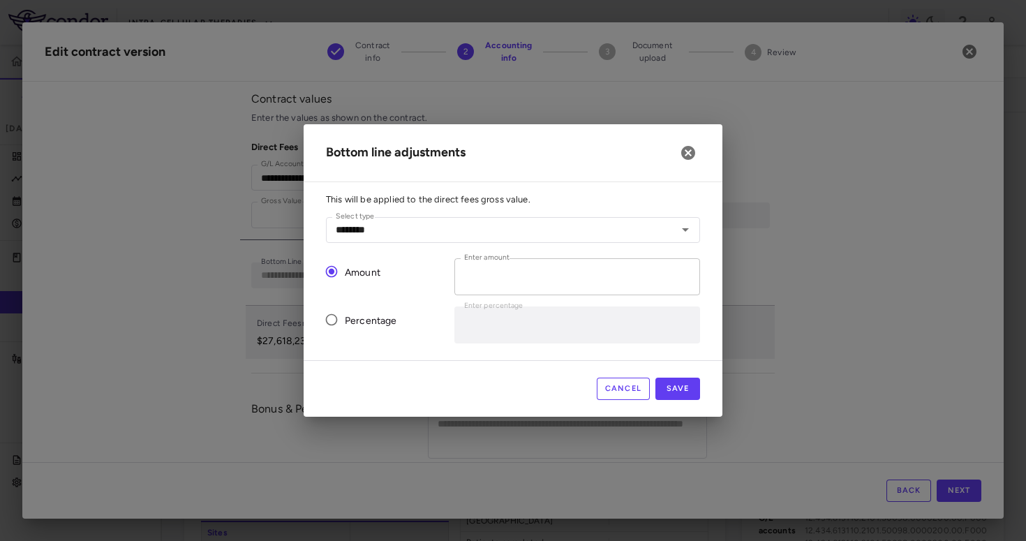
click at [488, 276] on input "*" at bounding box center [578, 276] width 246 height 37
paste input "*********"
click at [468, 276] on input "**********" at bounding box center [578, 276] width 246 height 37
click at [676, 390] on button "Save" at bounding box center [678, 389] width 45 height 22
type input "*"
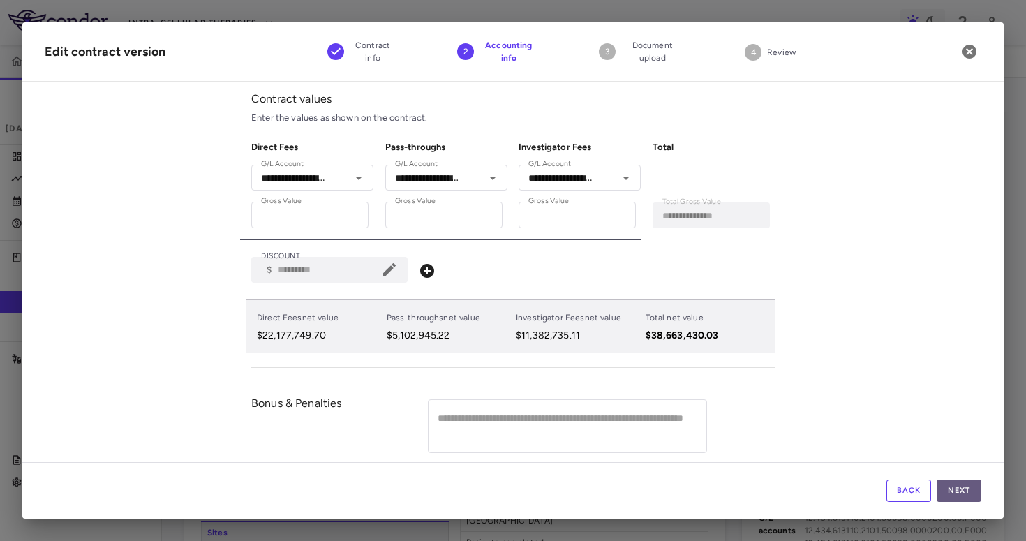
click at [955, 489] on button "Next" at bounding box center [959, 491] width 45 height 22
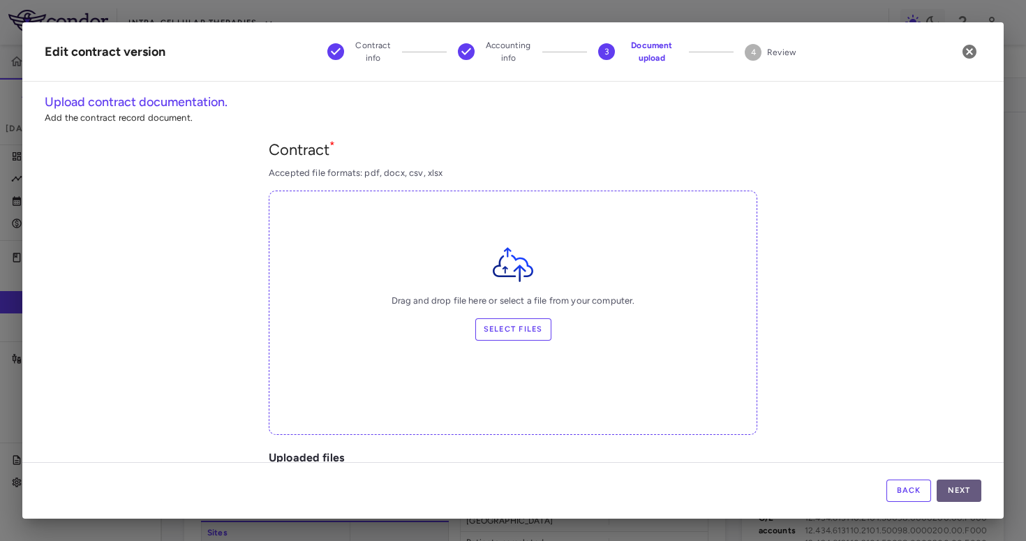
click at [949, 487] on button "Next" at bounding box center [959, 491] width 45 height 22
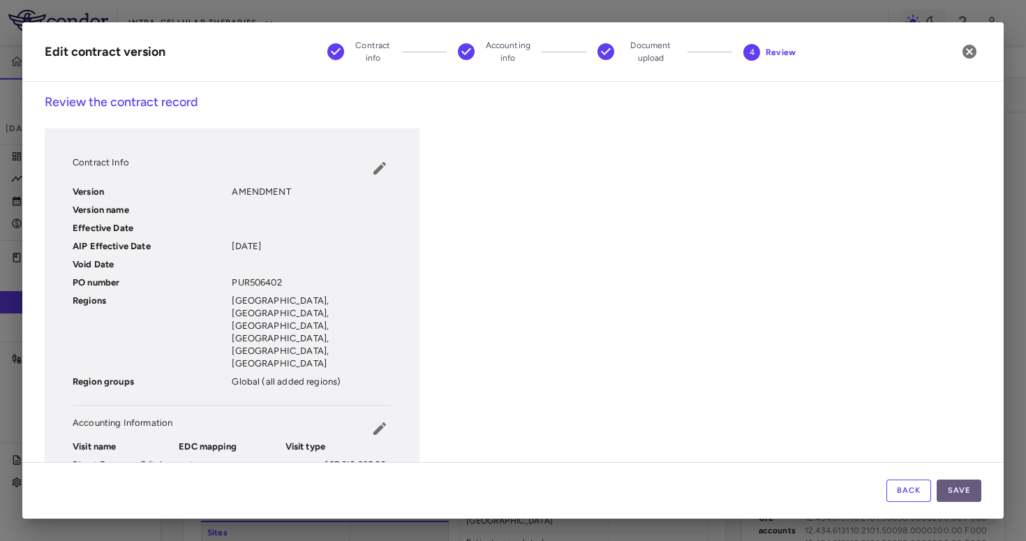
click at [949, 488] on button "Save" at bounding box center [959, 491] width 45 height 22
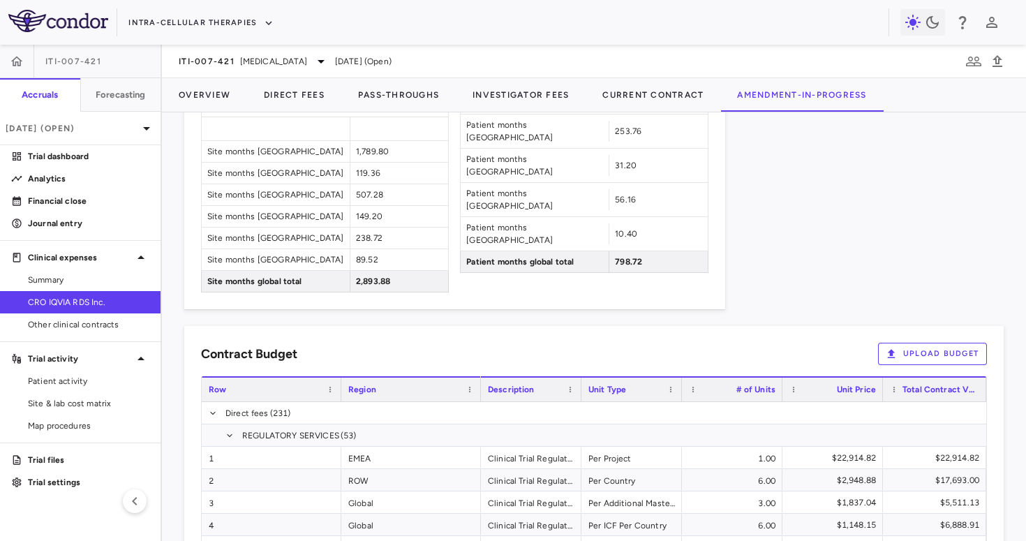
scroll to position [1172, 0]
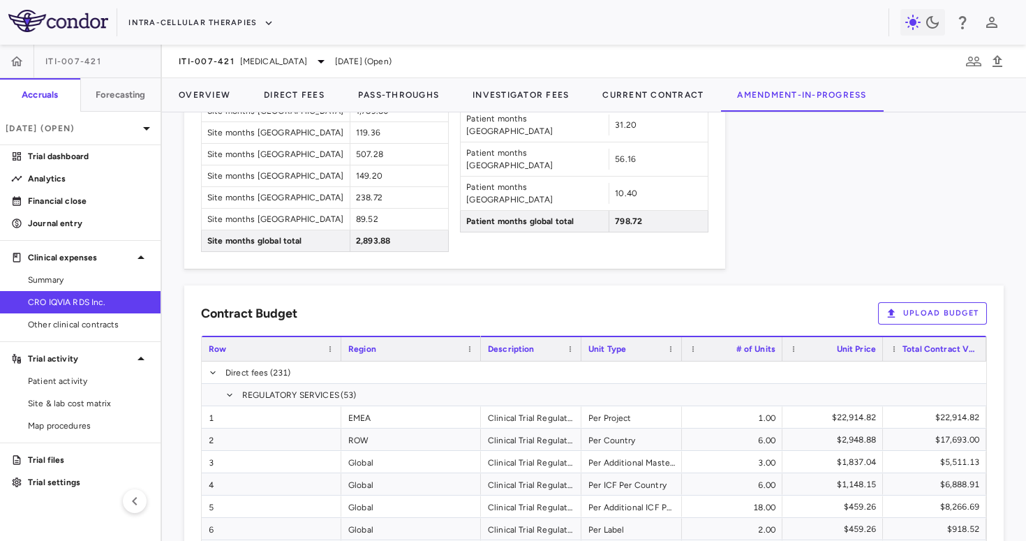
scroll to position [1172, 0]
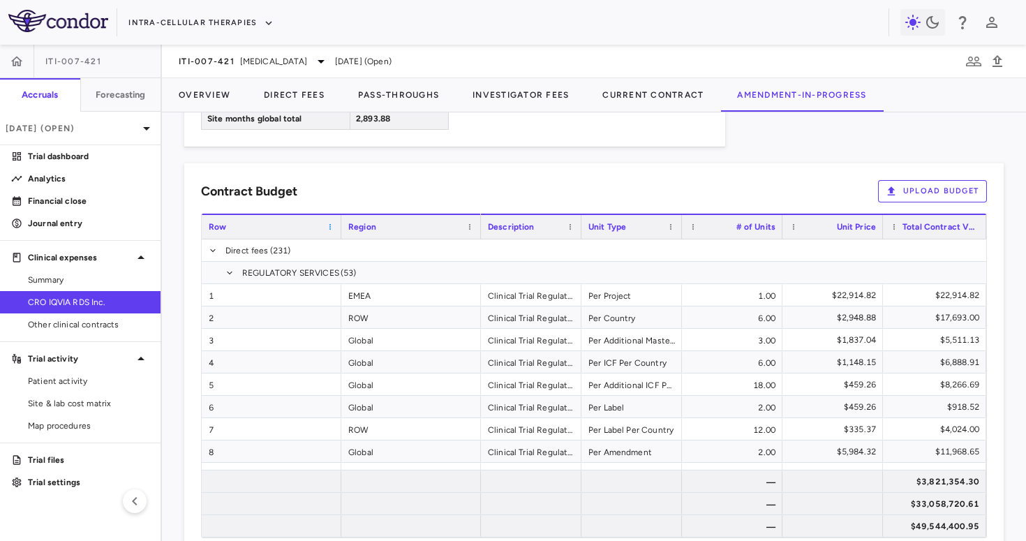
click at [330, 223] on span at bounding box center [330, 227] width 8 height 8
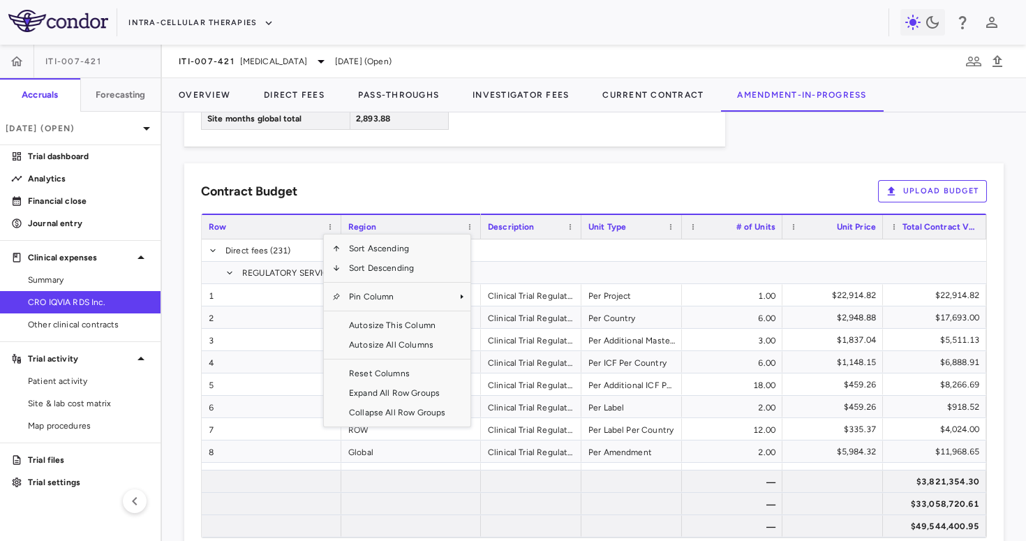
click at [418, 403] on span "Collapse All Row Groups" at bounding box center [397, 413] width 113 height 20
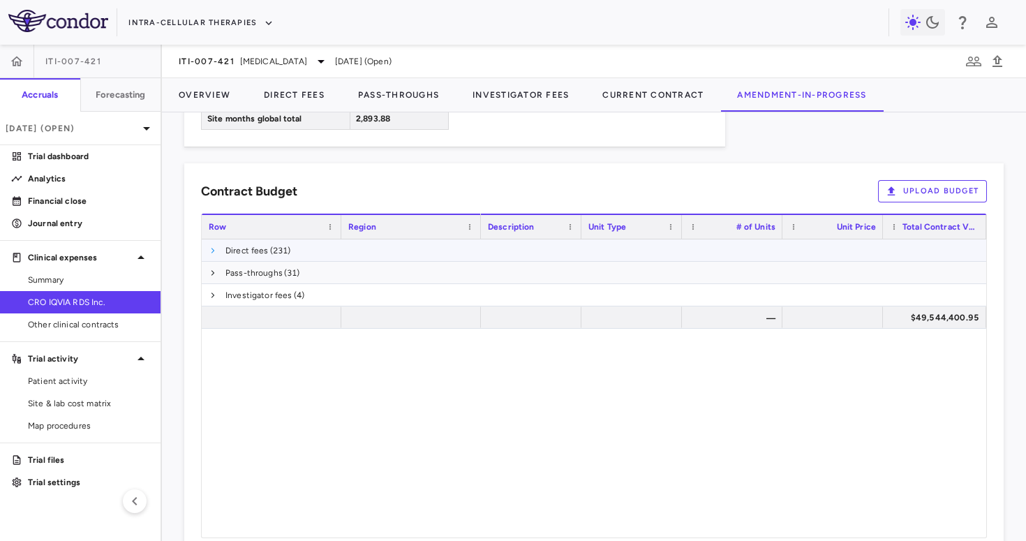
click at [211, 246] on span at bounding box center [213, 250] width 8 height 8
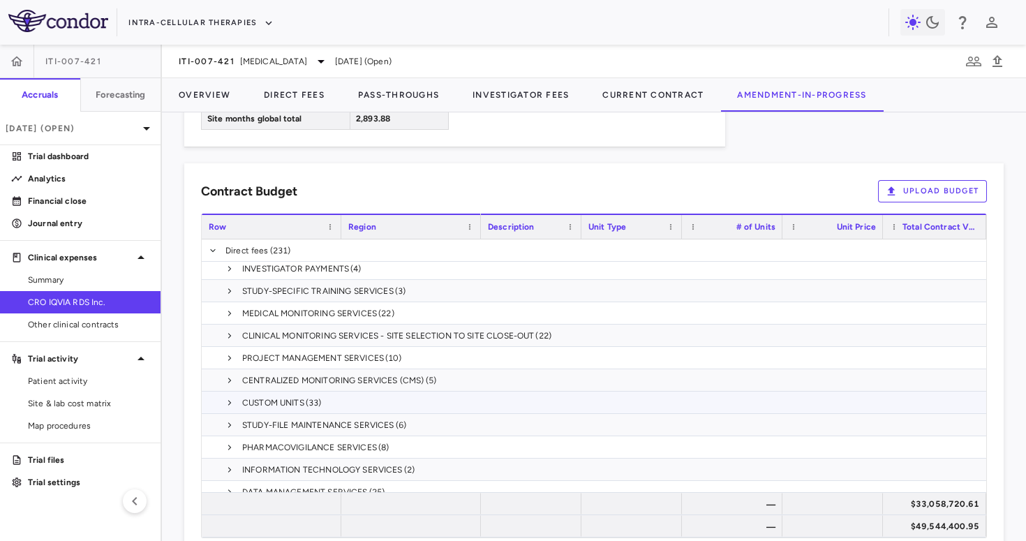
scroll to position [22, 0]
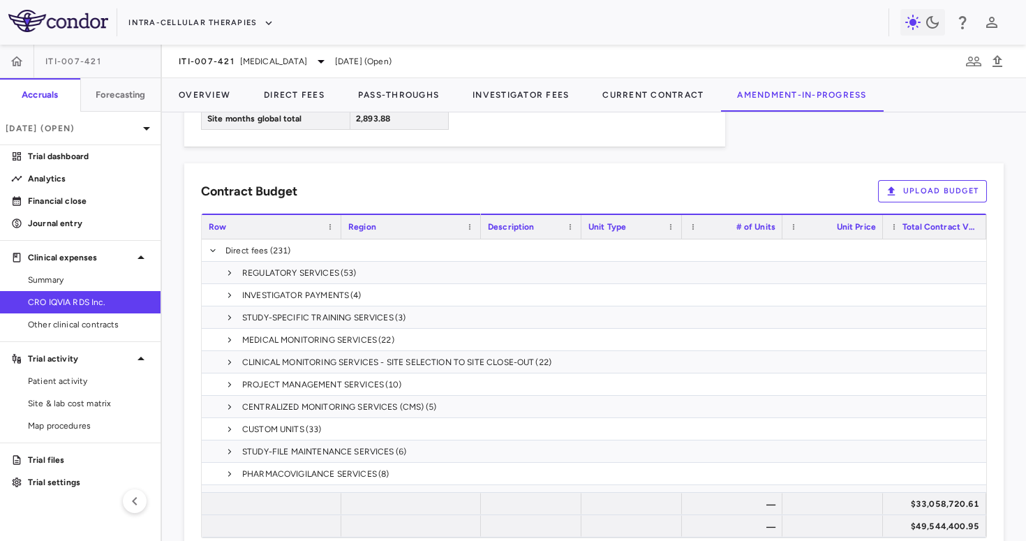
click at [367, 180] on div "Contract Budget Upload Budget" at bounding box center [594, 191] width 786 height 22
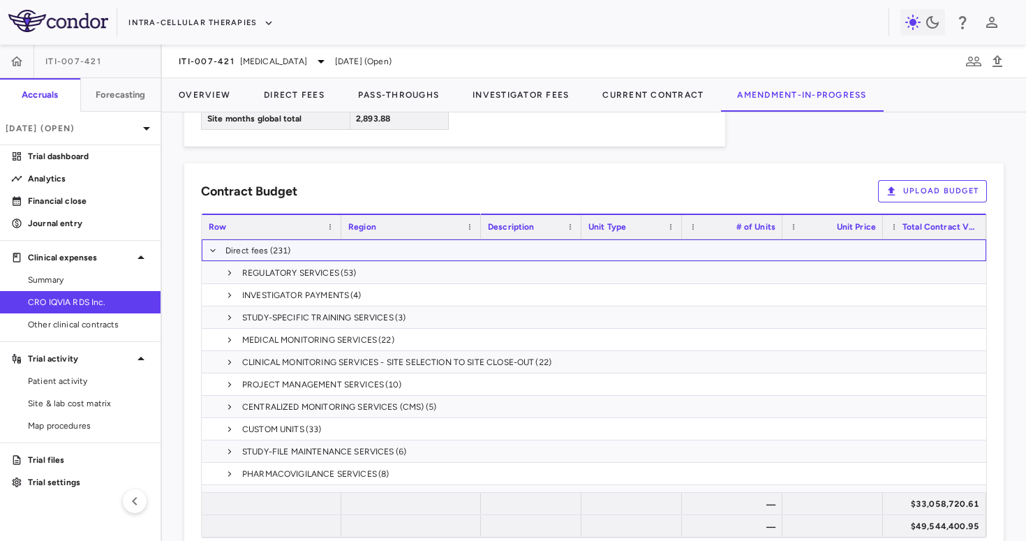
click at [207, 239] on span "Direct fees (231)" at bounding box center [594, 250] width 785 height 22
click at [214, 246] on span at bounding box center [213, 250] width 8 height 8
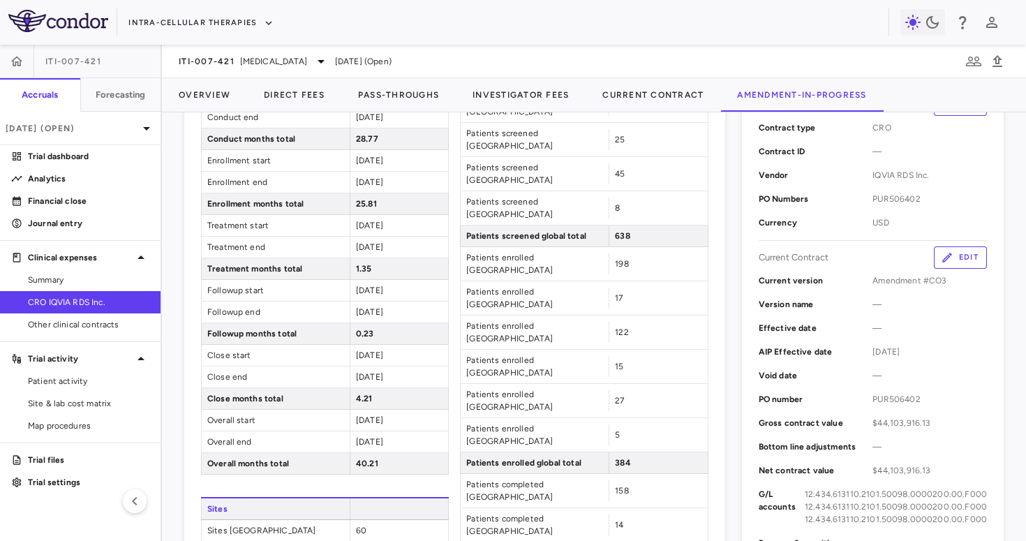
click at [973, 253] on button "Edit" at bounding box center [960, 257] width 53 height 22
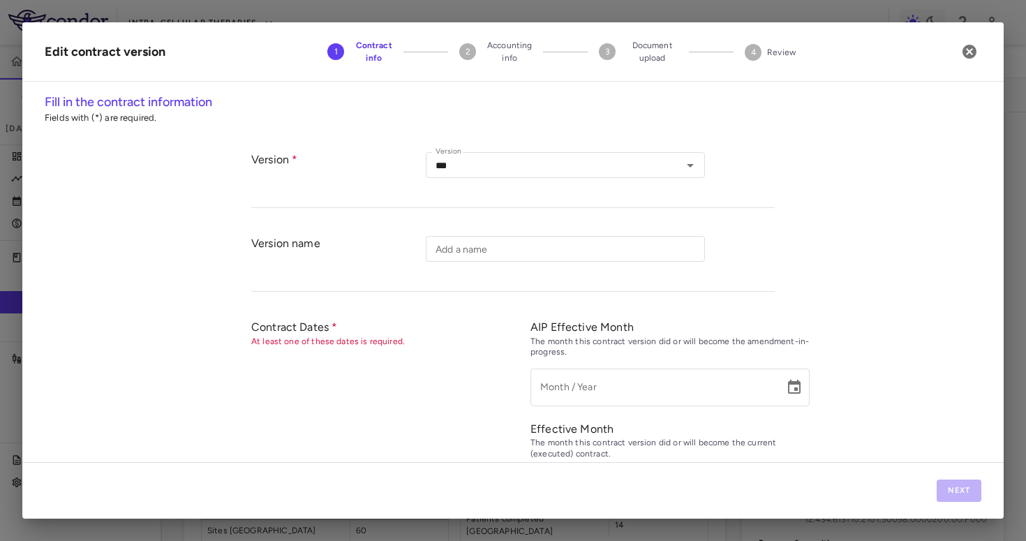
type input "*********"
type input "**********"
type input "*********"
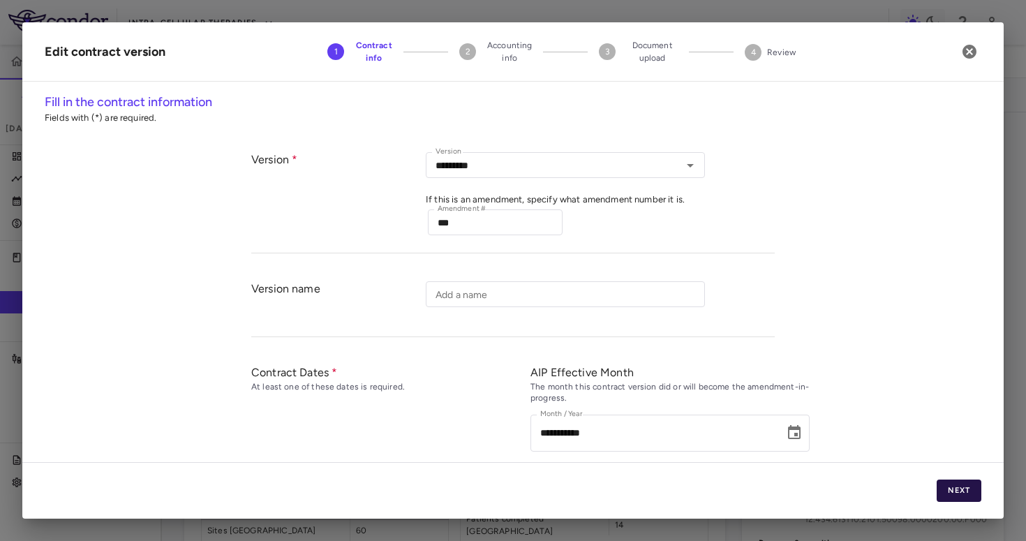
click at [959, 498] on button "Next" at bounding box center [959, 491] width 45 height 22
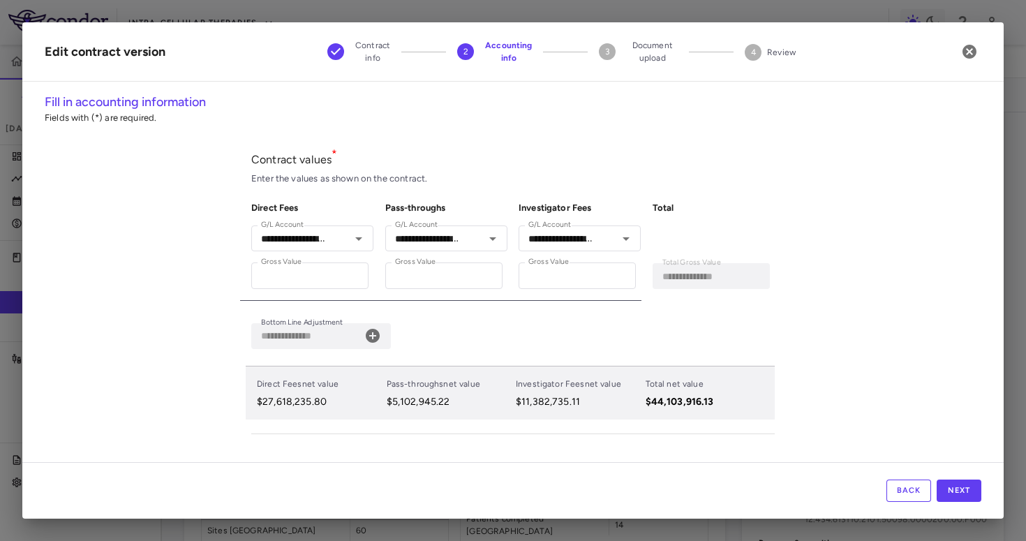
click at [369, 337] on icon at bounding box center [373, 336] width 14 height 14
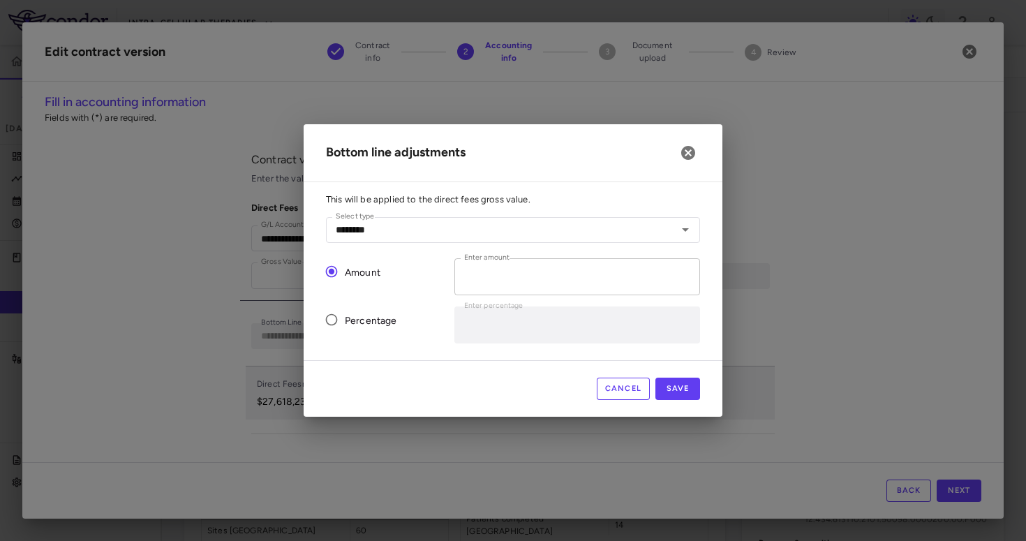
click at [489, 270] on input "*" at bounding box center [578, 276] width 246 height 37
paste input "*********"
click at [678, 391] on button "Save" at bounding box center [678, 389] width 45 height 22
type input "*"
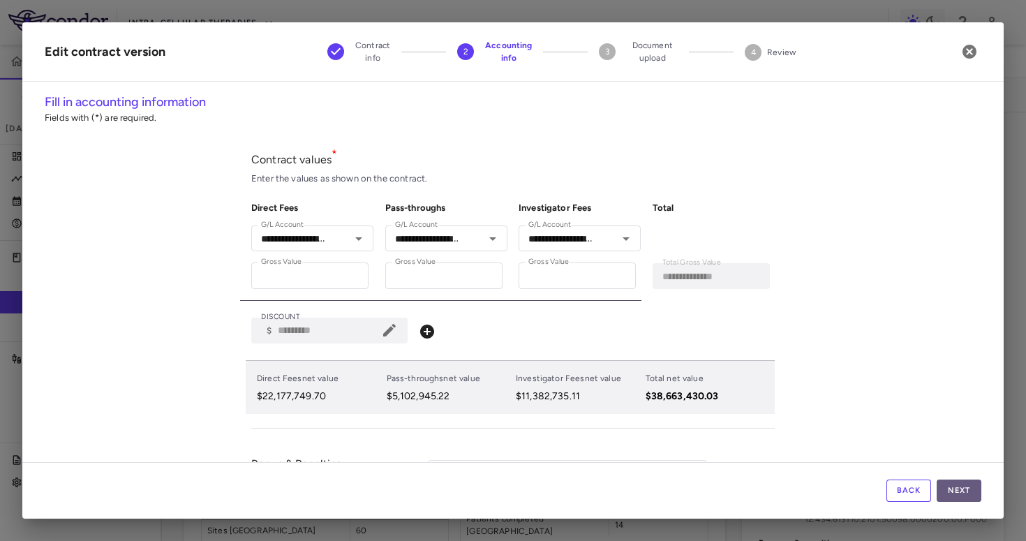
click at [941, 482] on button "Next" at bounding box center [959, 491] width 45 height 22
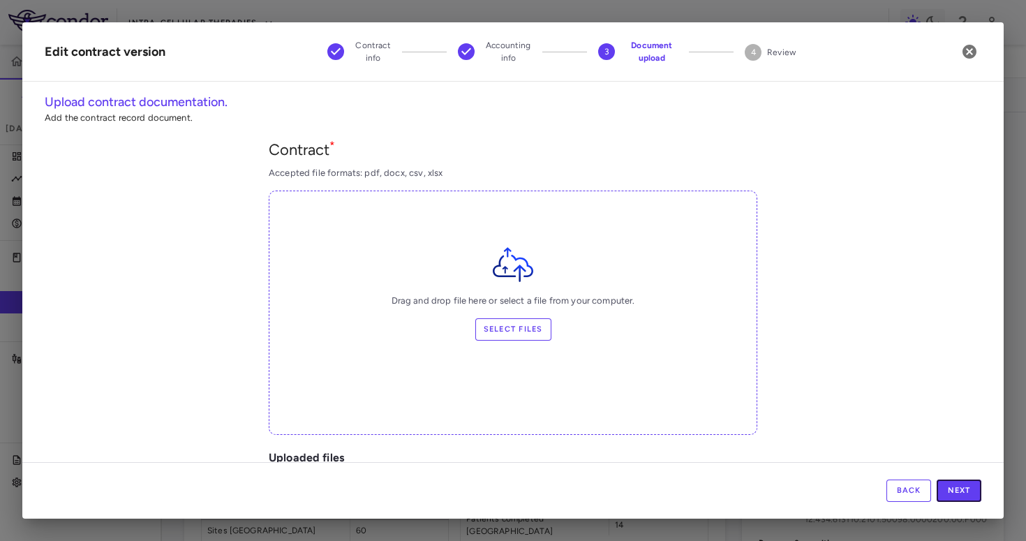
click at [941, 482] on button "Next" at bounding box center [959, 491] width 45 height 22
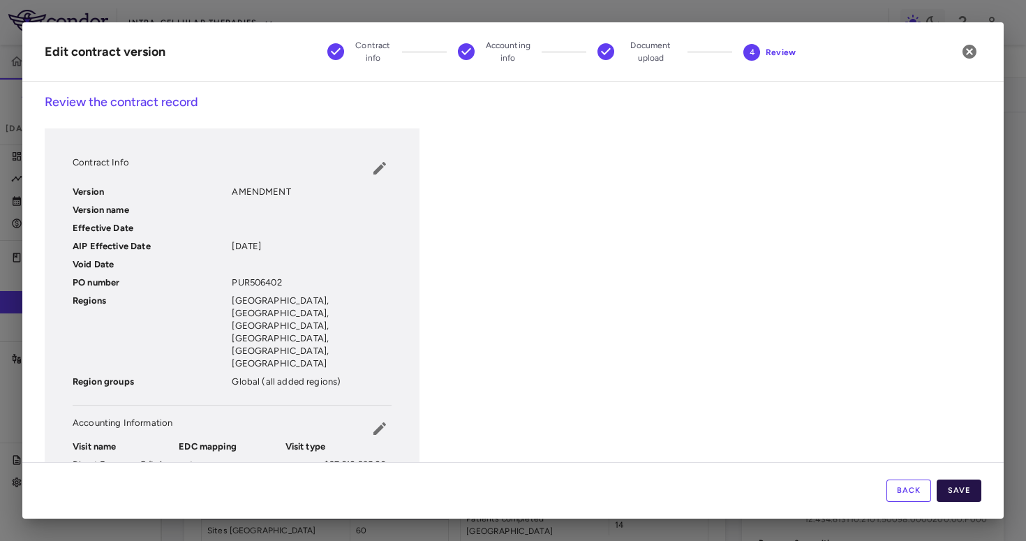
click at [964, 492] on button "Save" at bounding box center [959, 491] width 45 height 22
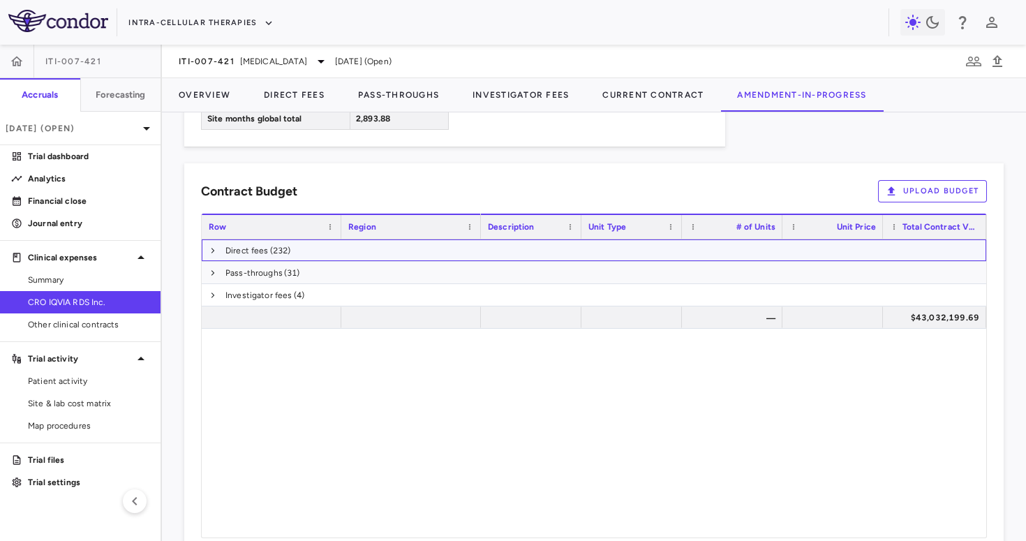
click at [338, 239] on span "Direct fees (232)" at bounding box center [594, 250] width 785 height 22
click at [207, 239] on span "Direct fees (232)" at bounding box center [594, 250] width 785 height 22
click at [212, 246] on span at bounding box center [213, 250] width 8 height 8
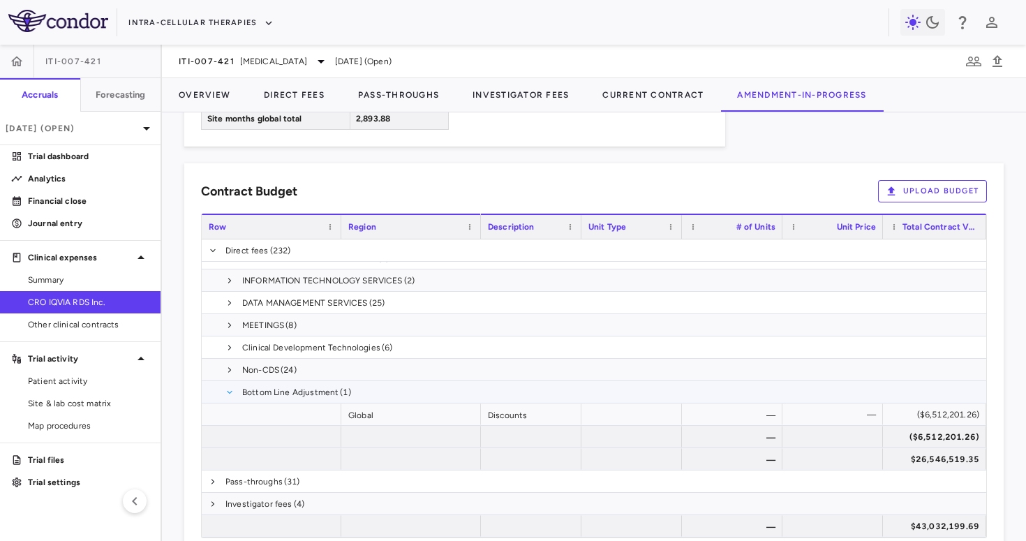
click at [232, 388] on span at bounding box center [230, 392] width 8 height 8
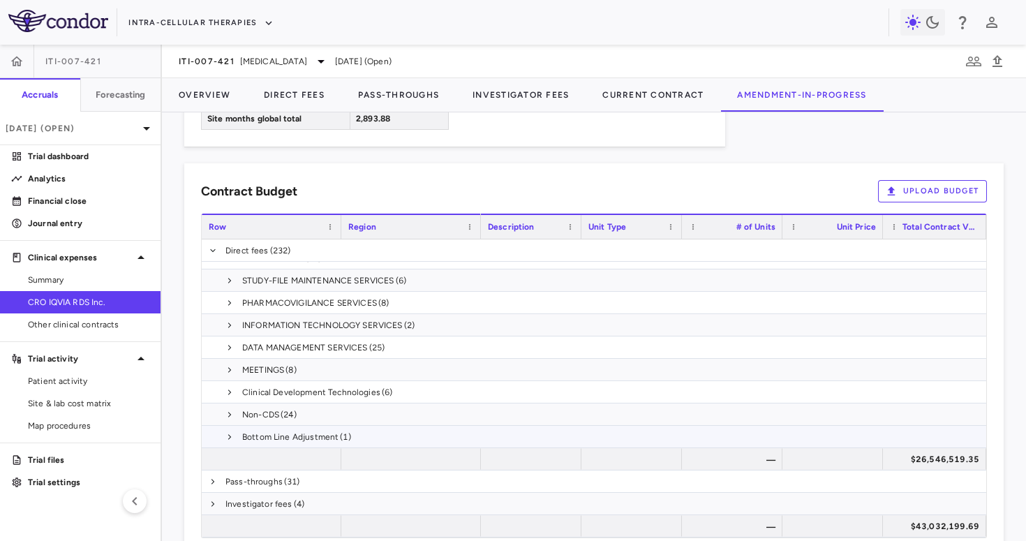
click at [227, 426] on span at bounding box center [230, 437] width 8 height 22
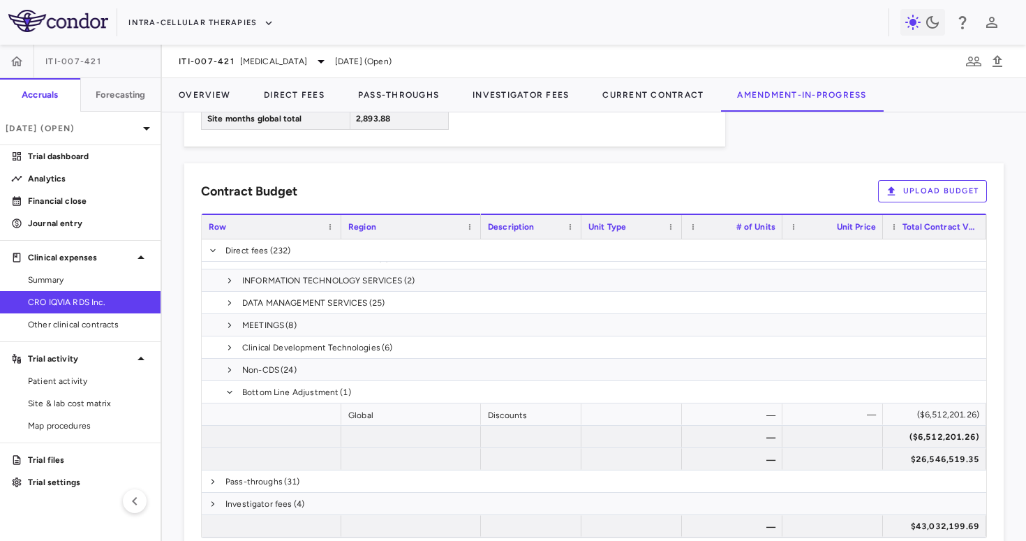
click at [120, 292] on link "CRO IQVIA RDS Inc." at bounding box center [80, 302] width 161 height 21
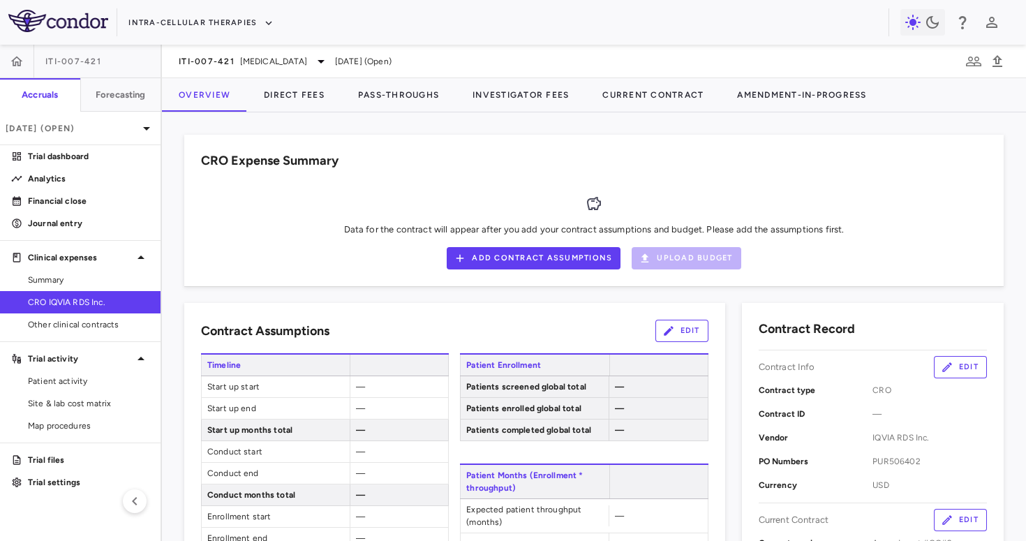
click at [293, 114] on div "CRO Expense Summary Data for the contract will appear after you add your contra…" at bounding box center [594, 326] width 864 height 429
click at [298, 98] on button "Direct Fees" at bounding box center [294, 95] width 94 height 34
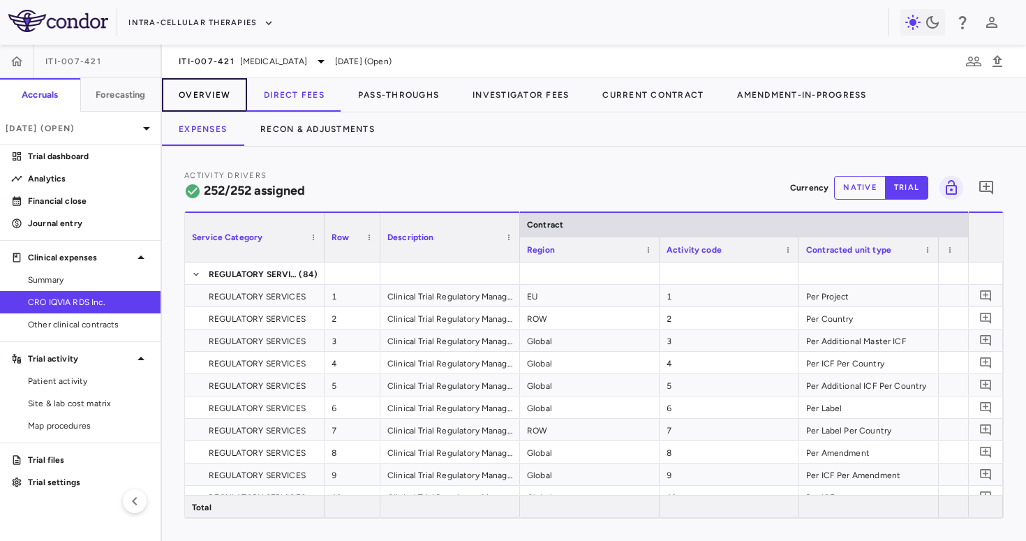
click at [206, 96] on button "Overview" at bounding box center [204, 95] width 85 height 34
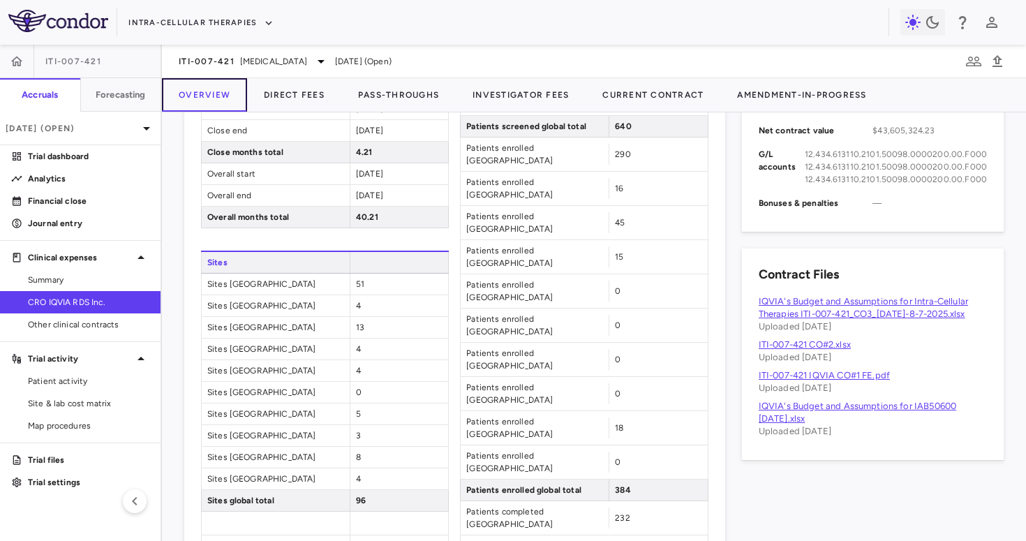
scroll to position [649, 0]
click at [15, 61] on icon "button" at bounding box center [17, 61] width 12 height 10
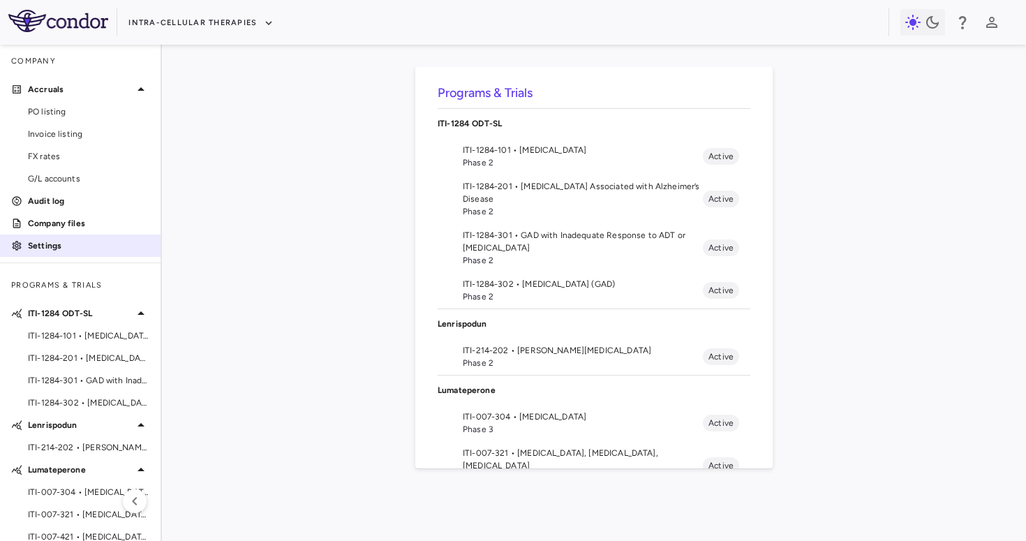
click at [68, 248] on p "Settings" at bounding box center [88, 245] width 121 height 13
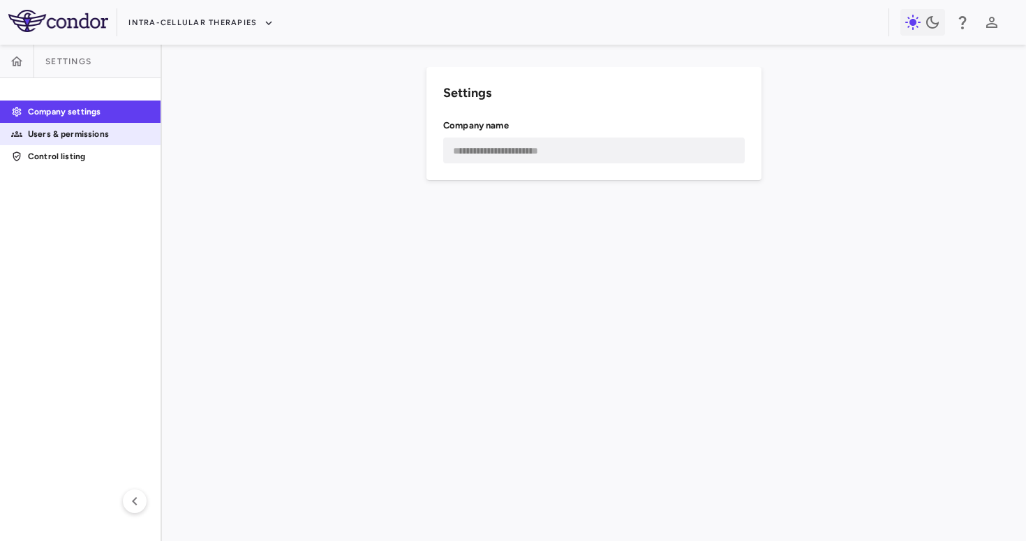
click at [106, 139] on p "Users & permissions" at bounding box center [88, 134] width 121 height 13
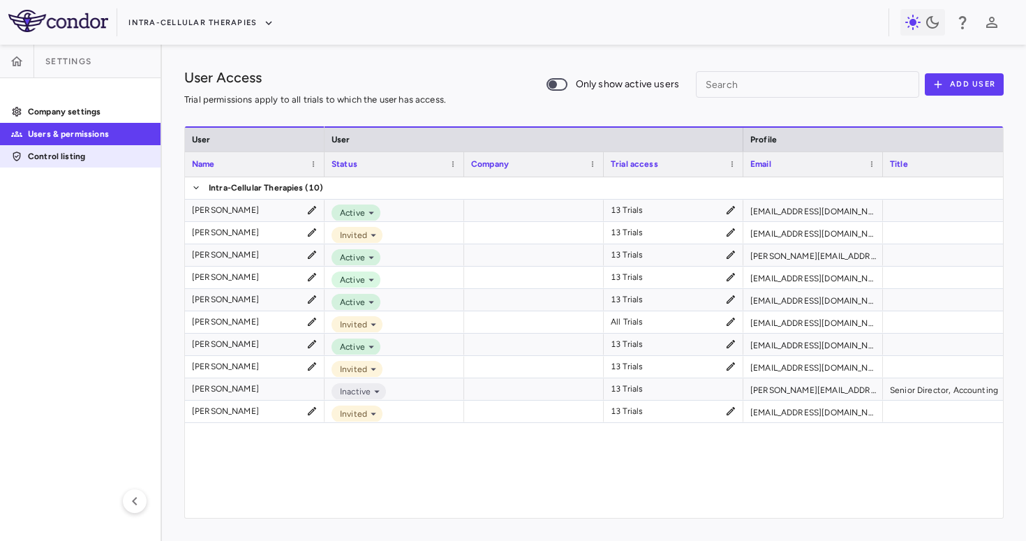
click at [87, 158] on p "Control listing" at bounding box center [88, 156] width 121 height 13
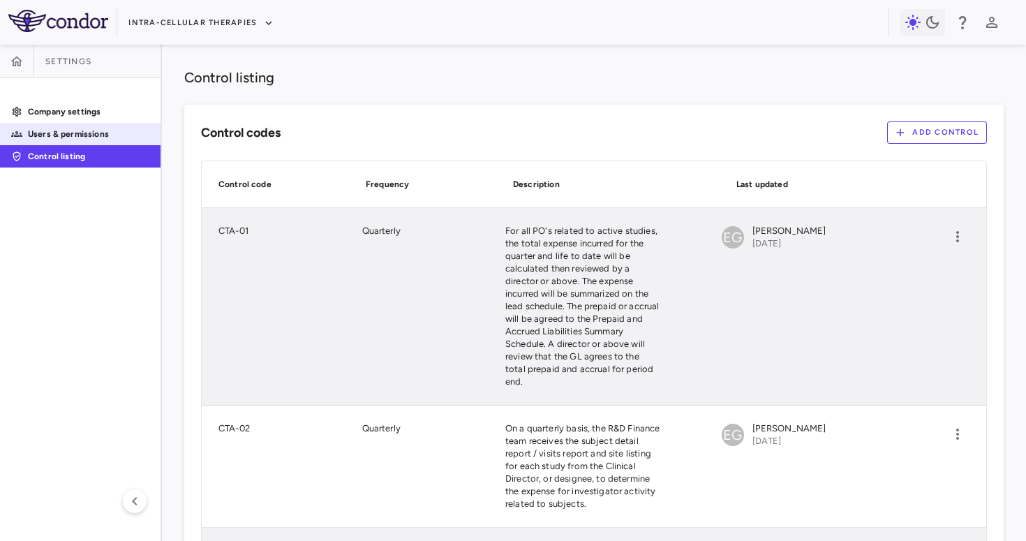
click at [57, 133] on p "Users & permissions" at bounding box center [88, 134] width 121 height 13
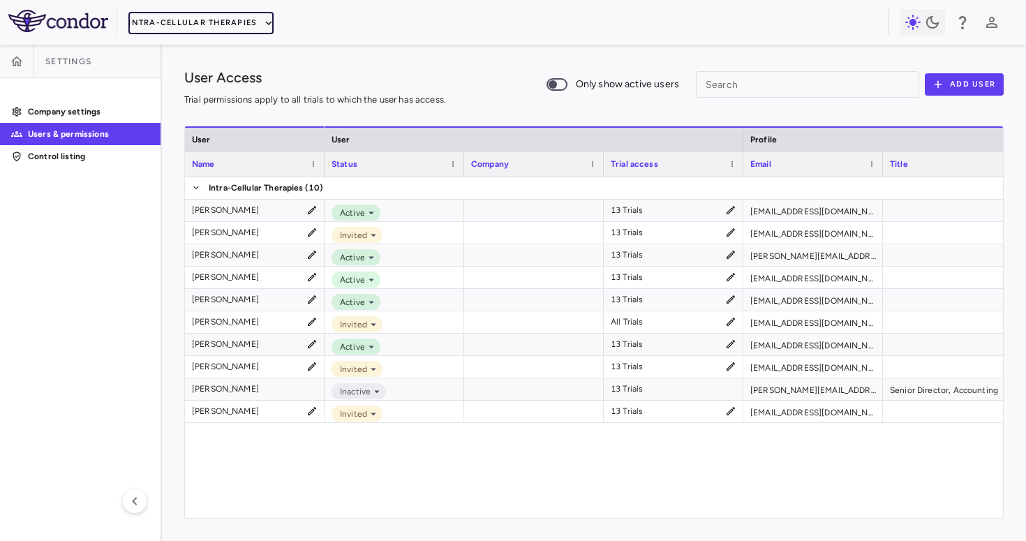
click at [173, 21] on button "Intra-Cellular Therapies" at bounding box center [200, 23] width 145 height 22
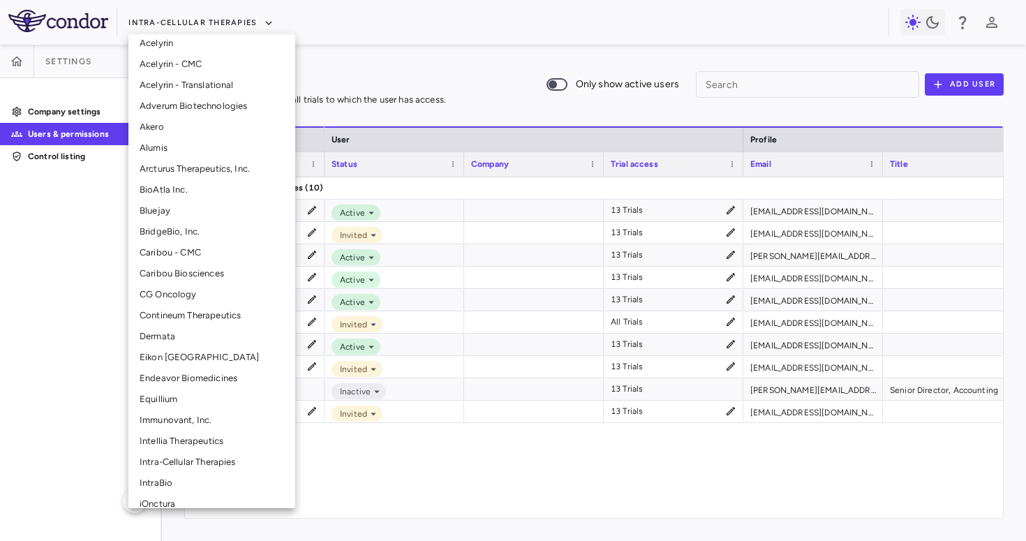
scroll to position [84, 0]
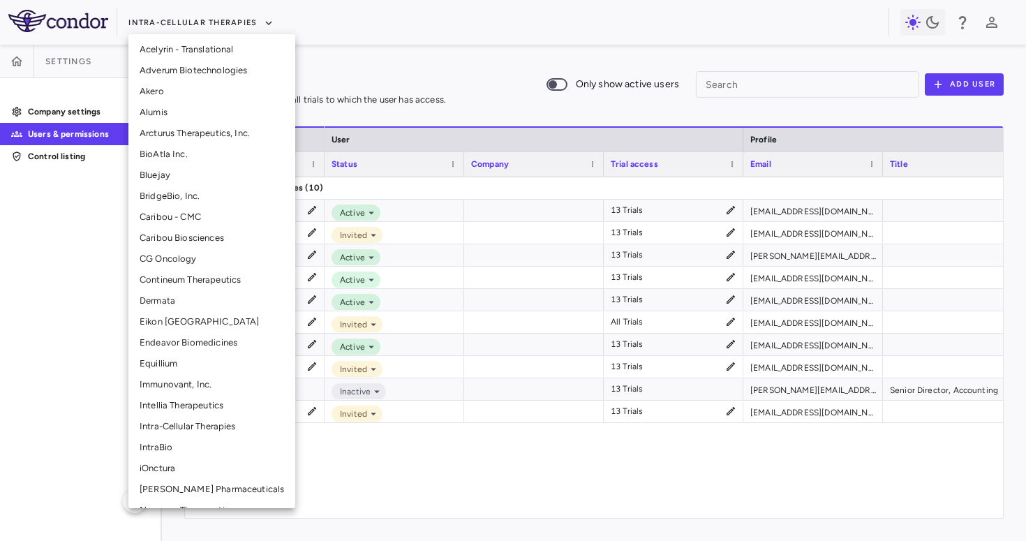
click at [168, 265] on li "CG Oncology" at bounding box center [211, 259] width 167 height 21
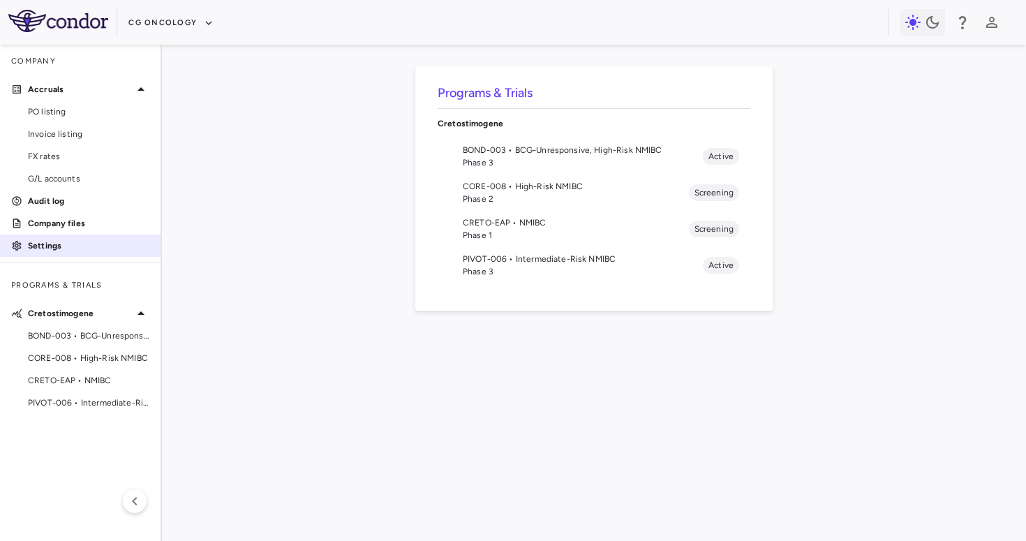
click at [53, 251] on p "Settings" at bounding box center [88, 245] width 121 height 13
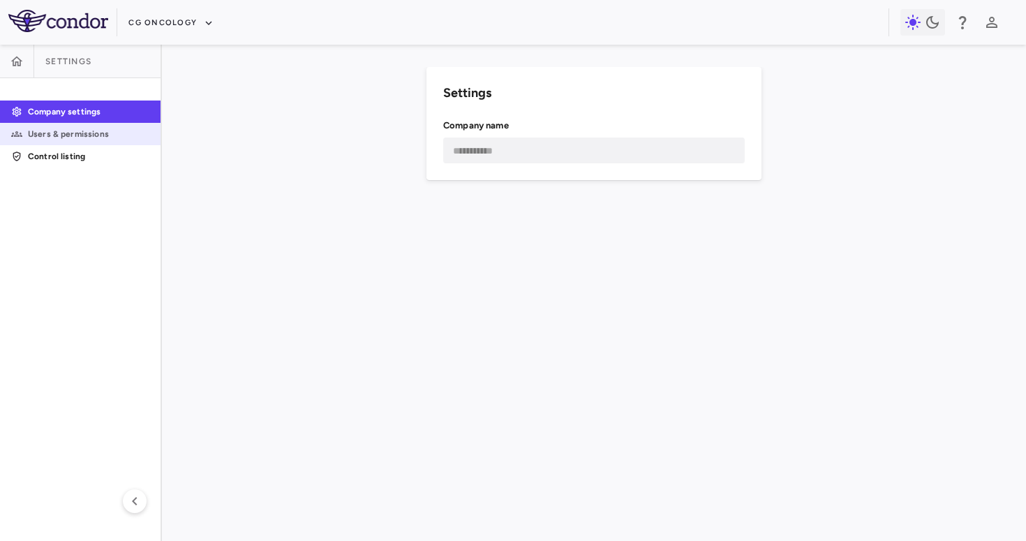
click at [87, 135] on p "Users & permissions" at bounding box center [88, 134] width 121 height 13
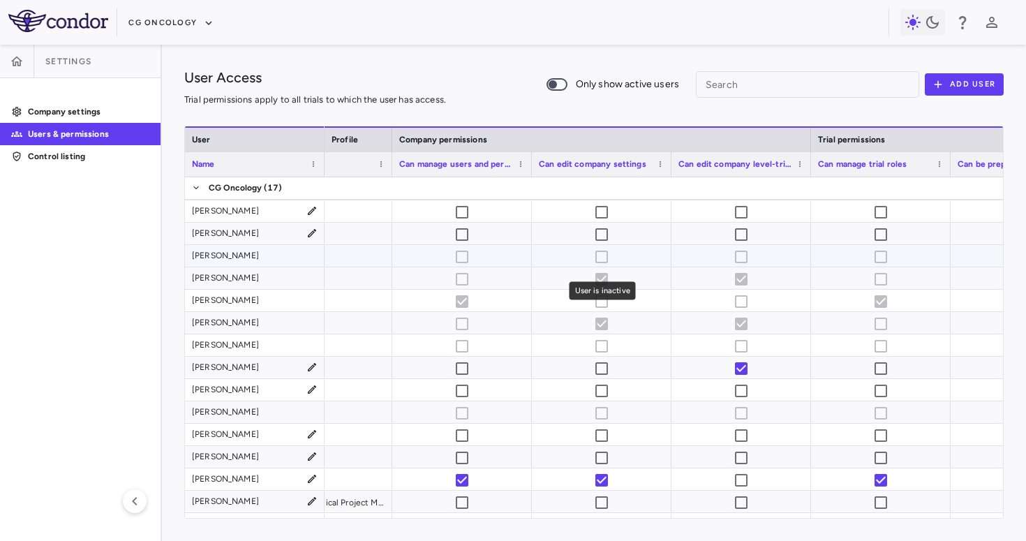
scroll to position [19, 0]
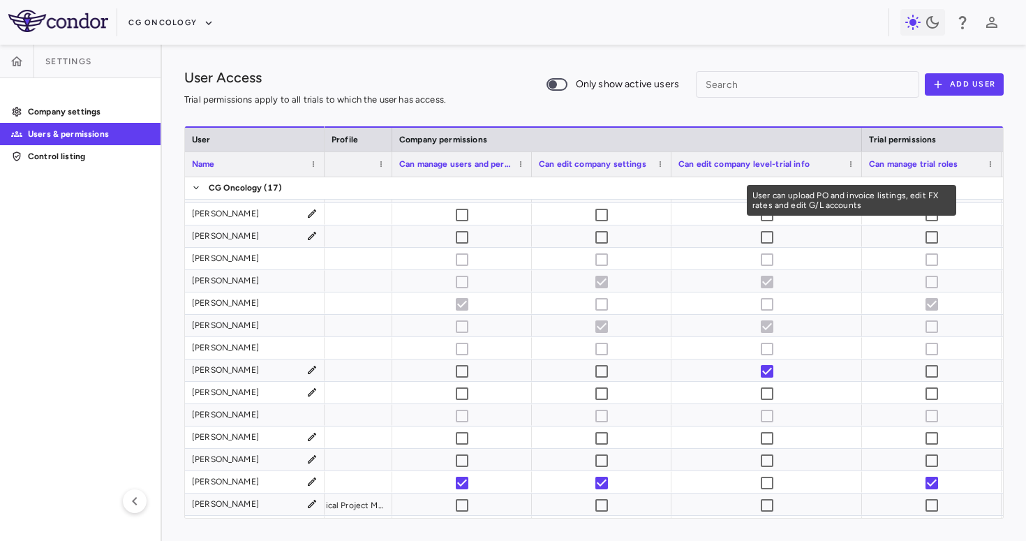
drag, startPoint x: 810, startPoint y: 162, endPoint x: 859, endPoint y: 170, distance: 50.2
click at [859, 170] on div at bounding box center [862, 164] width 6 height 24
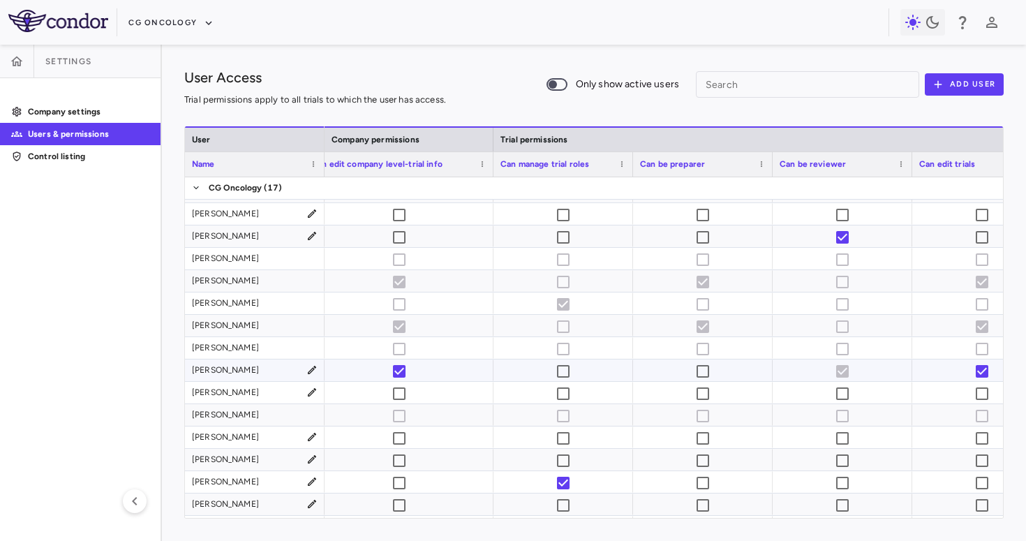
scroll to position [0, 1000]
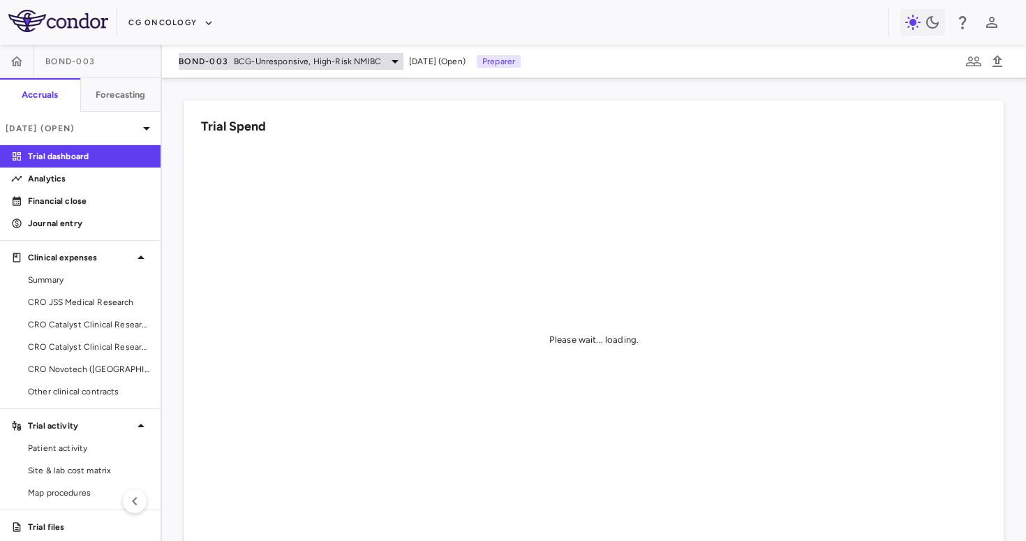
click at [228, 61] on span "BOND-003" at bounding box center [204, 61] width 50 height 11
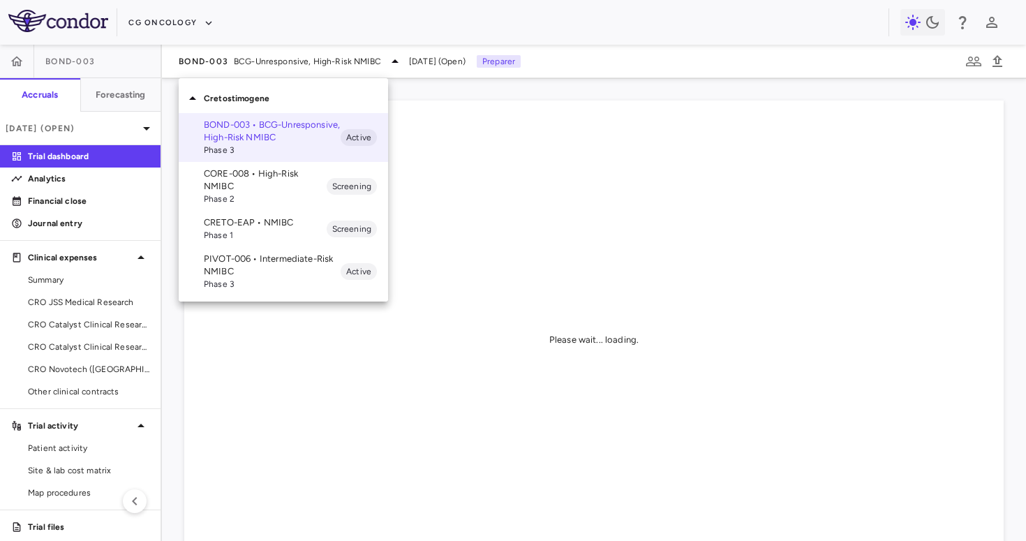
click at [246, 265] on p "PIVOT-006 • Intermediate-Risk NMIBC" at bounding box center [272, 265] width 137 height 25
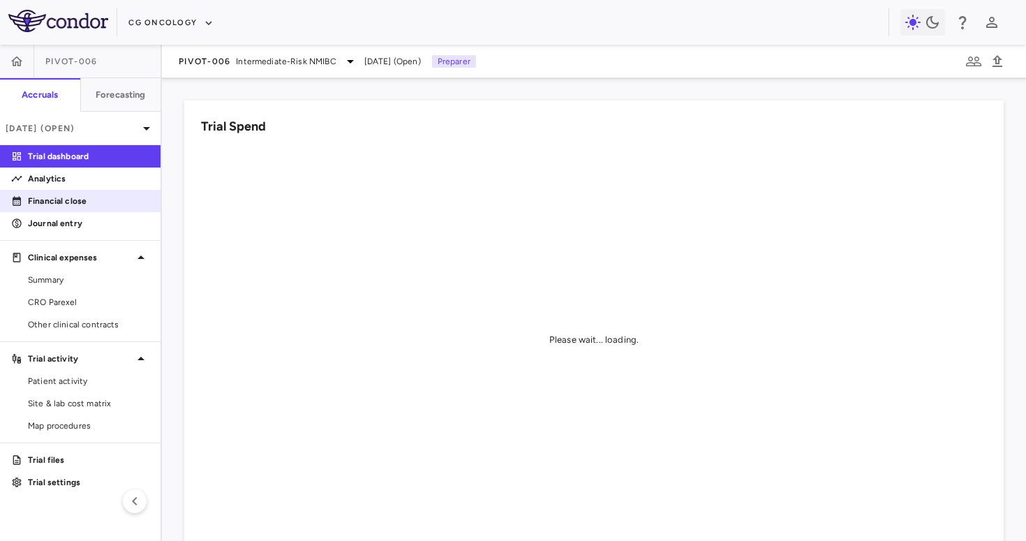
click at [87, 203] on p "Financial close" at bounding box center [88, 201] width 121 height 13
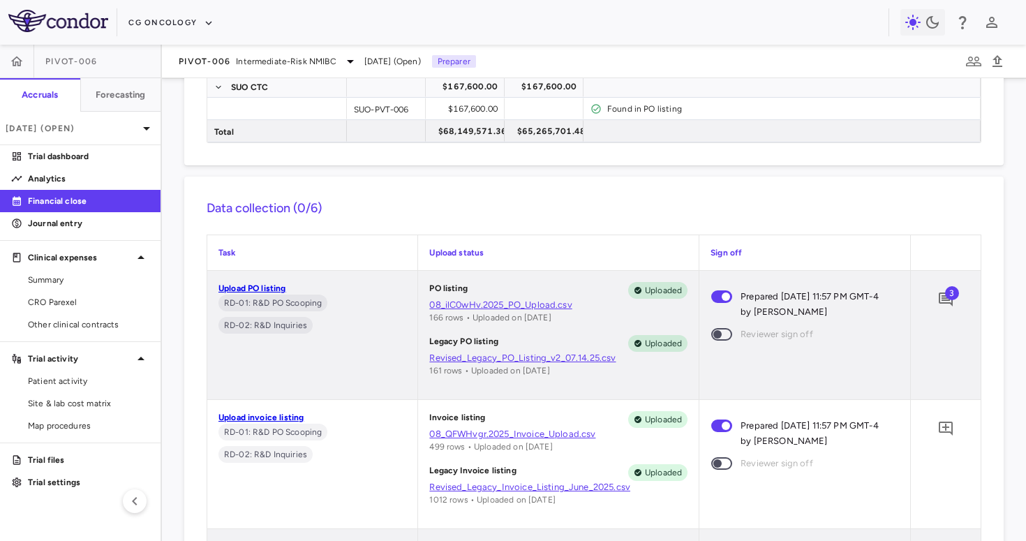
scroll to position [376, 0]
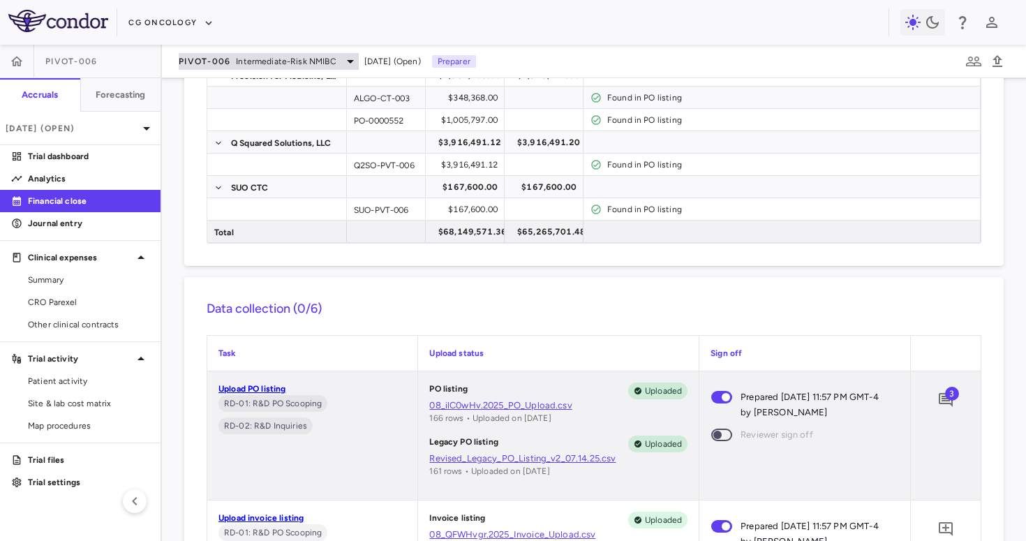
click at [228, 67] on div "PIVOT-006 Intermediate-Risk NMIBC" at bounding box center [269, 61] width 180 height 17
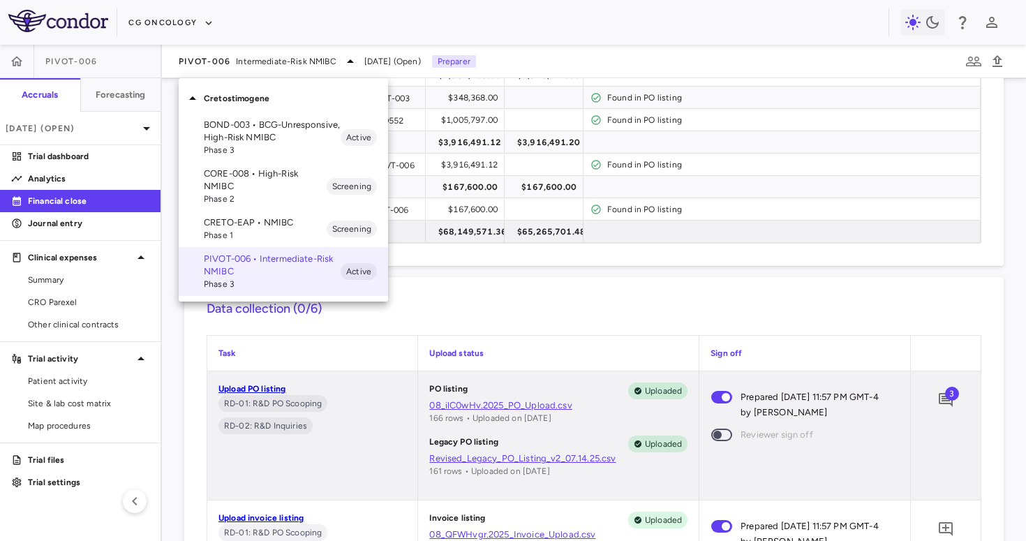
click at [224, 130] on p "BOND-003 • BCG-Unresponsive, High-Risk NMIBC" at bounding box center [272, 131] width 137 height 25
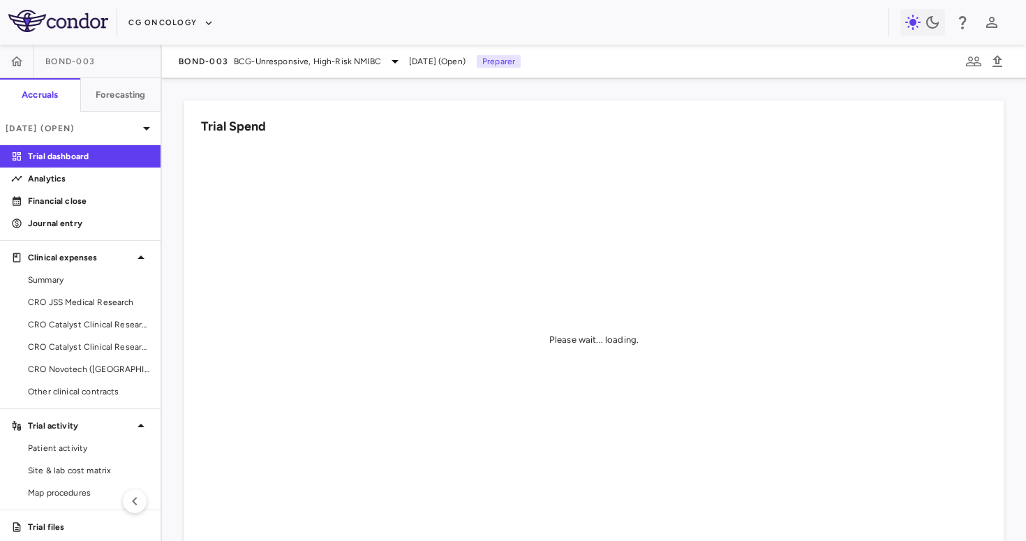
click at [246, 70] on div "BOND-003 BCG-Unresponsive, High-Risk NMIBC Aug 2025 (Open) Preparer" at bounding box center [594, 62] width 864 height 34
click at [256, 69] on div "BOND-003 BCG-Unresponsive, High-Risk NMIBC Aug 2025 (Open) Preparer" at bounding box center [594, 62] width 864 height 34
click at [258, 63] on span "BCG-Unresponsive, High-Risk NMIBC" at bounding box center [307, 61] width 147 height 13
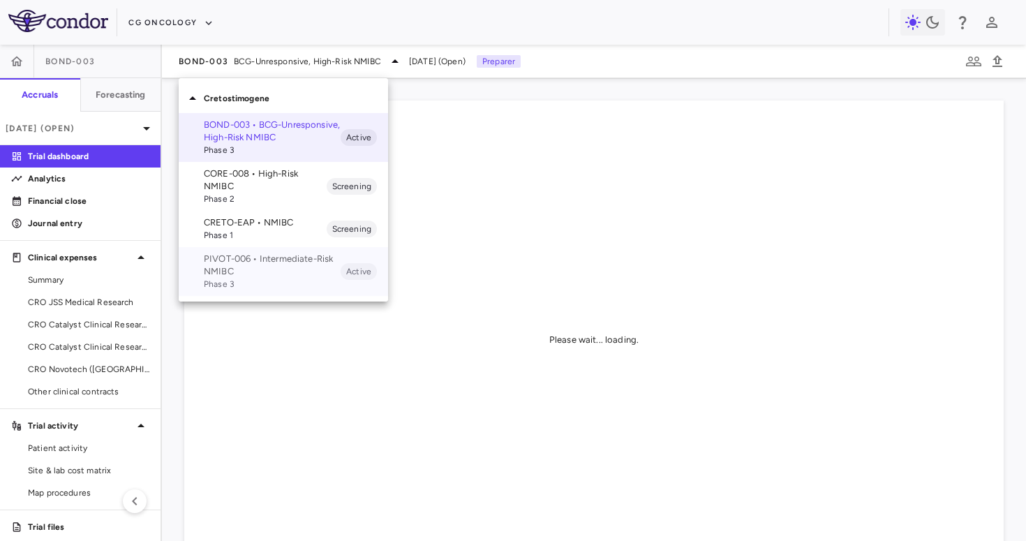
click at [233, 273] on p "PIVOT-006 • Intermediate-Risk NMIBC" at bounding box center [272, 265] width 137 height 25
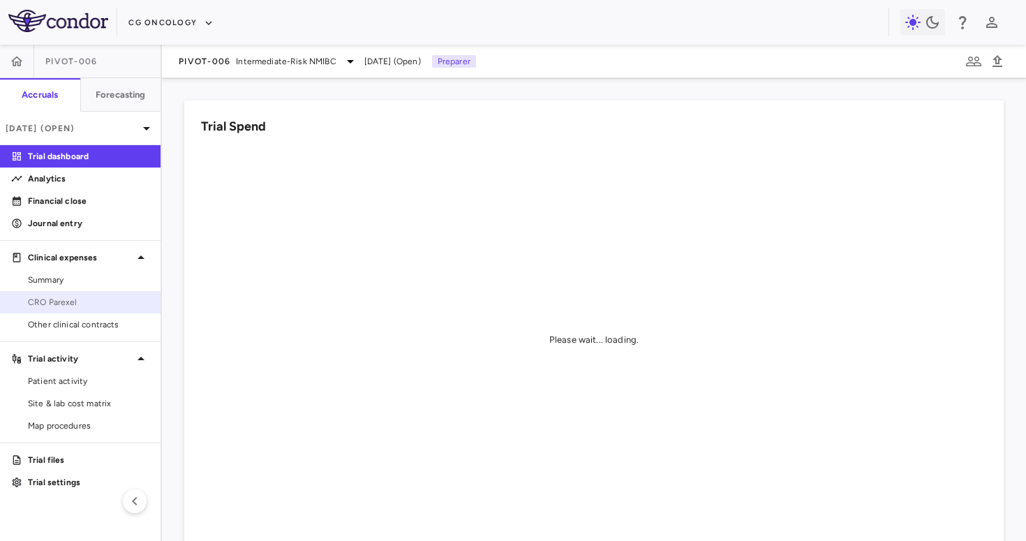
click at [81, 296] on span "CRO Parexel" at bounding box center [88, 302] width 121 height 13
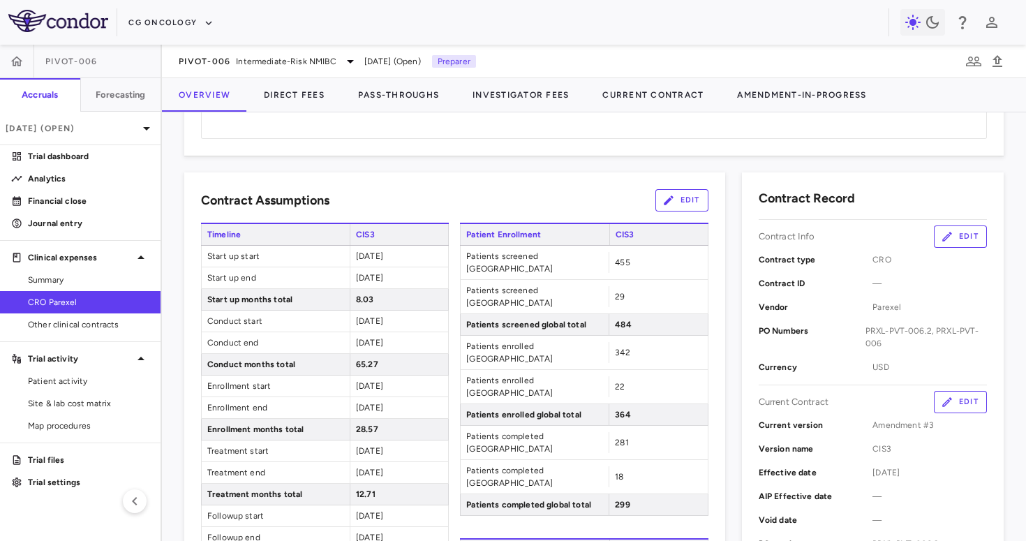
scroll to position [211, 0]
